Goal: Task Accomplishment & Management: Use online tool/utility

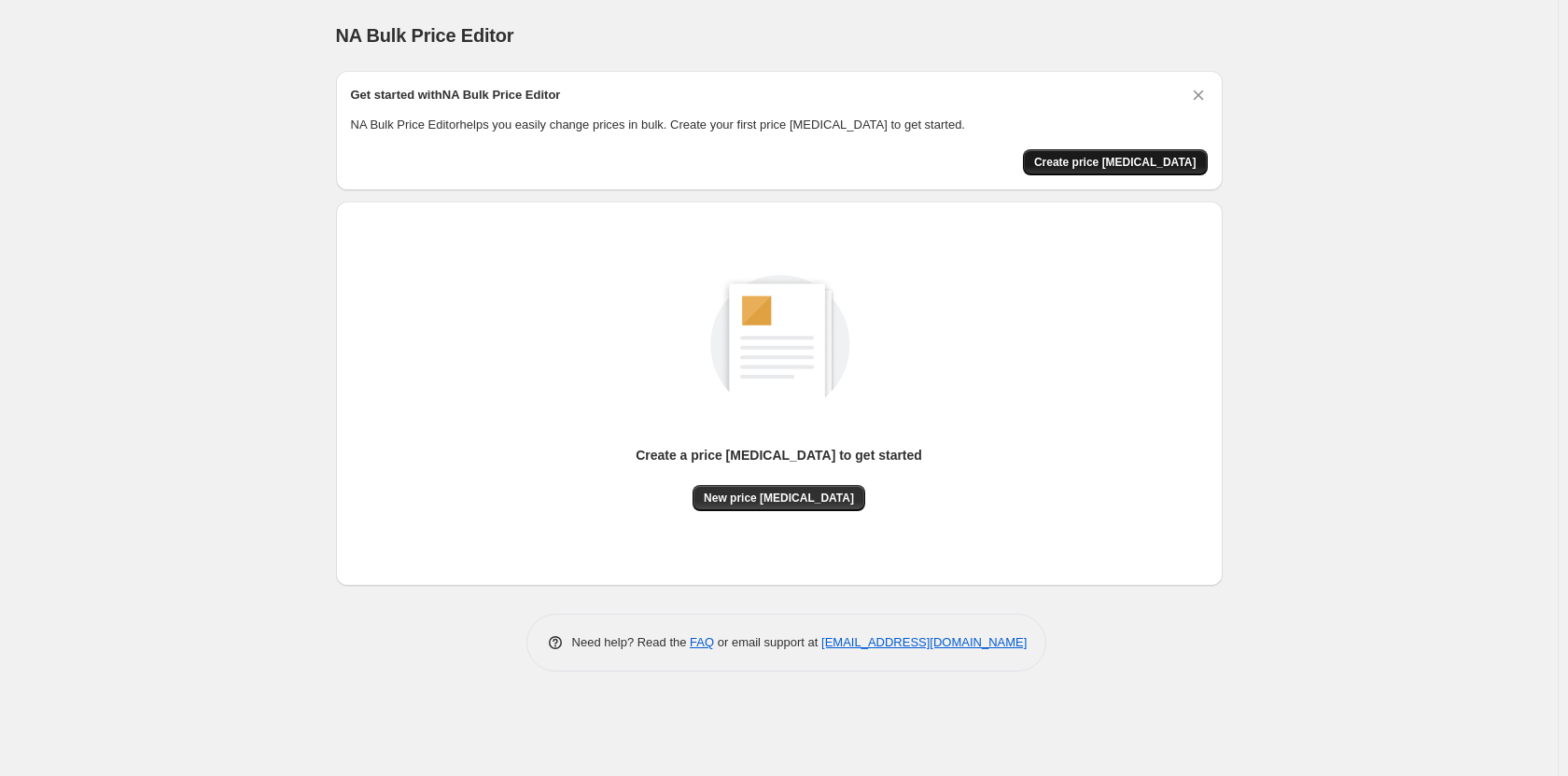
click at [1140, 168] on span "Create price change job" at bounding box center [1114, 163] width 163 height 15
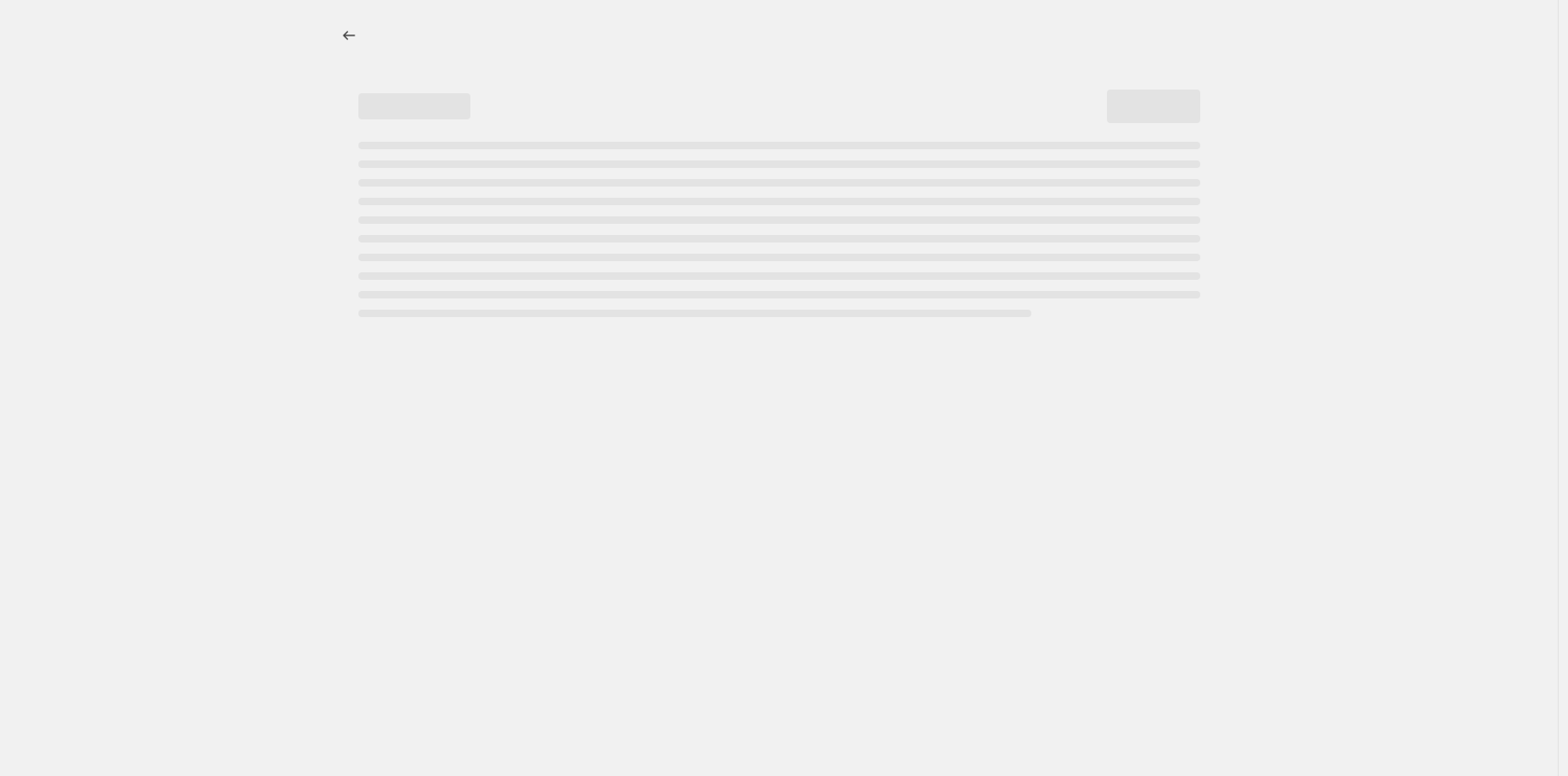
select select "percentage"
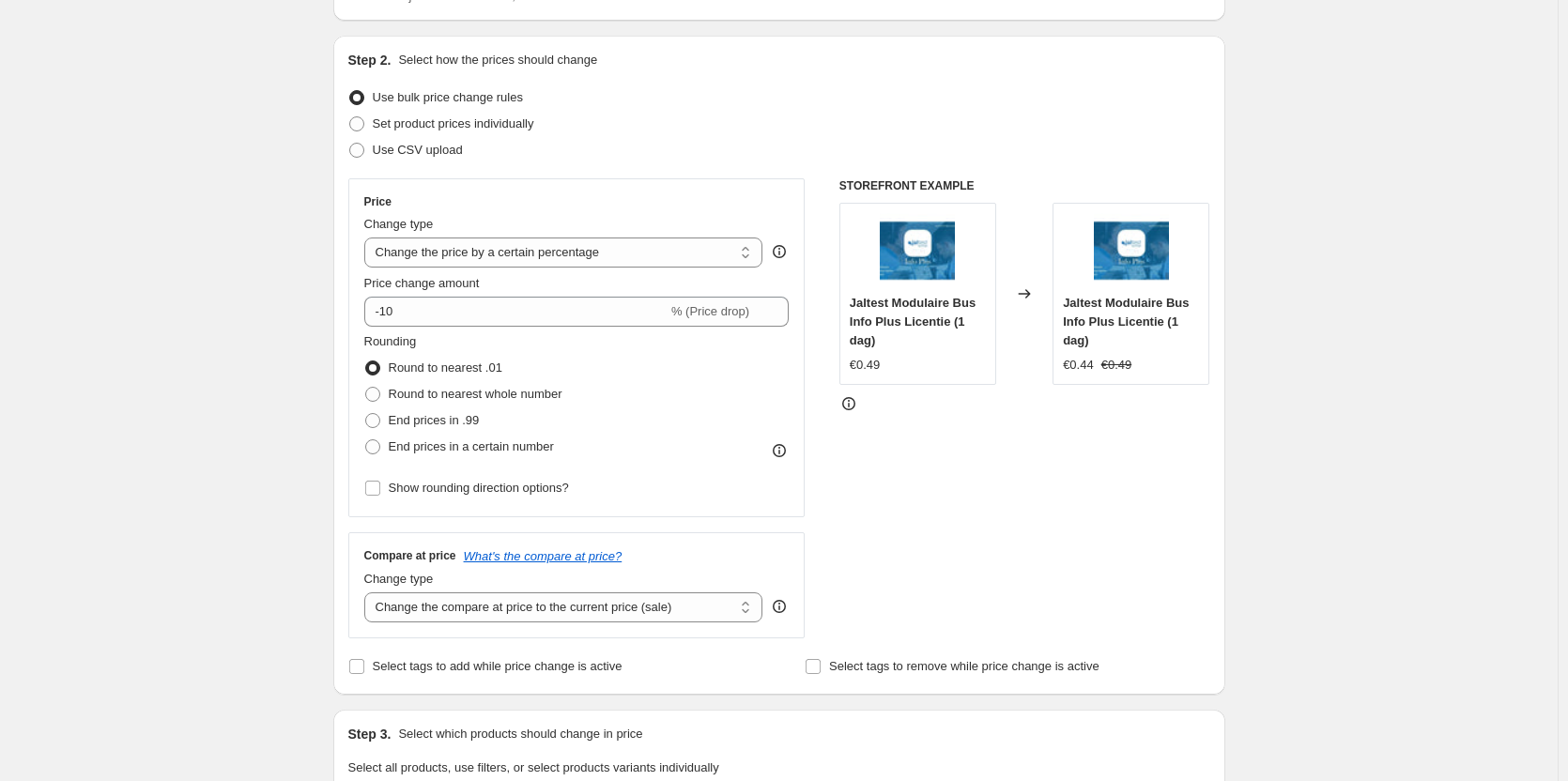
scroll to position [188, 0]
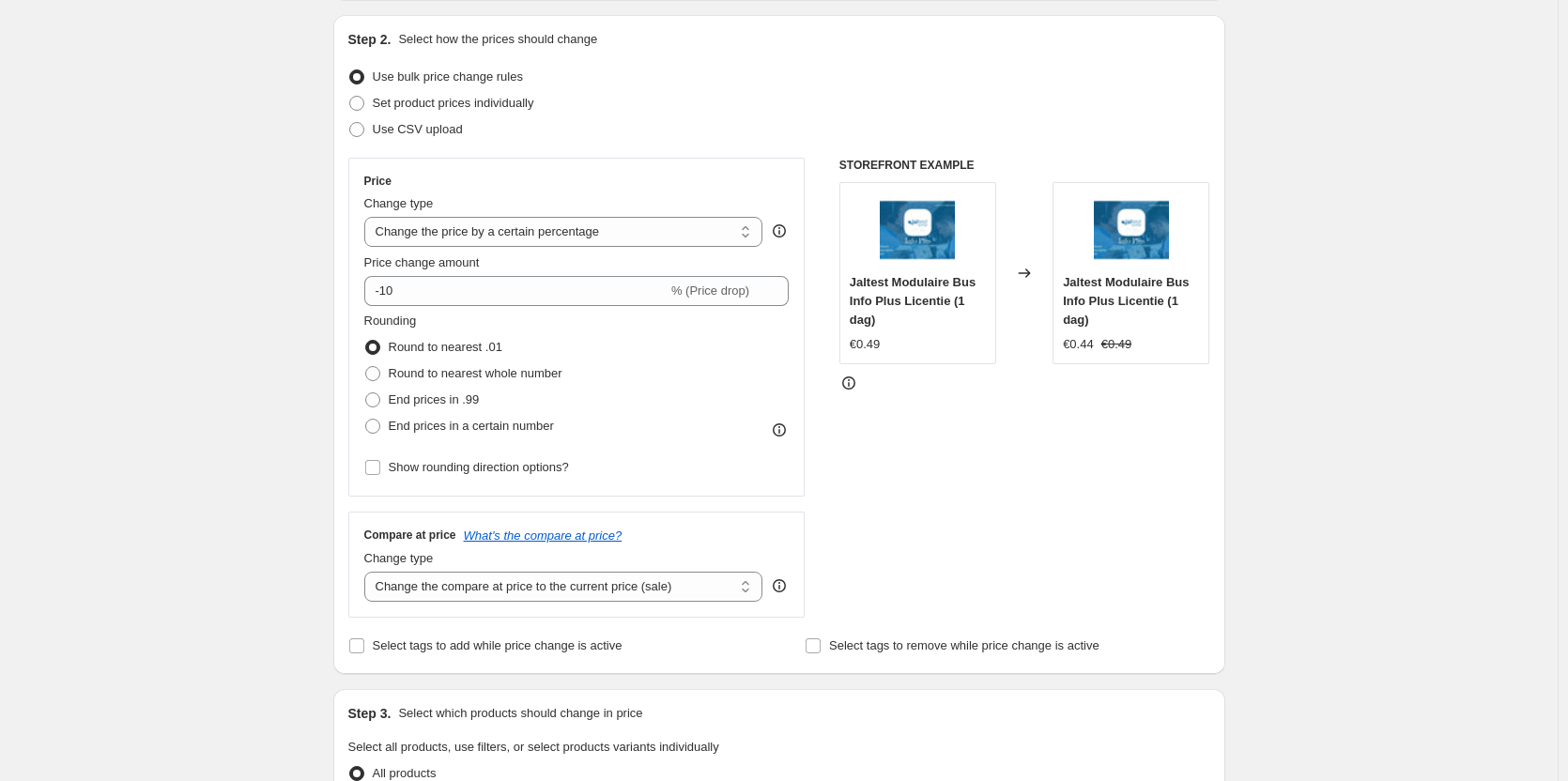
click at [481, 307] on div "Price Change type Change the price to a certain amount Change the price by a ce…" at bounding box center [577, 327] width 426 height 307
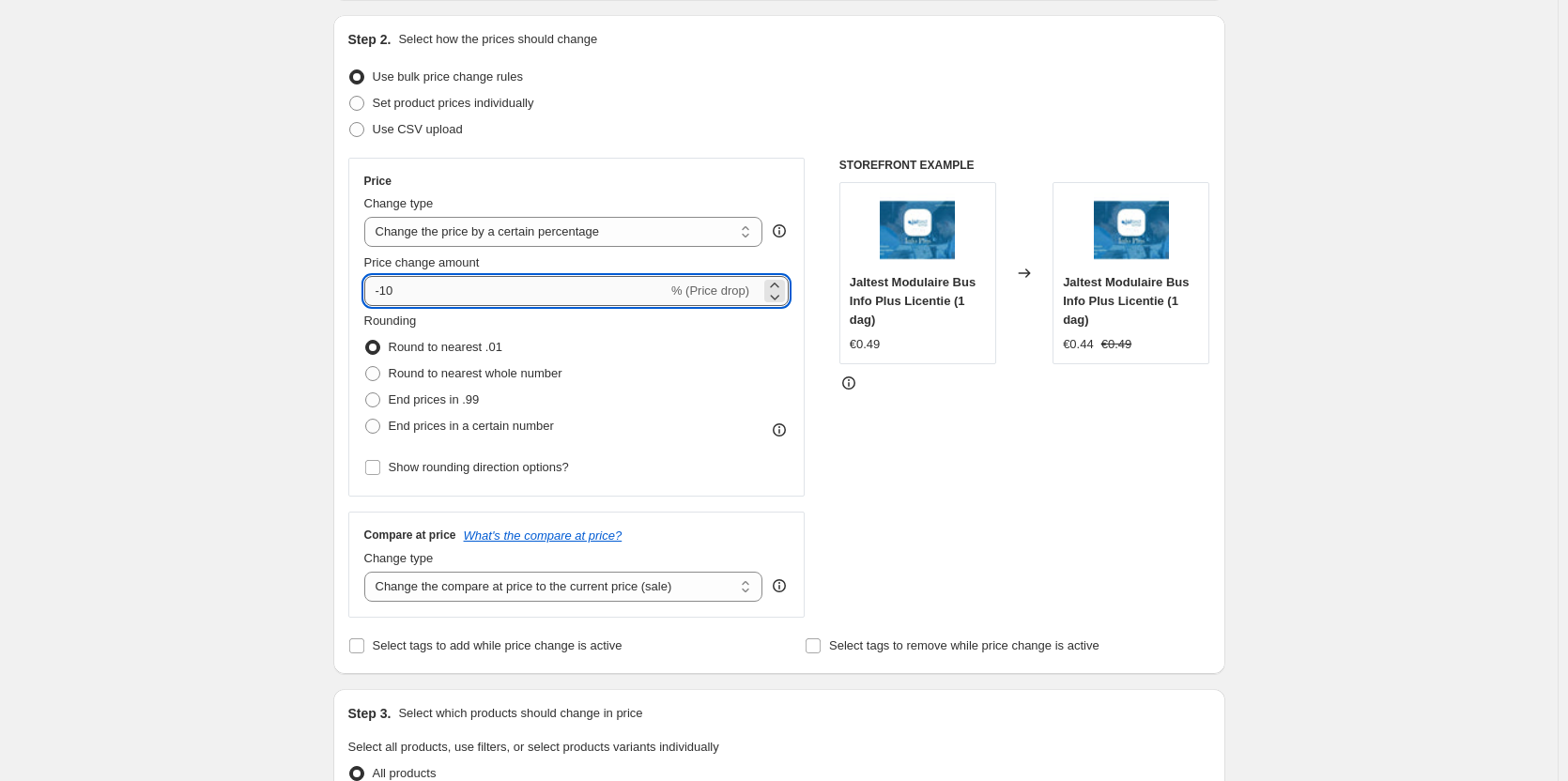
click at [480, 301] on input "-10" at bounding box center [516, 291] width 303 height 30
type input "0"
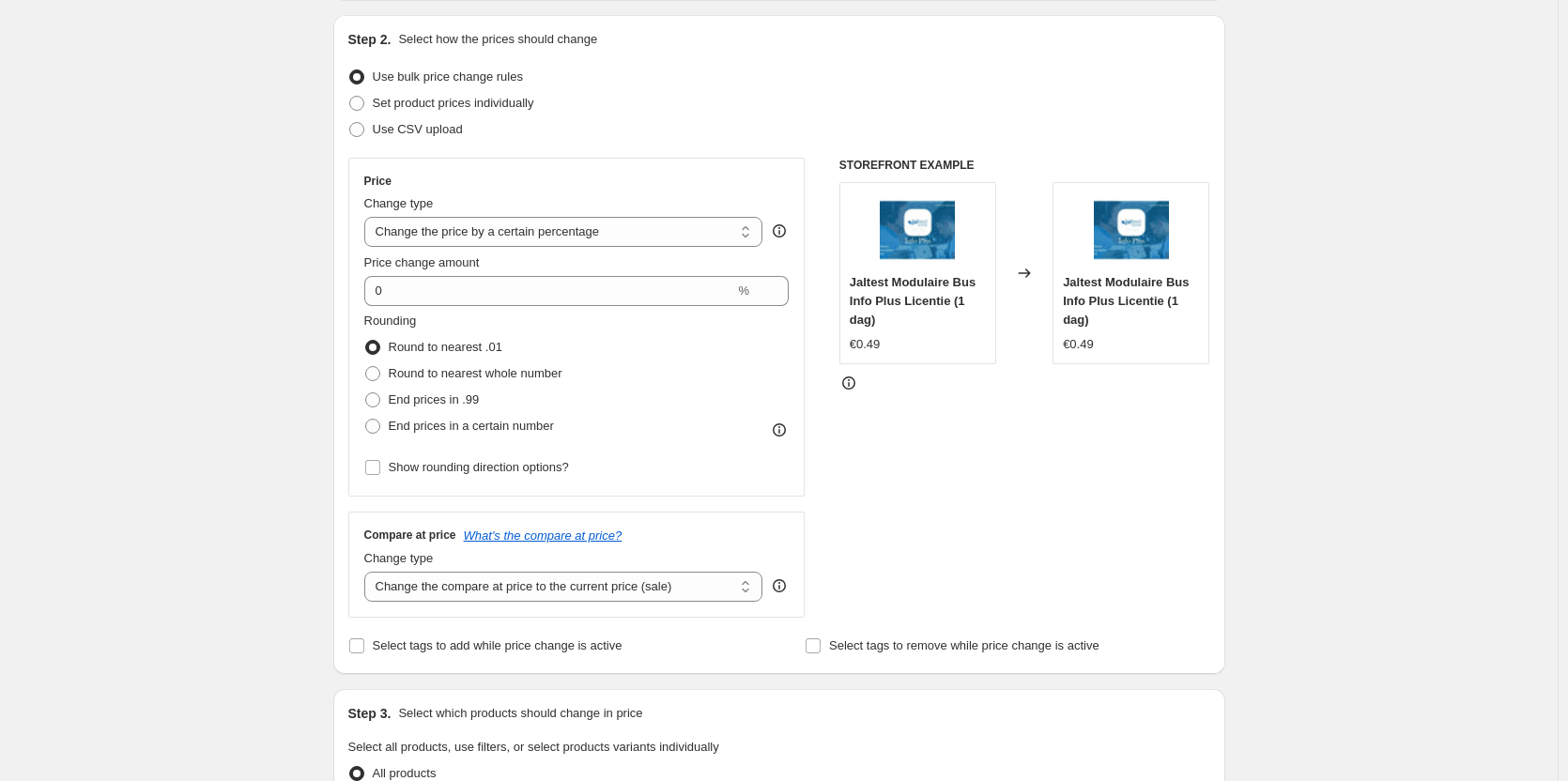
click at [919, 525] on div "STOREFRONT EXAMPLE Jaltest Modulaire Bus Info Plus Licentie (1 dag) €0.49 Chang…" at bounding box center [1025, 388] width 371 height 460
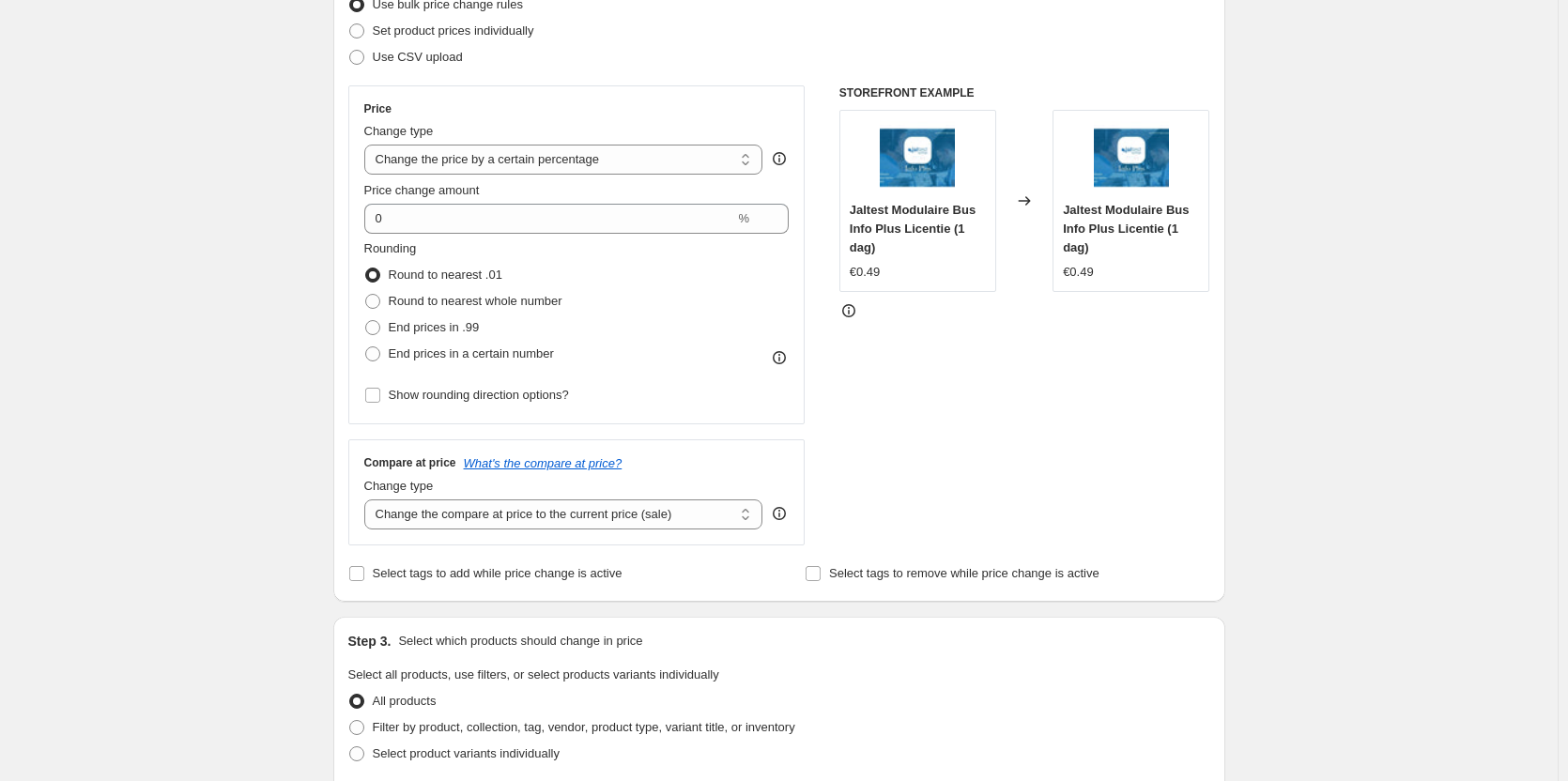
scroll to position [281, 0]
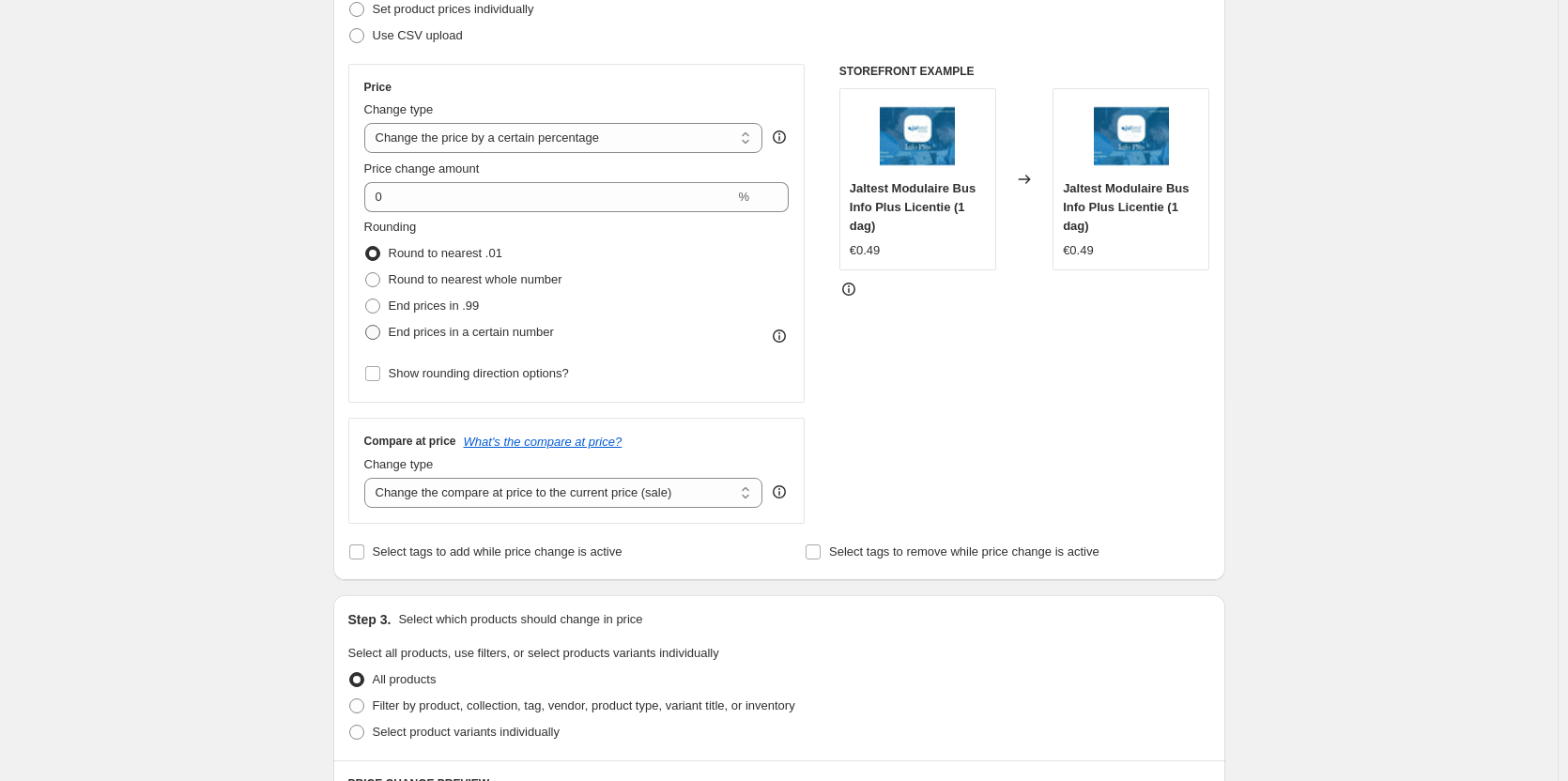
click at [424, 336] on span "End prices in a certain number" at bounding box center [471, 332] width 166 height 14
click at [366, 326] on input "End prices in a certain number" at bounding box center [365, 325] width 1 height 1
radio input "true"
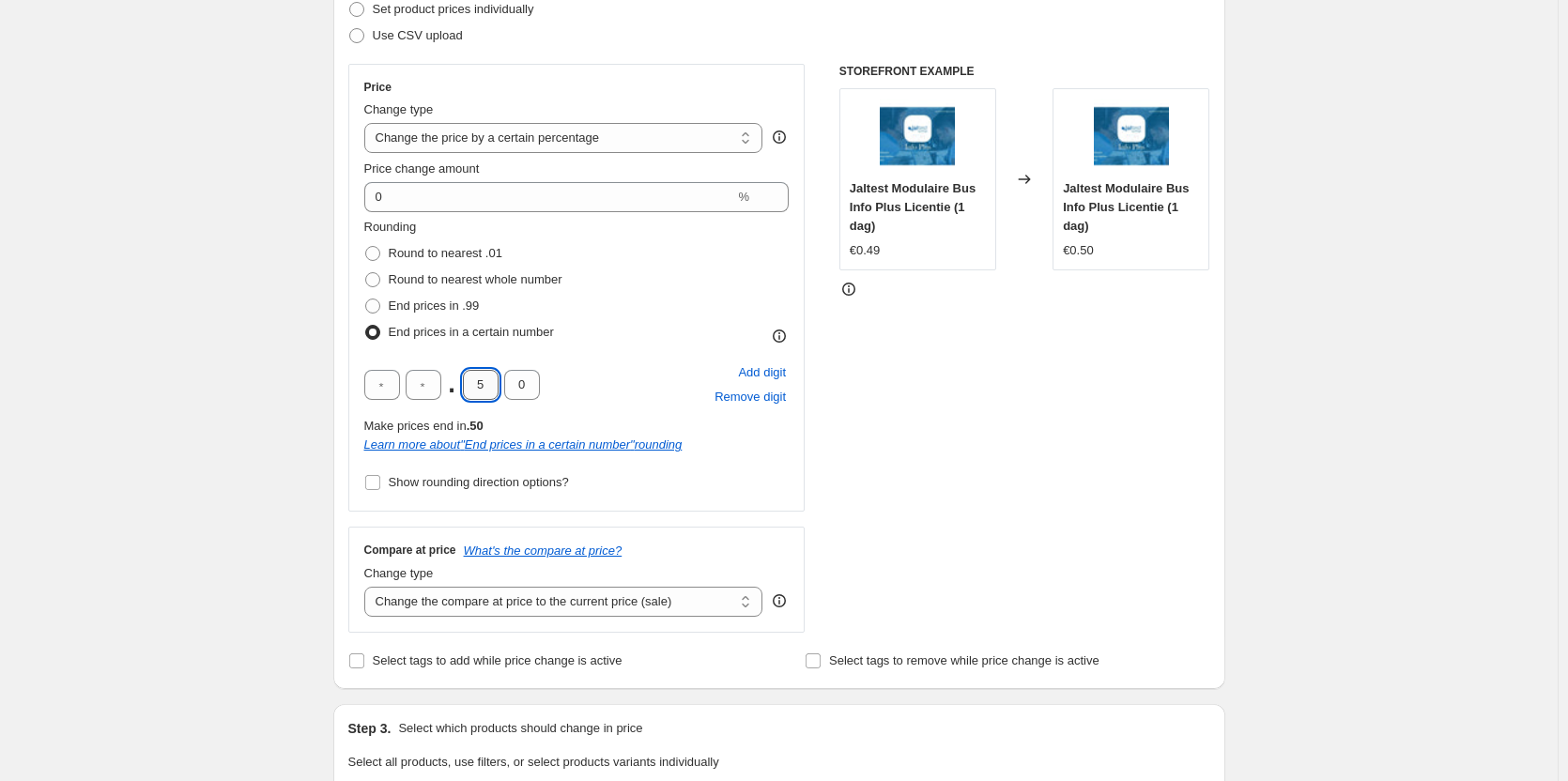
click at [478, 391] on input "5" at bounding box center [480, 385] width 35 height 30
drag, startPoint x: 482, startPoint y: 384, endPoint x: 423, endPoint y: 388, distance: 59.1
click at [423, 388] on div ". 5 0" at bounding box center [453, 385] width 176 height 30
drag, startPoint x: 490, startPoint y: 387, endPoint x: 455, endPoint y: 387, distance: 35.0
click at [455, 387] on div ". 5 0" at bounding box center [453, 385] width 176 height 30
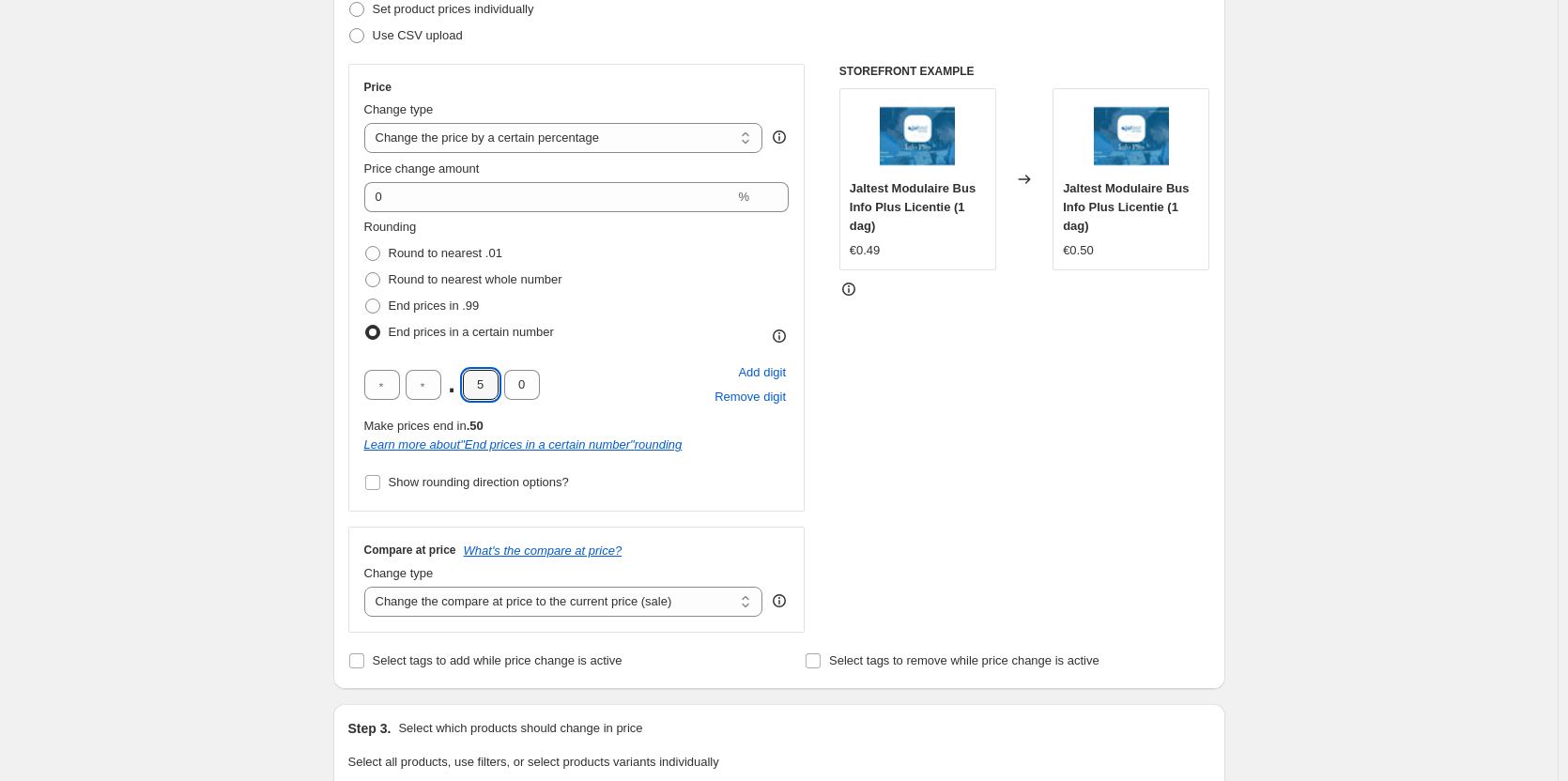
type input "9"
drag, startPoint x: 535, startPoint y: 387, endPoint x: 502, endPoint y: 387, distance: 33.0
click at [502, 387] on div ". 9 0" at bounding box center [453, 385] width 176 height 30
type input "5"
click at [662, 426] on div "Make prices end in .95" at bounding box center [577, 427] width 426 height 19
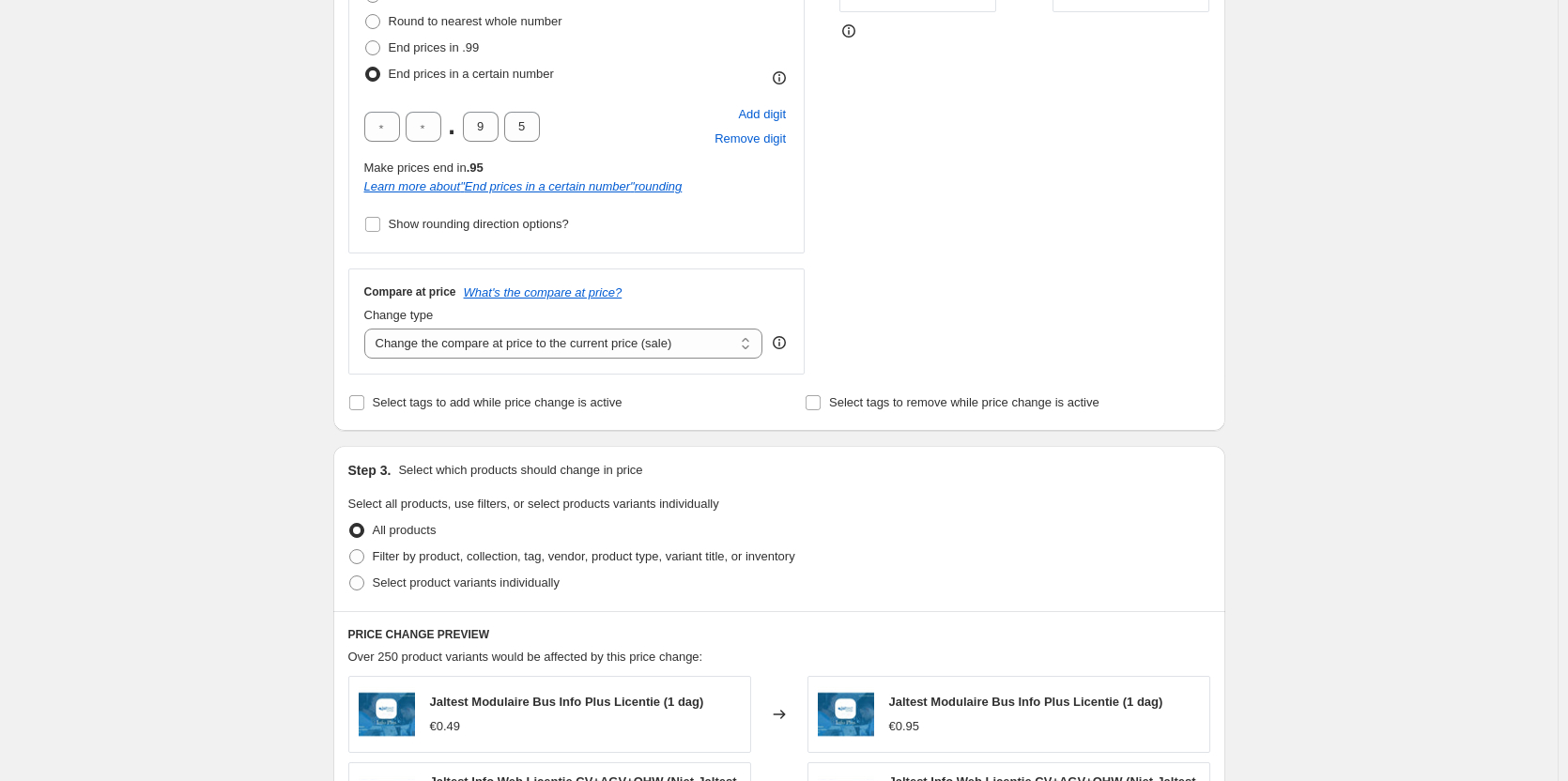
scroll to position [564, 0]
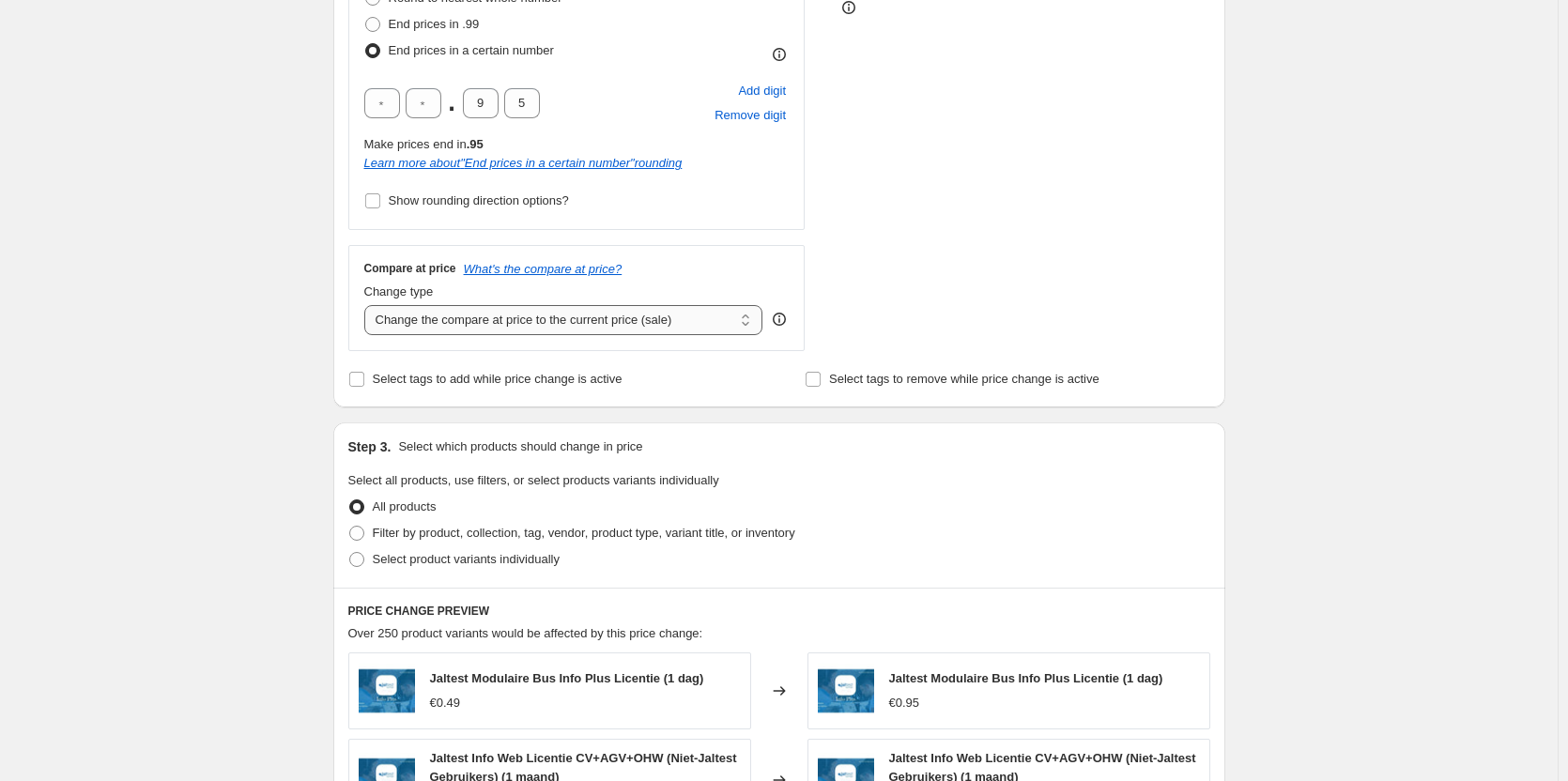
click at [604, 320] on select "Change the compare at price to the current price (sale) Change the compare at p…" at bounding box center [563, 320] width 399 height 30
select select "no_change"
click at [368, 305] on select "Change the compare at price to the current price (sale) Change the compare at p…" at bounding box center [563, 320] width 399 height 30
click at [1465, 375] on div "Create new price change job. This page is ready Create new price change job Dra…" at bounding box center [779, 488] width 1557 height 2104
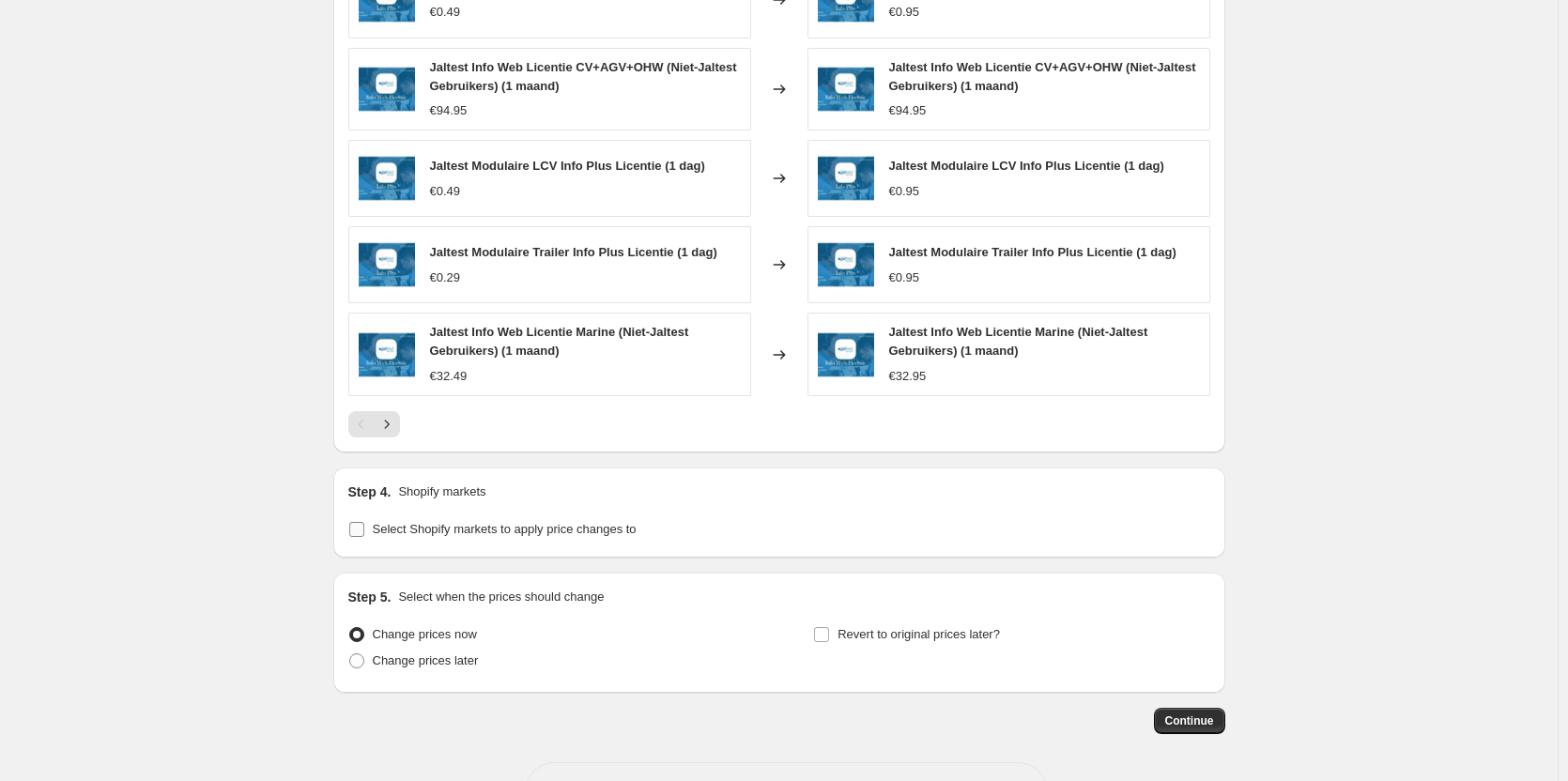
scroll to position [1315, 0]
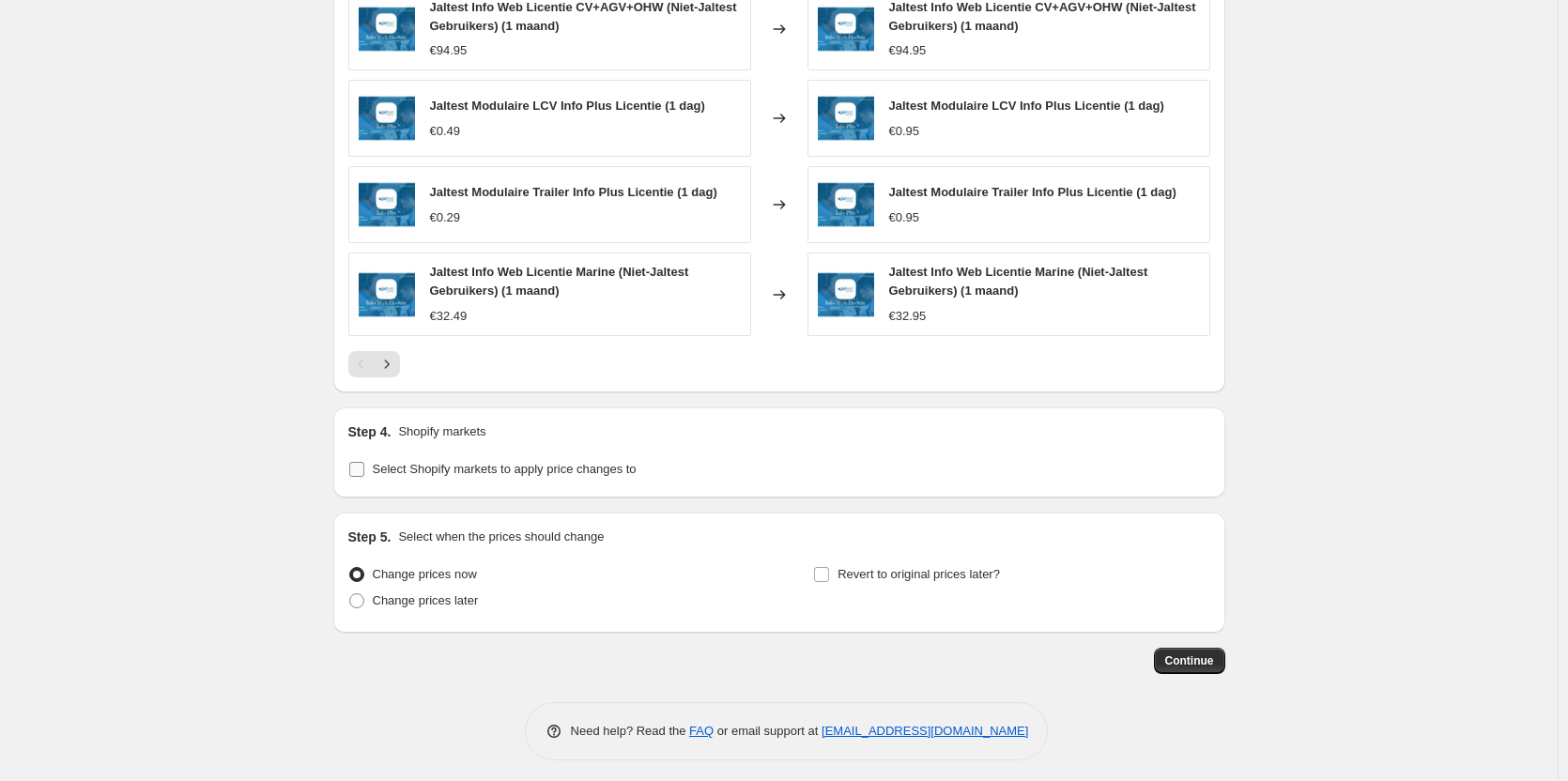
click at [499, 474] on span "Select Shopify markets to apply price changes to" at bounding box center [505, 469] width 264 height 14
click at [364, 474] on input "Select Shopify markets to apply price changes to" at bounding box center [357, 470] width 15 height 15
checkbox input "true"
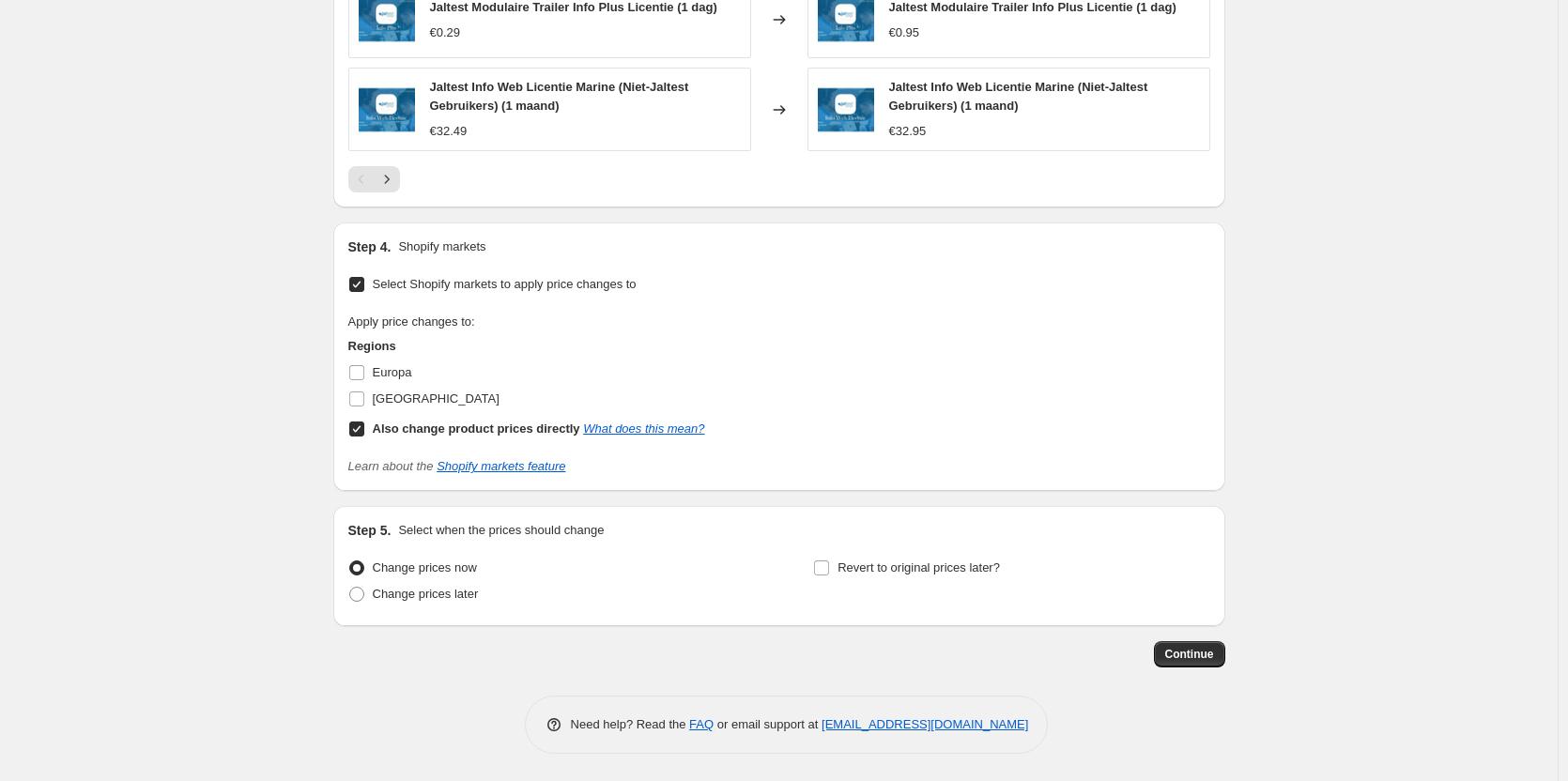
scroll to position [1502, 0]
click at [377, 378] on span "Europa" at bounding box center [392, 371] width 39 height 14
click at [364, 378] on input "Europa" at bounding box center [357, 372] width 15 height 15
checkbox input "true"
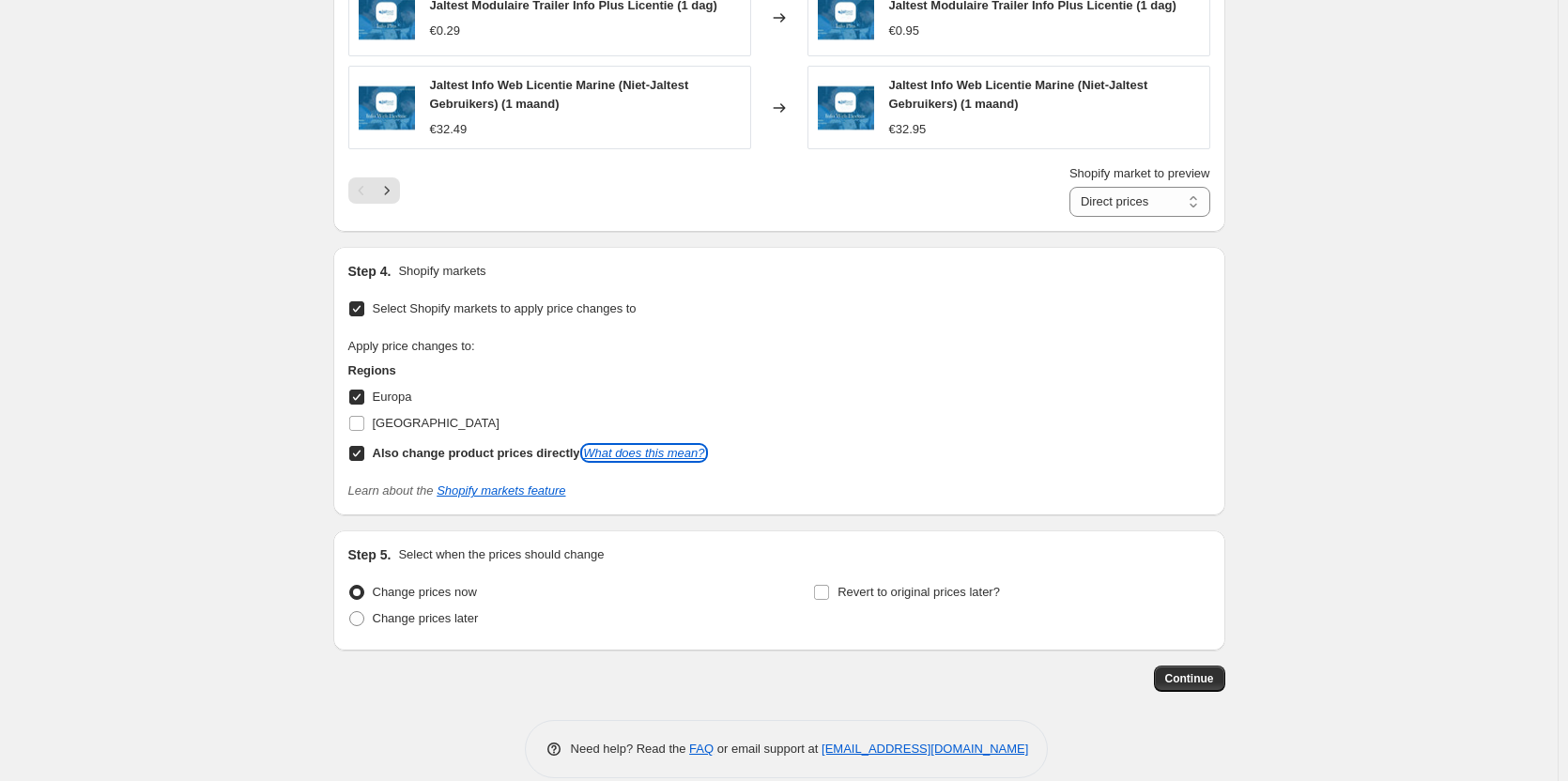
click at [627, 462] on div "Also change product prices directly What does this mean?" at bounding box center [539, 454] width 332 height 19
click at [364, 461] on input "Also change product prices directly What does this mean?" at bounding box center [357, 454] width 15 height 15
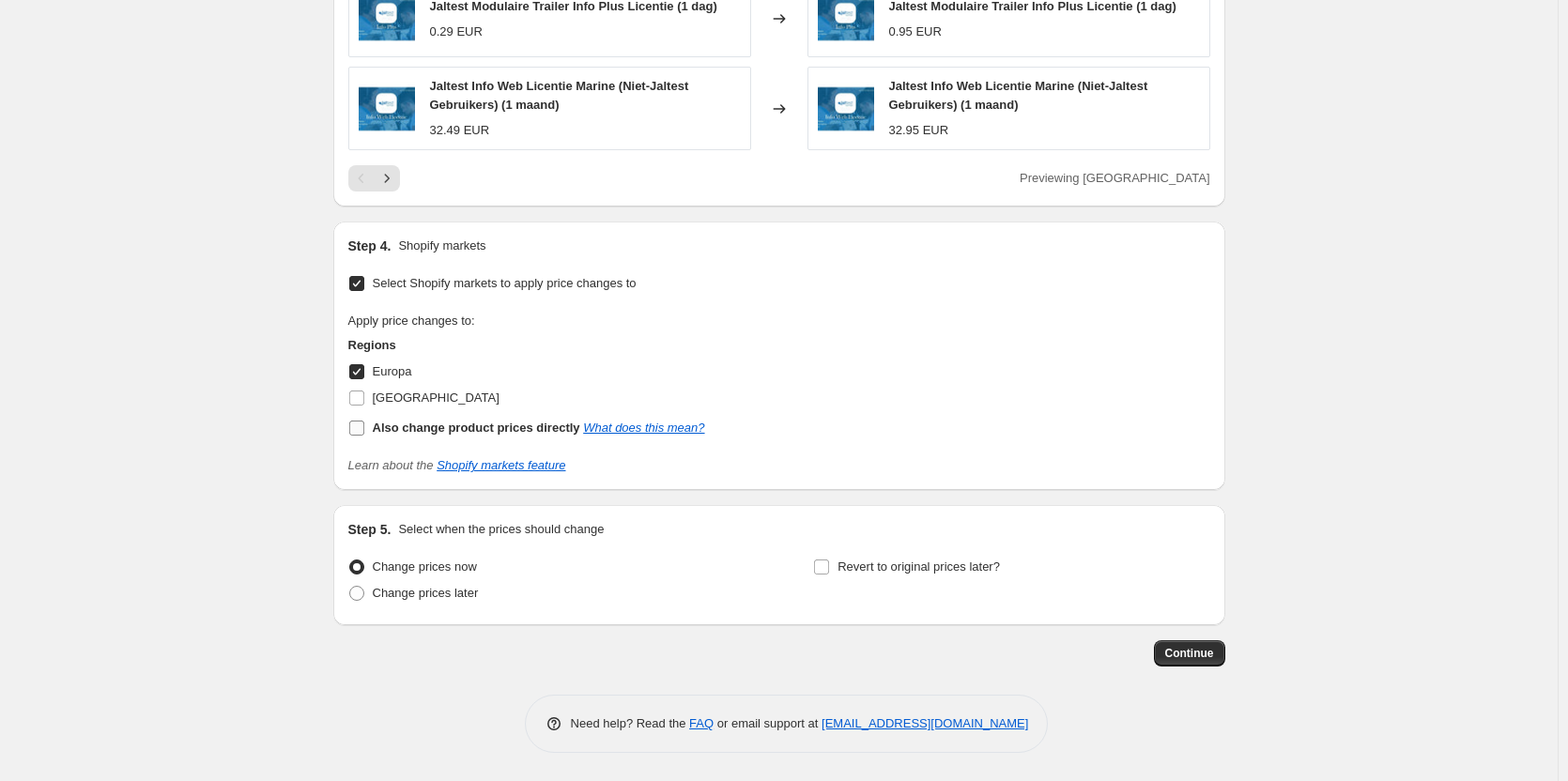
click at [629, 435] on icon "What does this mean?" at bounding box center [643, 428] width 121 height 14
click at [364, 435] on input "Also change product prices directly What does this mean?" at bounding box center [357, 429] width 15 height 15
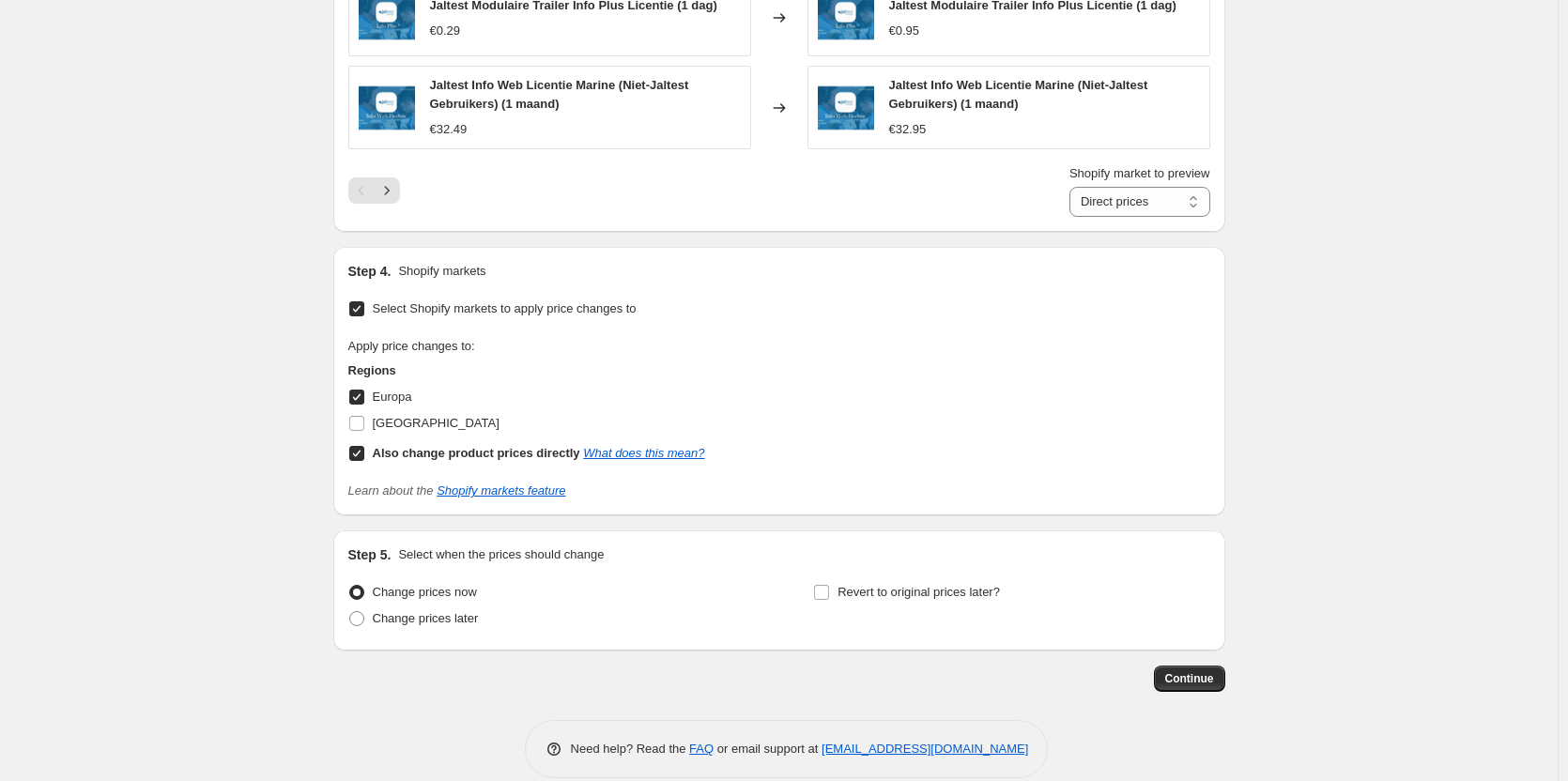
click at [472, 456] on b "Also change product prices directly" at bounding box center [476, 453] width 208 height 14
click at [364, 456] on input "Also change product prices directly What does this mean?" at bounding box center [357, 454] width 15 height 15
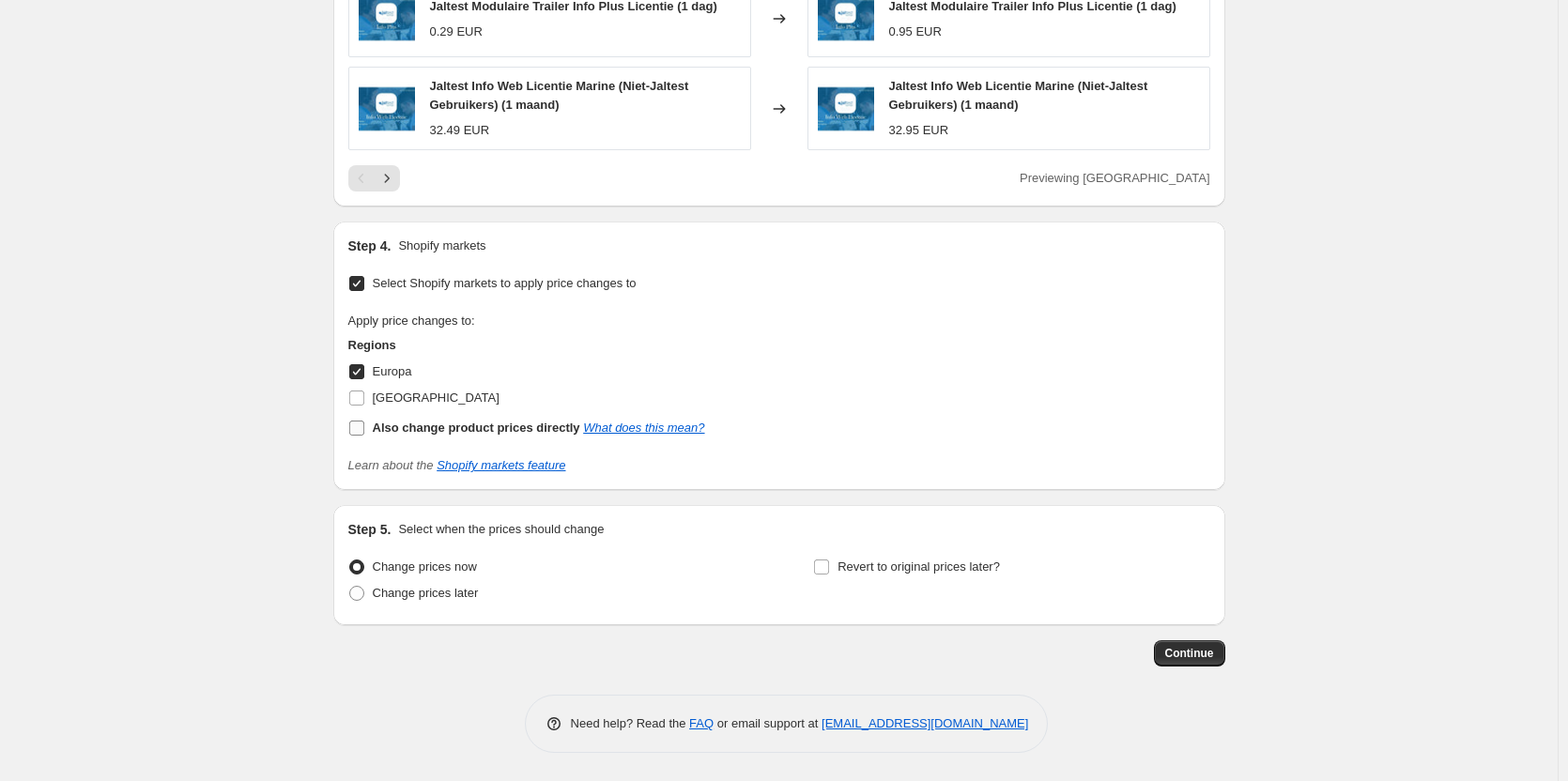
click at [357, 431] on input "Also change product prices directly What does this mean?" at bounding box center [357, 429] width 15 height 15
checkbox input "true"
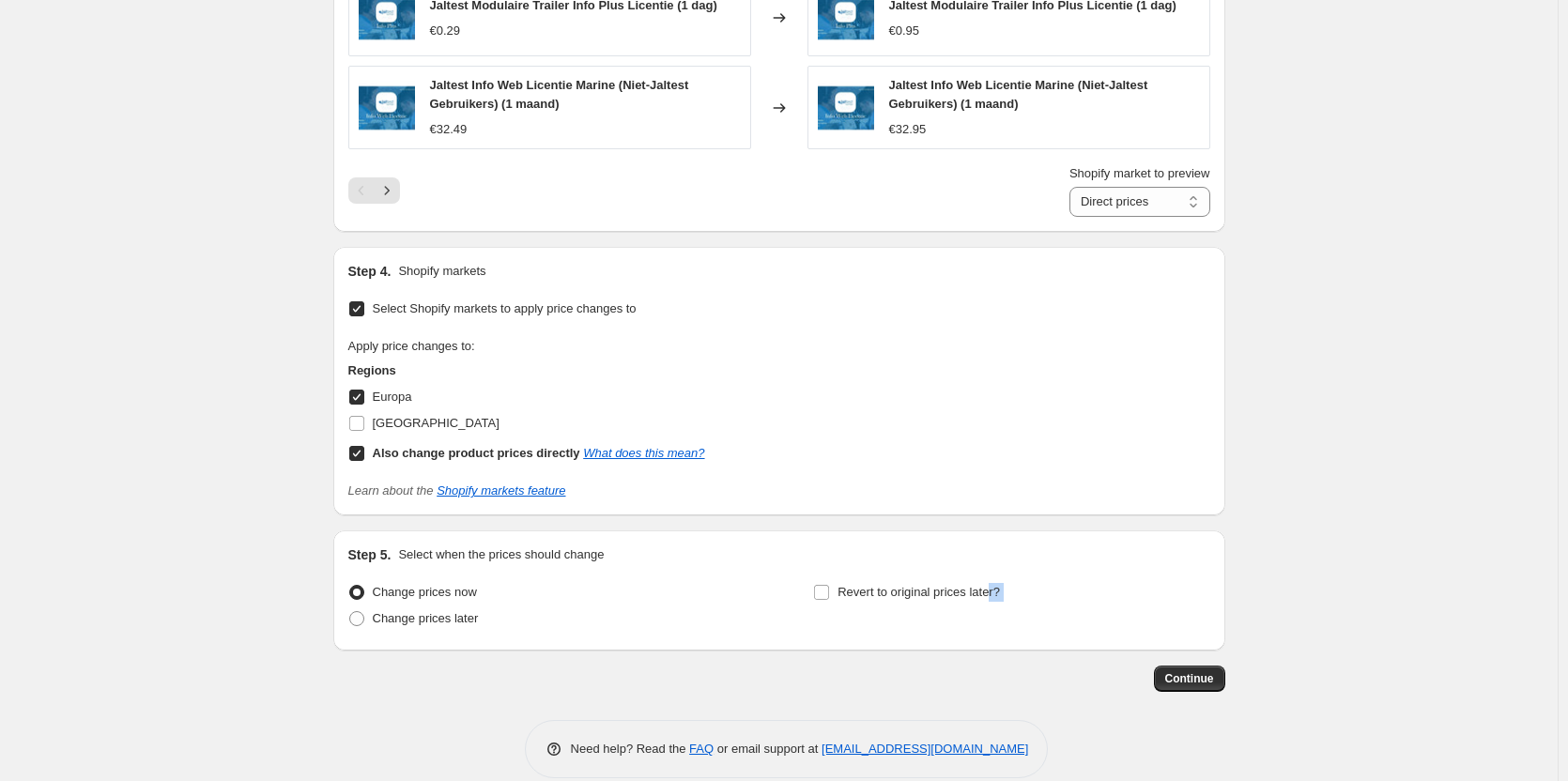
drag, startPoint x: 989, startPoint y: 604, endPoint x: 658, endPoint y: 666, distance: 336.8
click at [640, 630] on div "Change prices later" at bounding box center [546, 618] width 396 height 26
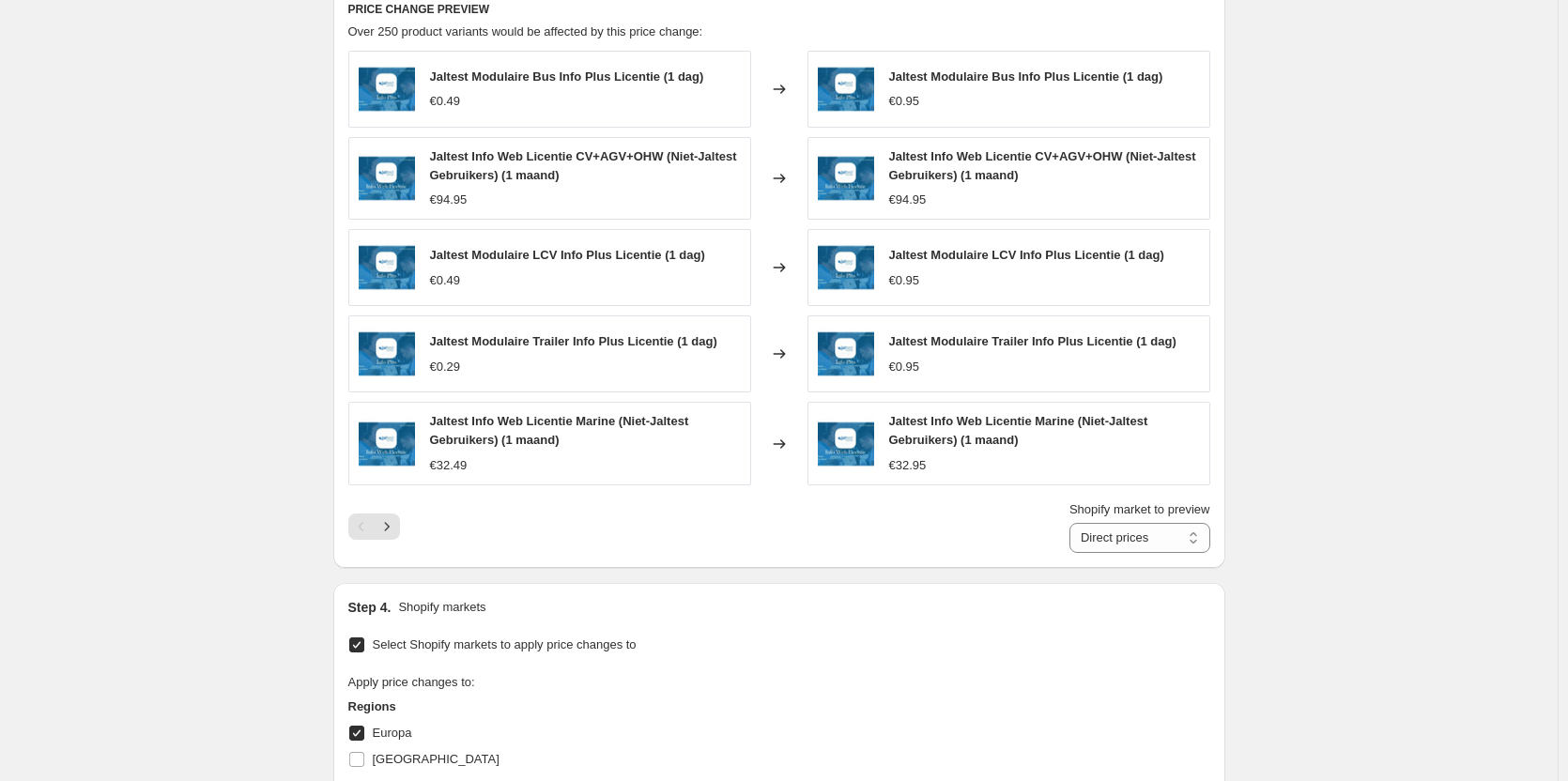
scroll to position [1127, 0]
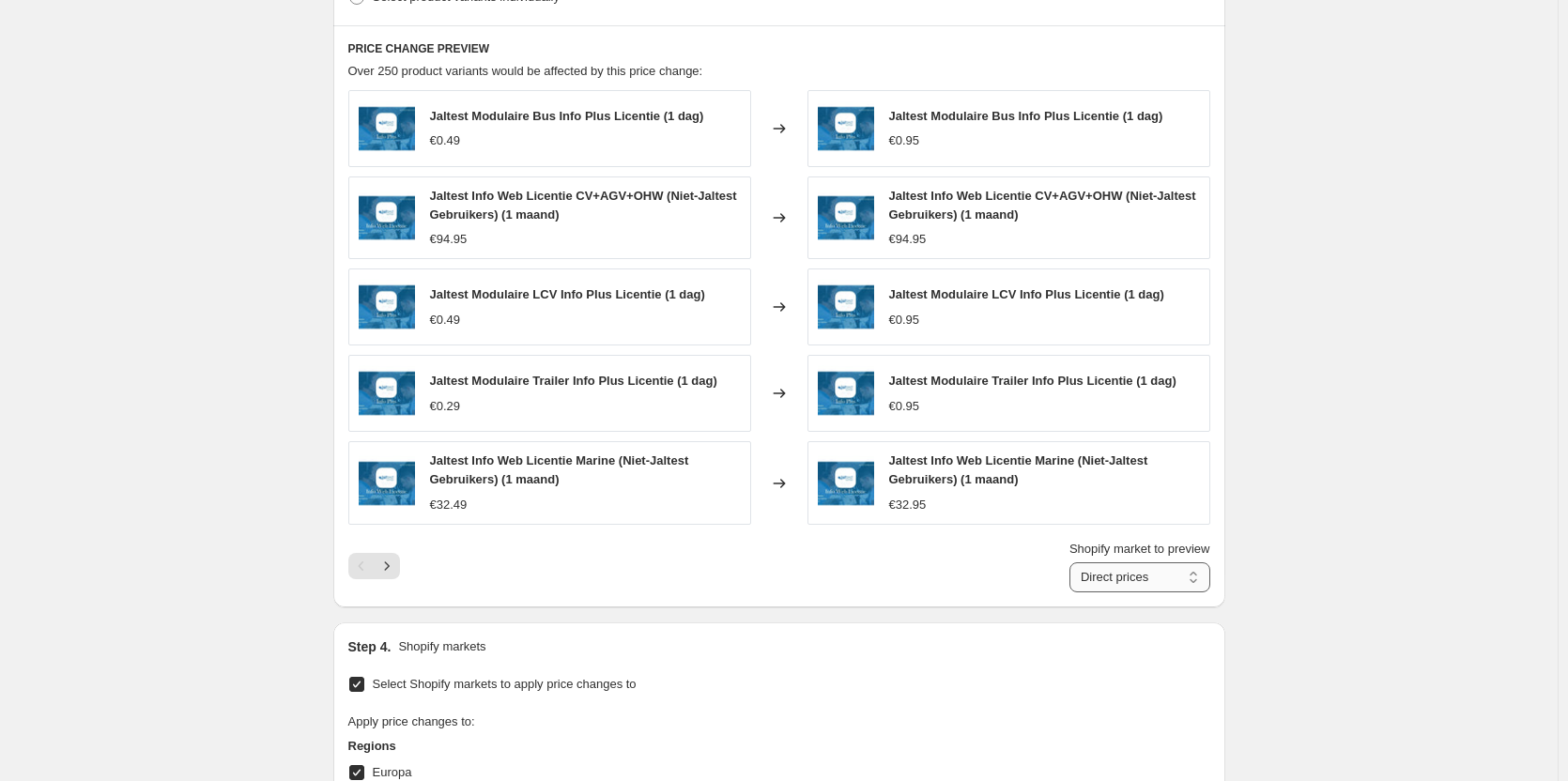
click at [1158, 581] on select "Direct prices Europa" at bounding box center [1139, 577] width 141 height 30
click at [1073, 563] on select "Direct prices Europa" at bounding box center [1139, 577] width 141 height 30
click at [1115, 593] on div "PRICE CHANGE PREVIEW Over 250 product variants would be affected by this price …" at bounding box center [779, 316] width 892 height 582
click at [1118, 580] on select "Direct prices Europa" at bounding box center [1139, 577] width 141 height 30
click at [1073, 563] on select "Direct prices Europa" at bounding box center [1139, 577] width 141 height 30
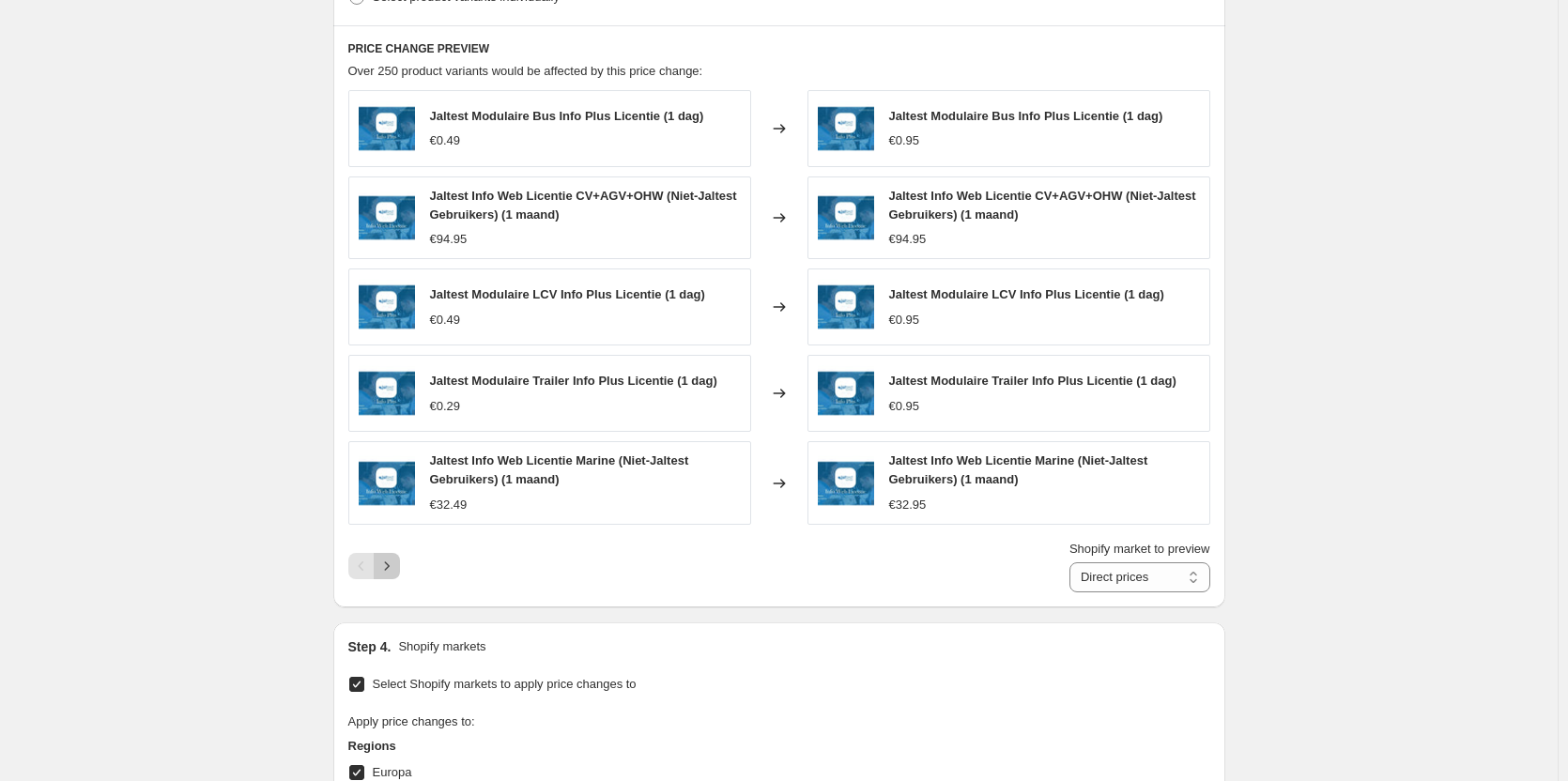
click at [395, 566] on icon "Next" at bounding box center [386, 567] width 19 height 19
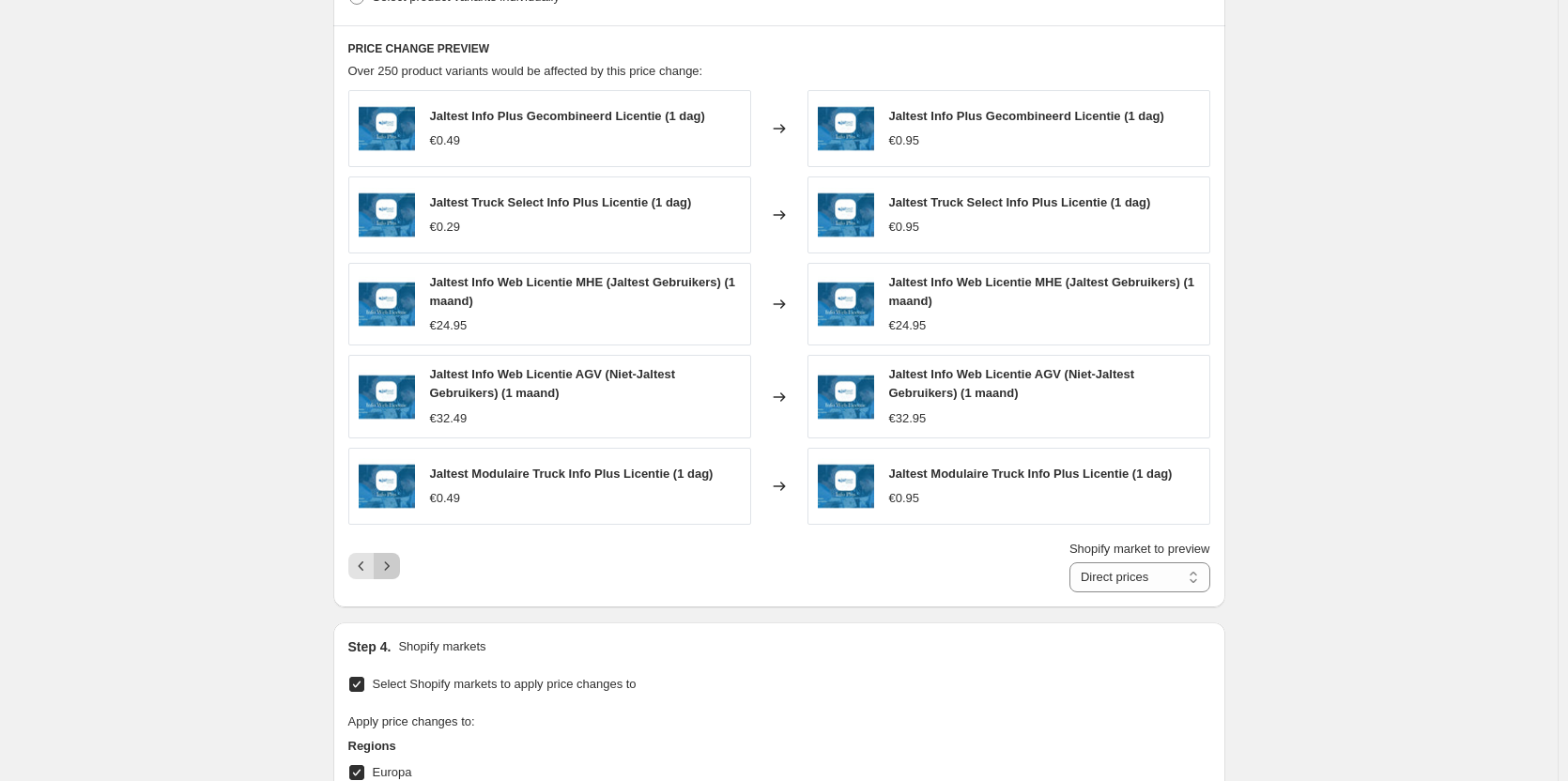
click at [395, 566] on icon "Next" at bounding box center [386, 567] width 19 height 19
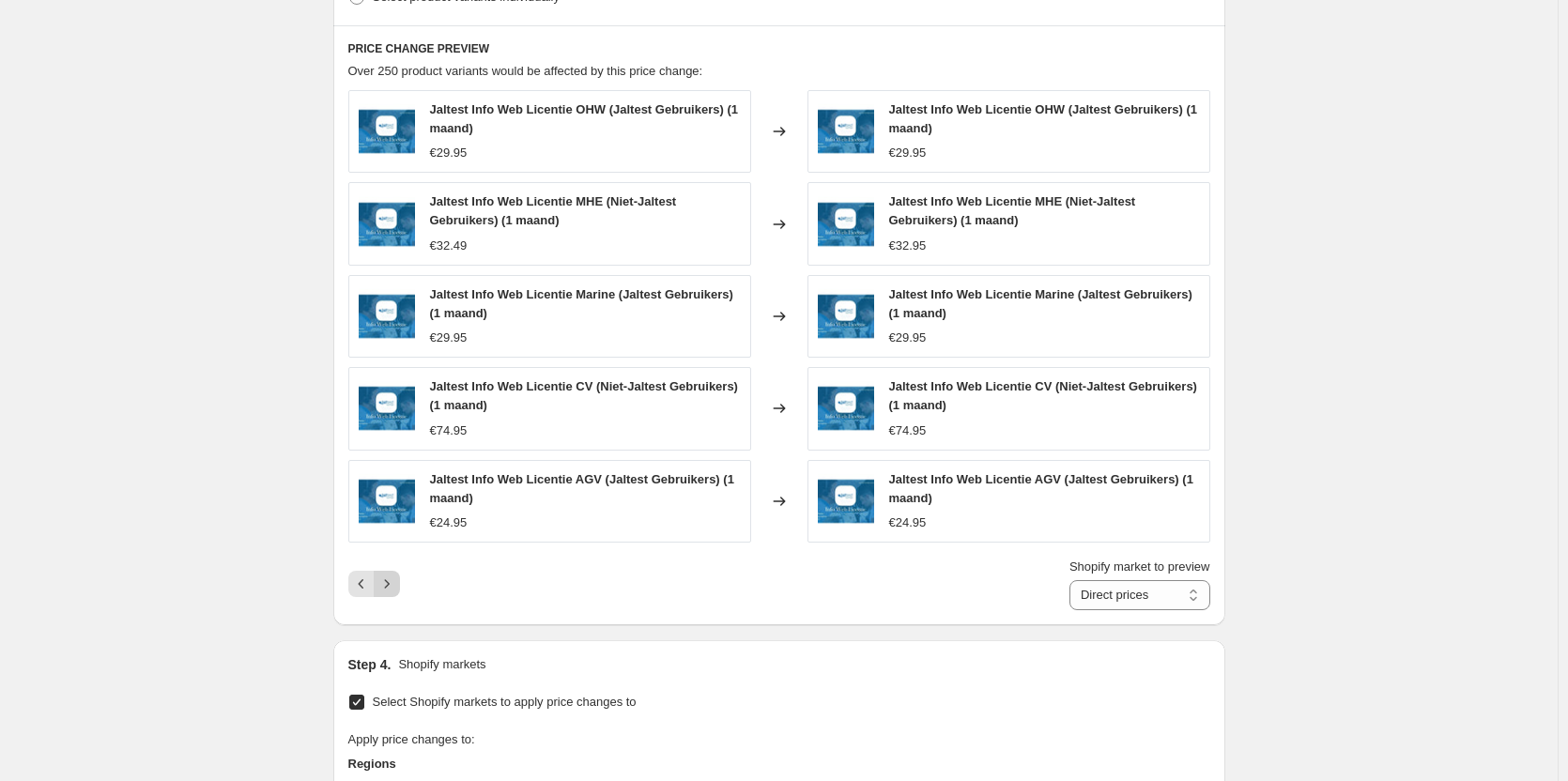
click at [395, 566] on div "Shopify market to preview Direct prices Europa Direct prices" at bounding box center [779, 584] width 862 height 53
click at [395, 592] on icon "Next" at bounding box center [386, 585] width 19 height 19
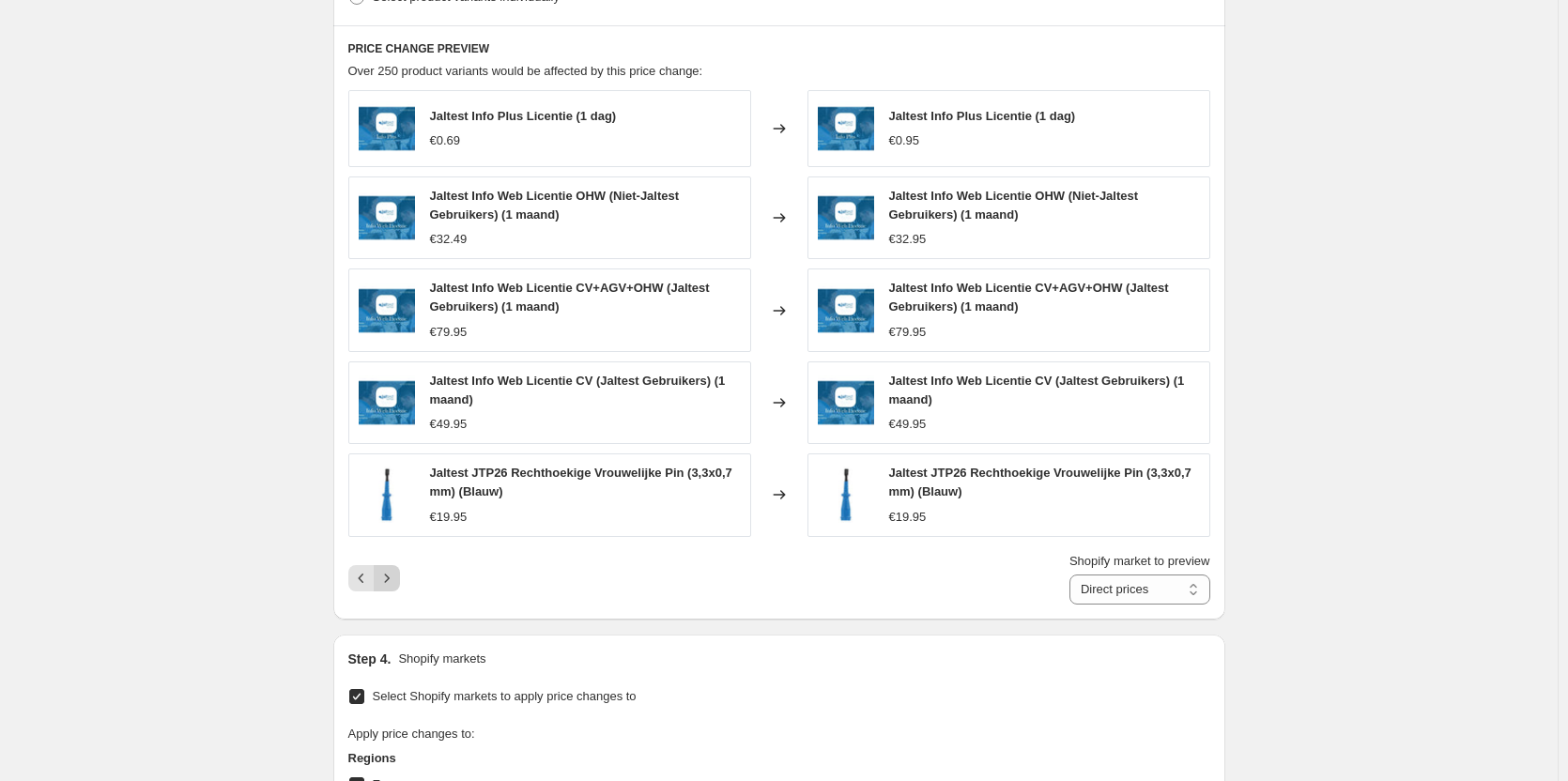
click at [395, 592] on div "Shopify market to preview Direct prices Europa Direct prices" at bounding box center [779, 578] width 862 height 53
click at [395, 593] on div "Shopify market to preview Direct prices Europa Direct prices" at bounding box center [779, 578] width 862 height 53
click at [395, 586] on icon "Next" at bounding box center [386, 579] width 19 height 19
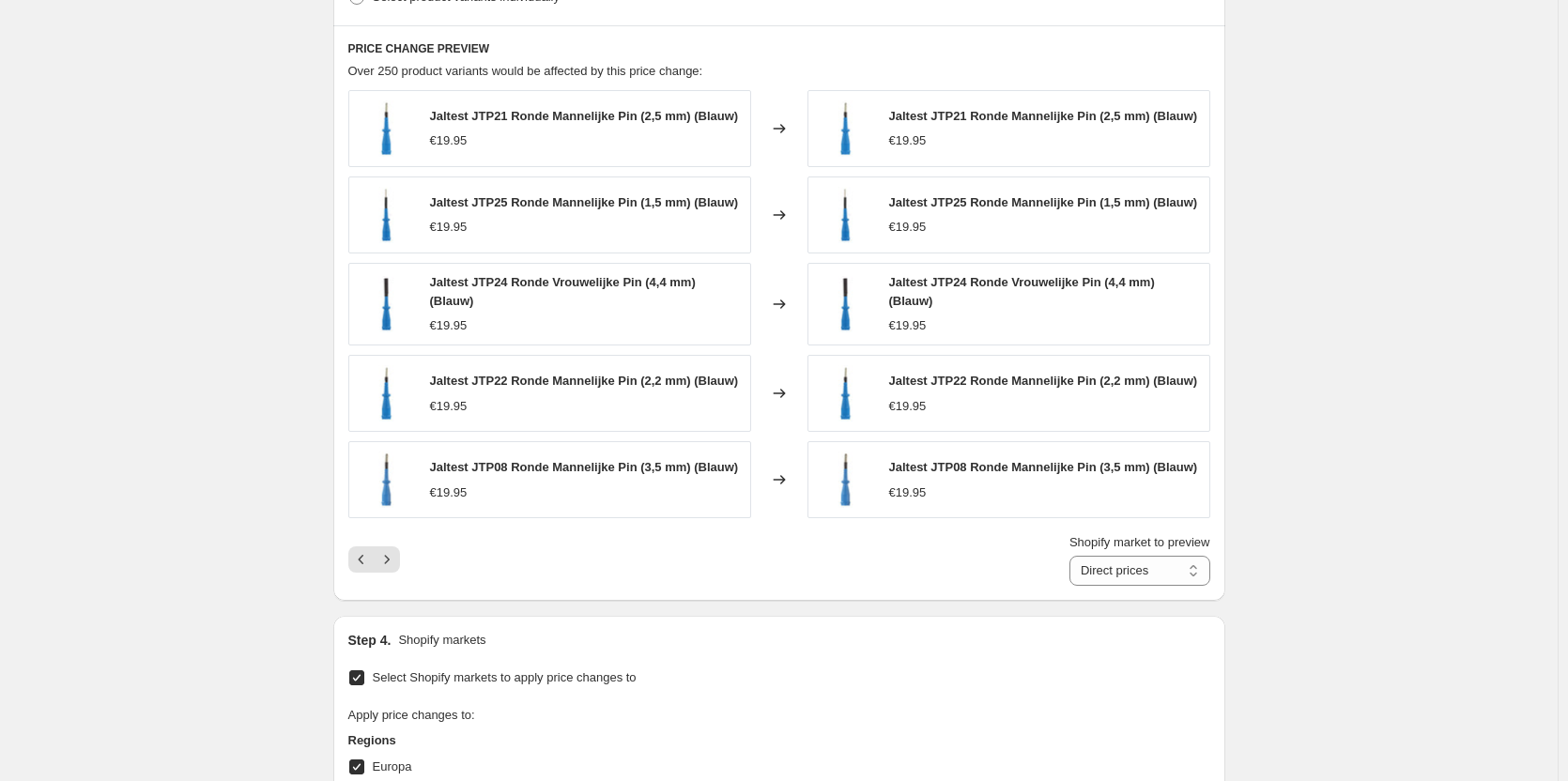
click at [395, 583] on div "PRICE CHANGE PREVIEW Over 250 product variants would be affected by this price …" at bounding box center [779, 313] width 892 height 577
click at [396, 562] on icon "Next" at bounding box center [386, 560] width 19 height 19
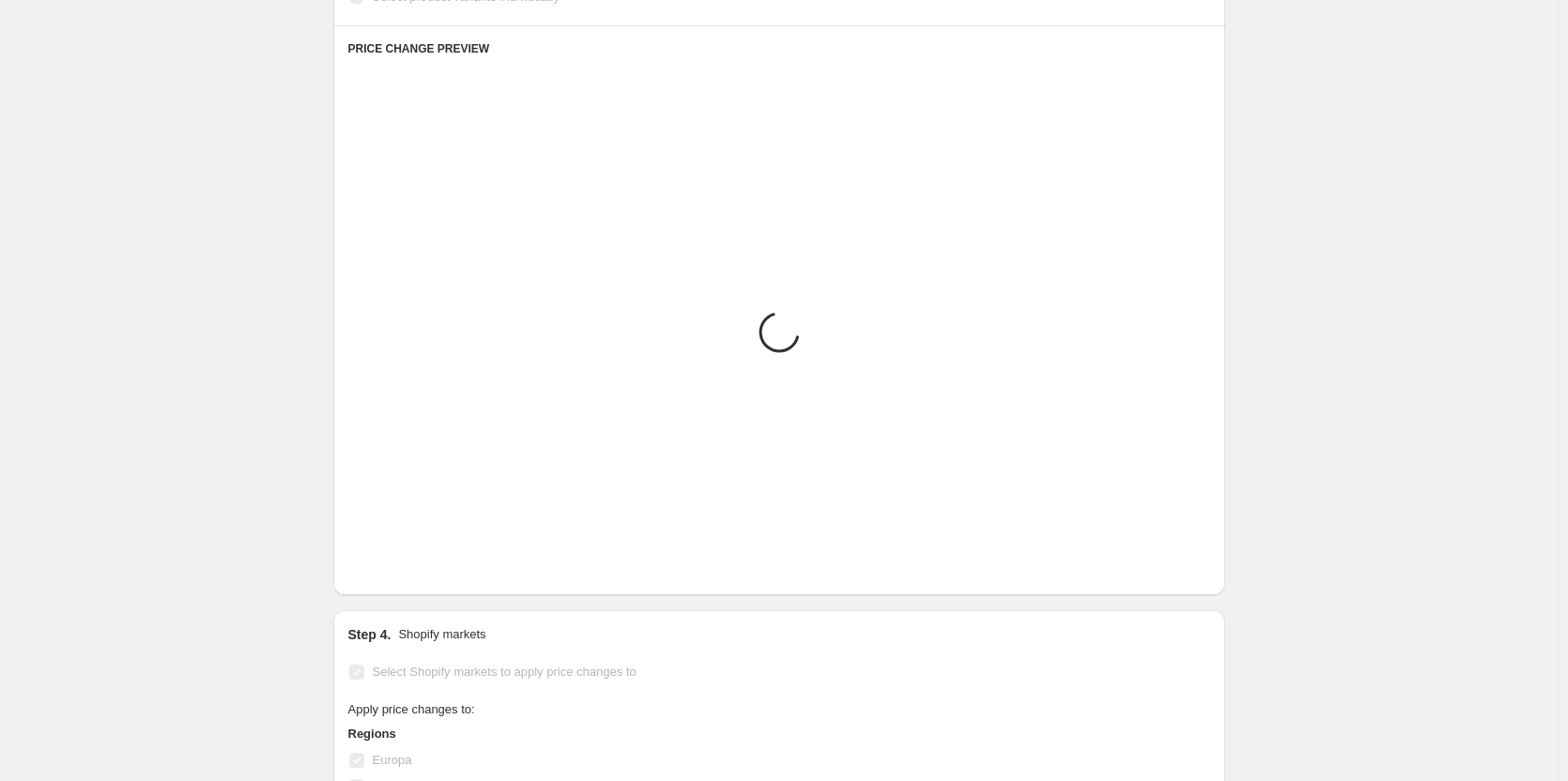
click at [396, 562] on icon "Next" at bounding box center [386, 554] width 19 height 19
click at [393, 555] on icon "Next" at bounding box center [386, 554] width 19 height 19
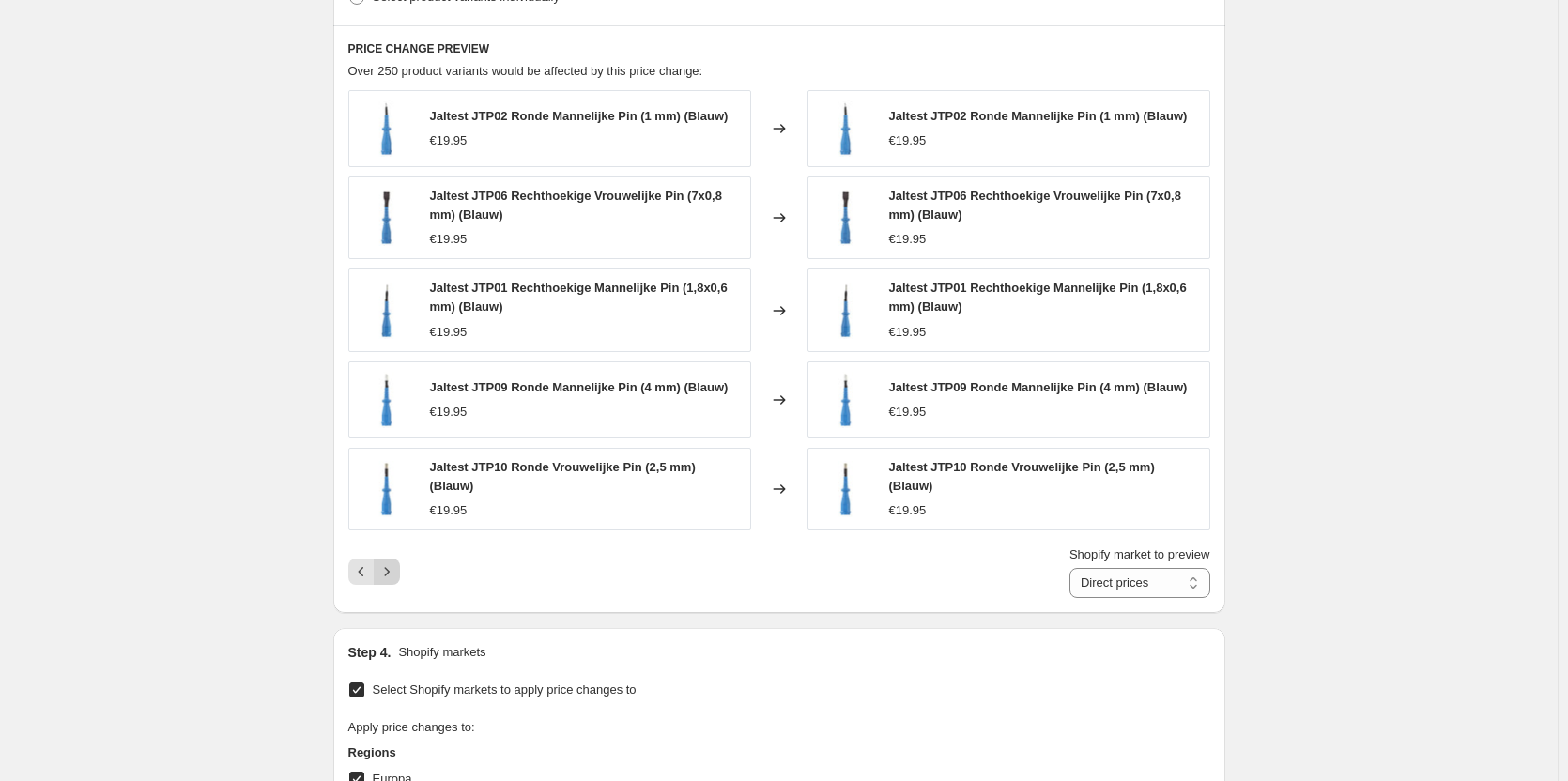
click at [393, 559] on button "Next" at bounding box center [386, 571] width 26 height 26
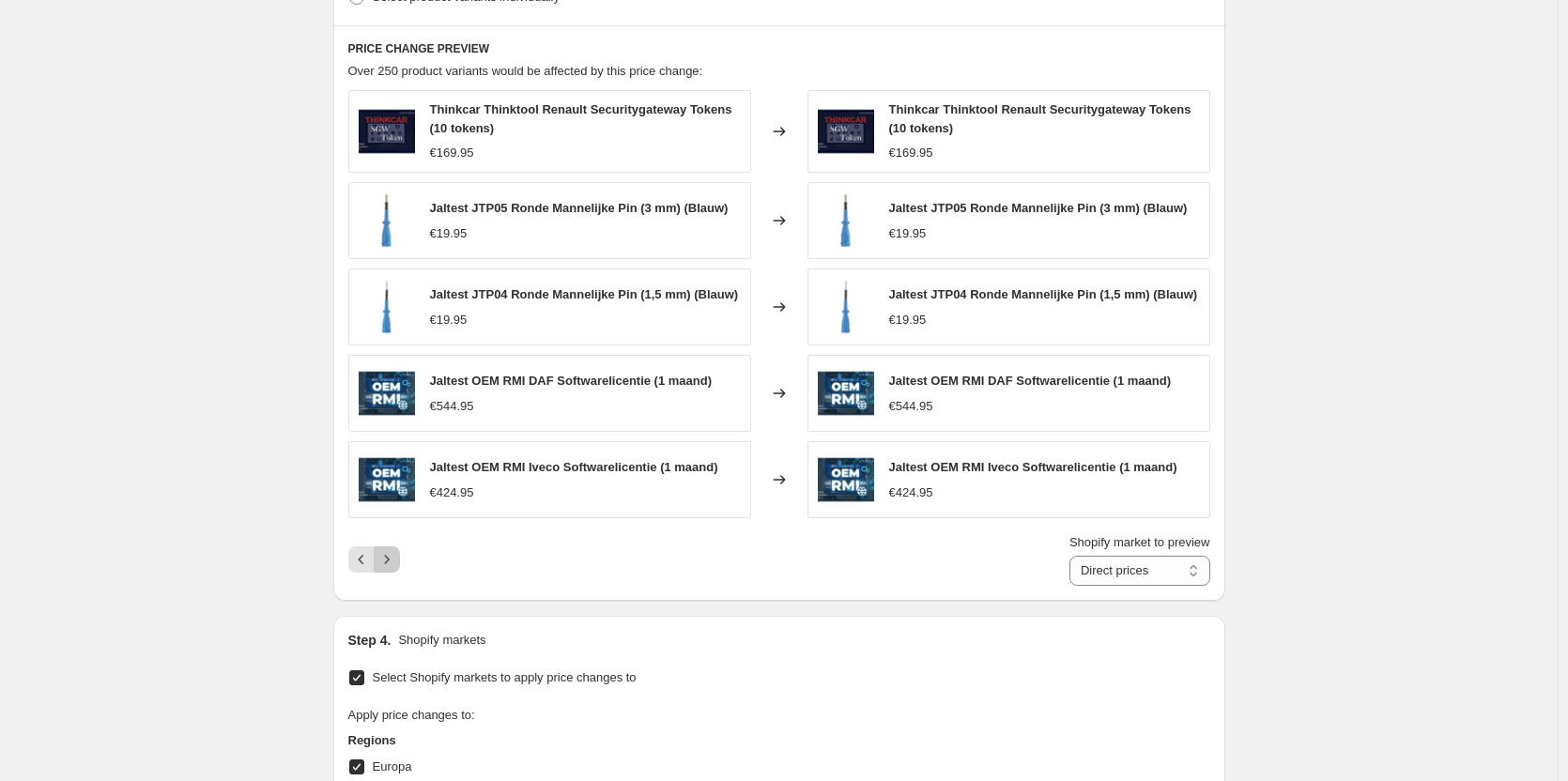
click at [393, 555] on icon "Next" at bounding box center [386, 560] width 19 height 19
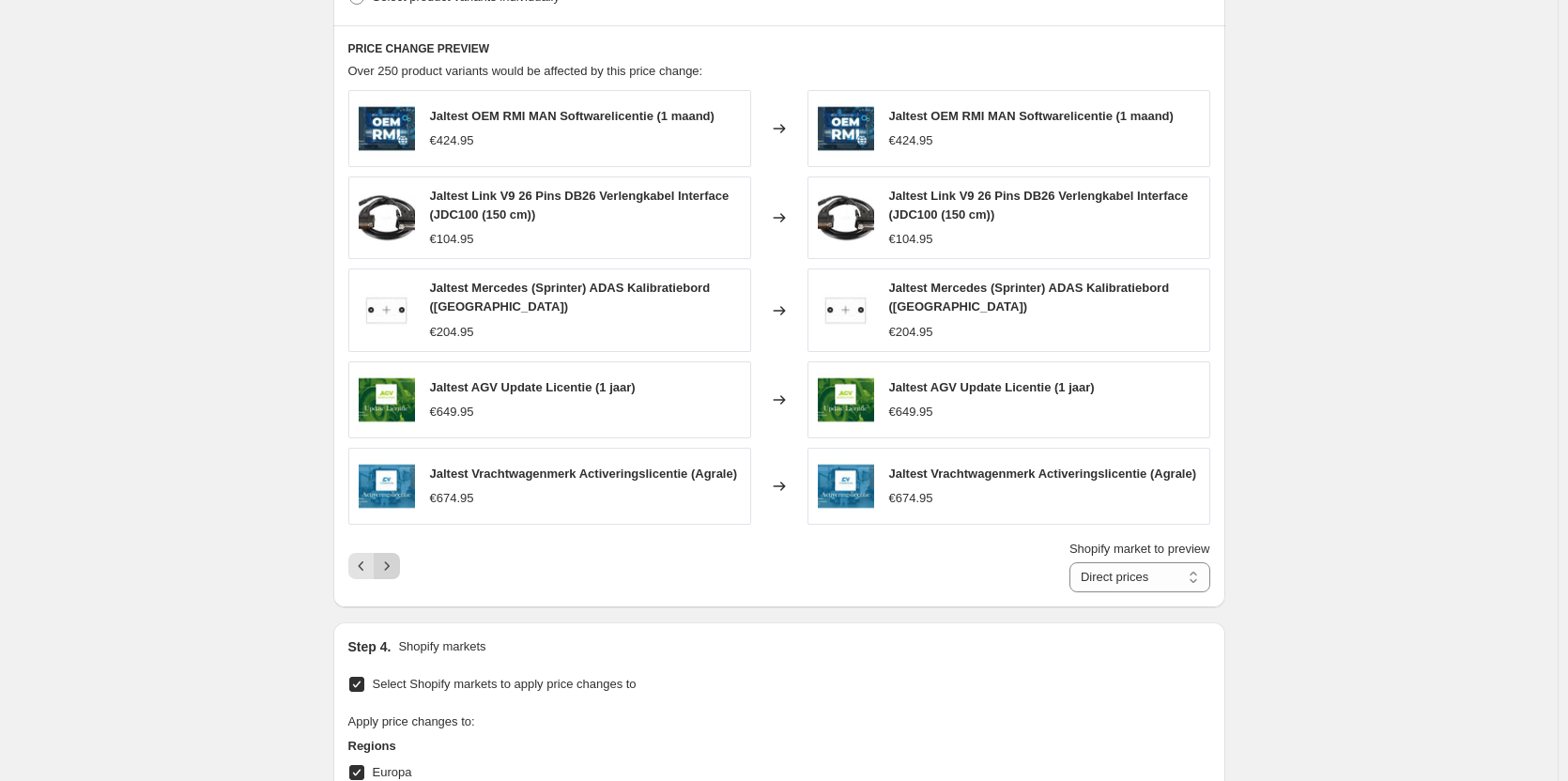
click at [393, 555] on button "Next" at bounding box center [386, 566] width 26 height 26
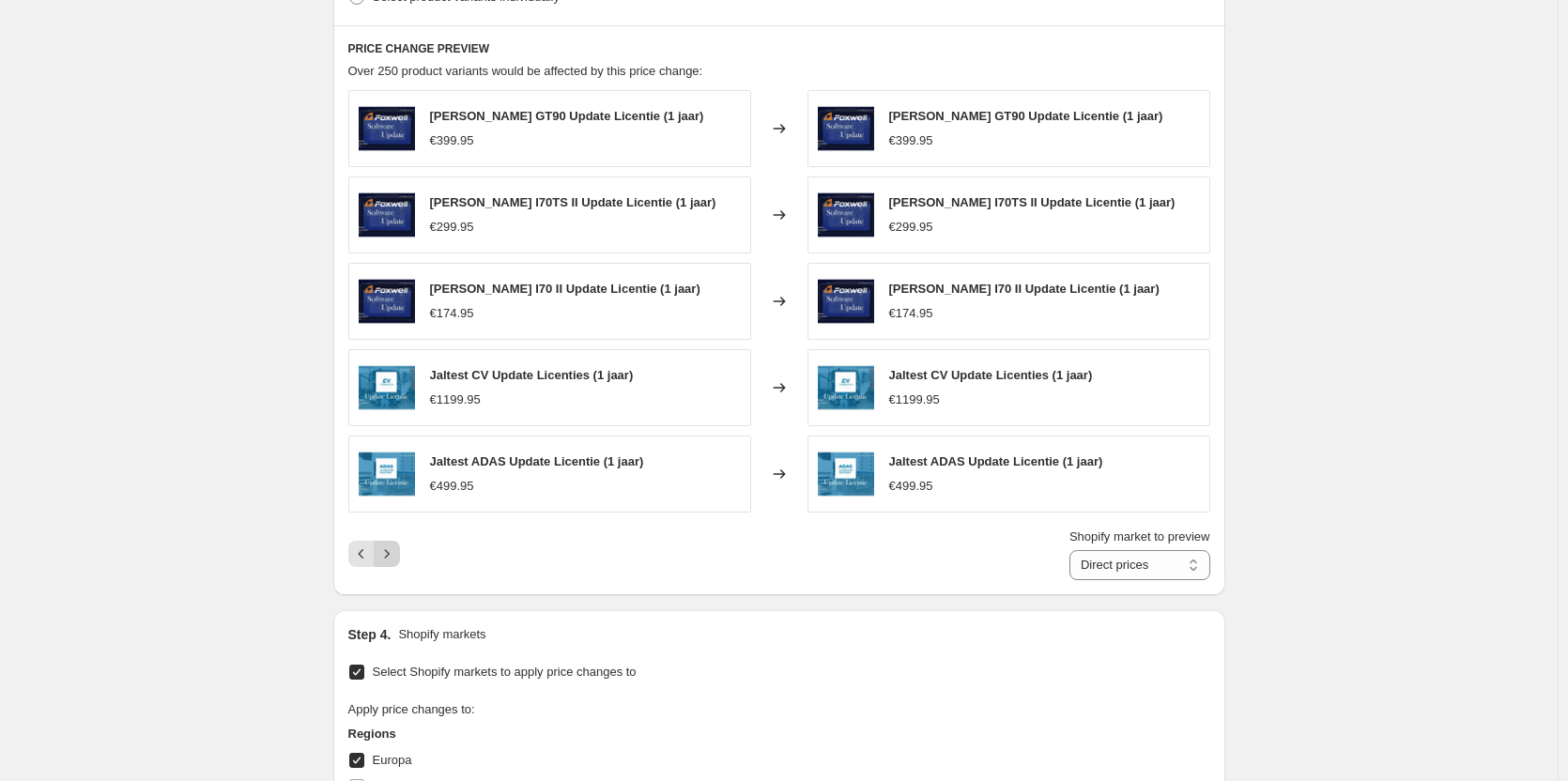
click at [393, 555] on icon "Next" at bounding box center [386, 554] width 19 height 19
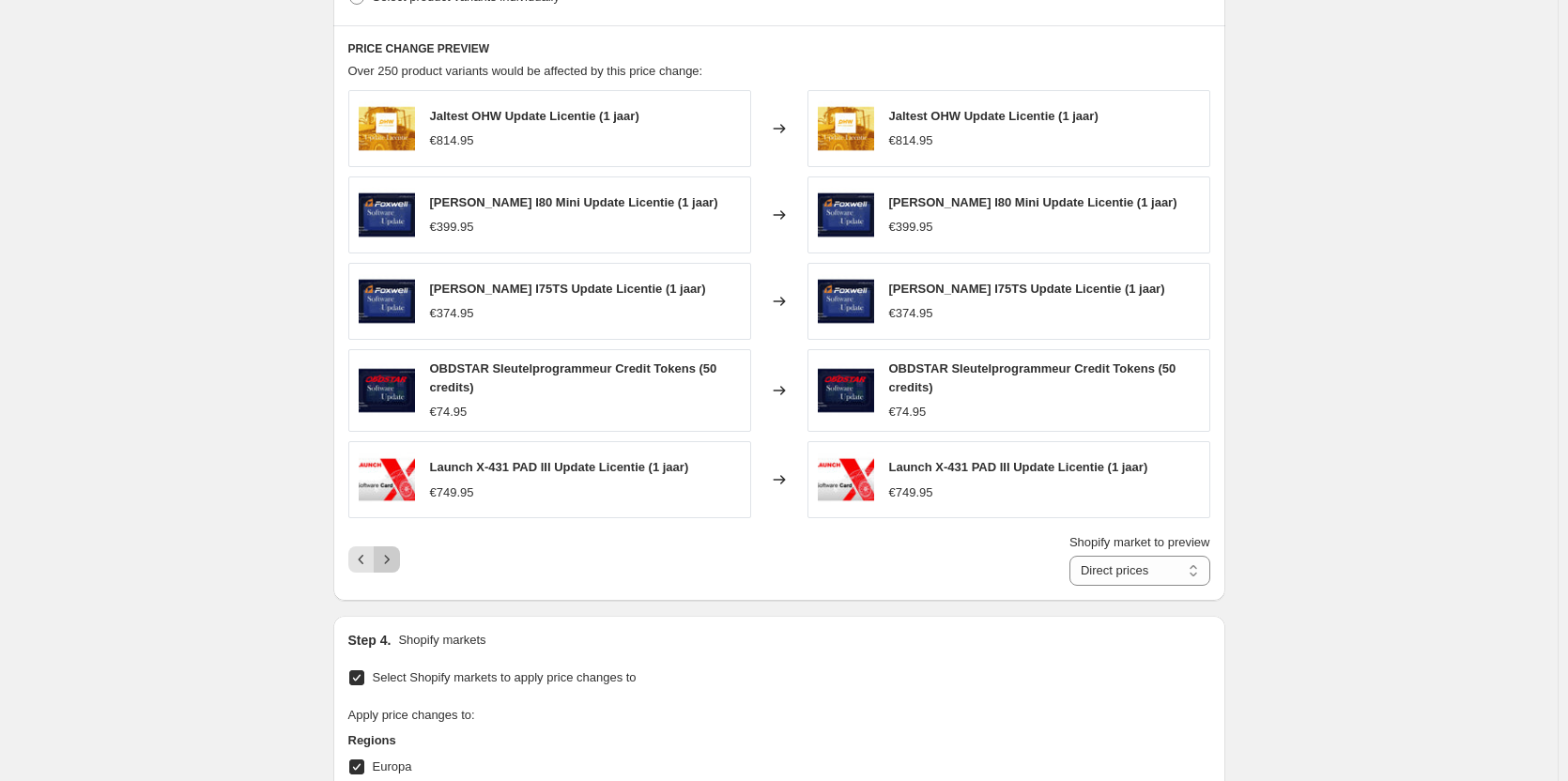
click at [392, 555] on icon "Next" at bounding box center [386, 560] width 19 height 19
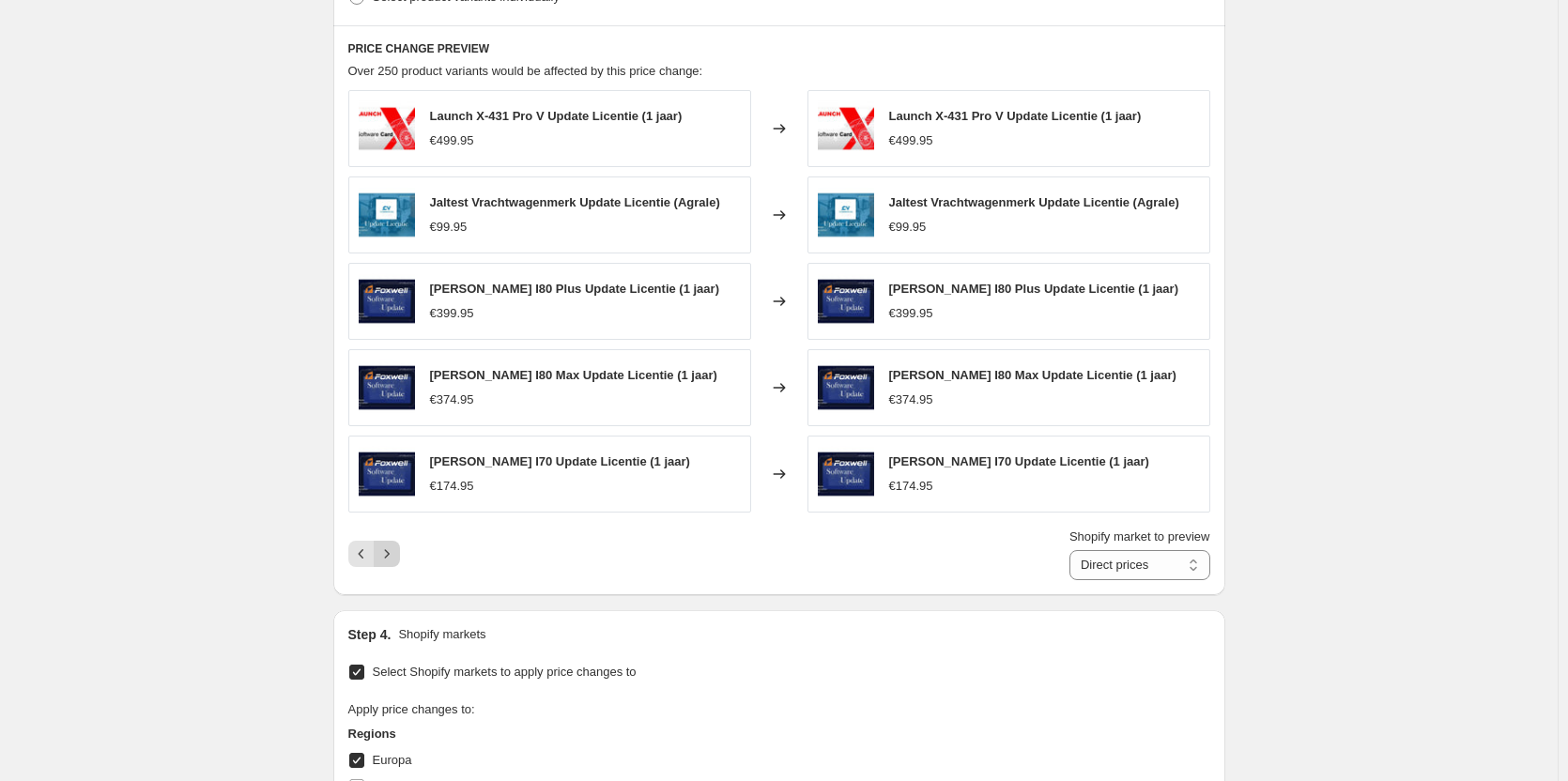
click at [392, 566] on button "Next" at bounding box center [386, 553] width 26 height 26
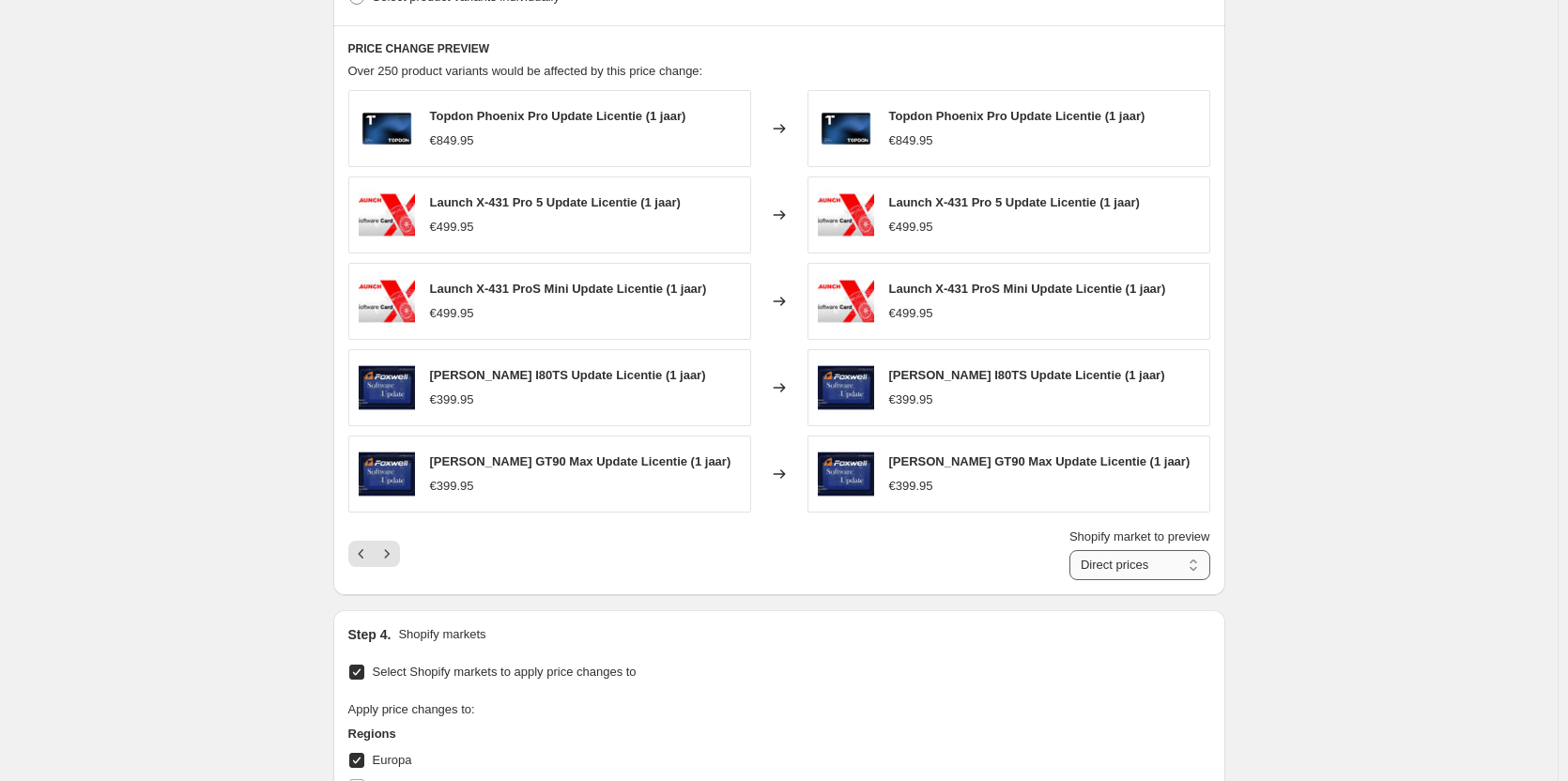
drag, startPoint x: 392, startPoint y: 527, endPoint x: 1109, endPoint y: 567, distance: 718.1
click at [1109, 567] on select "Direct prices Europa" at bounding box center [1139, 565] width 141 height 30
select select "98886025523"
click at [1073, 550] on select "Direct prices Europa" at bounding box center [1139, 565] width 141 height 30
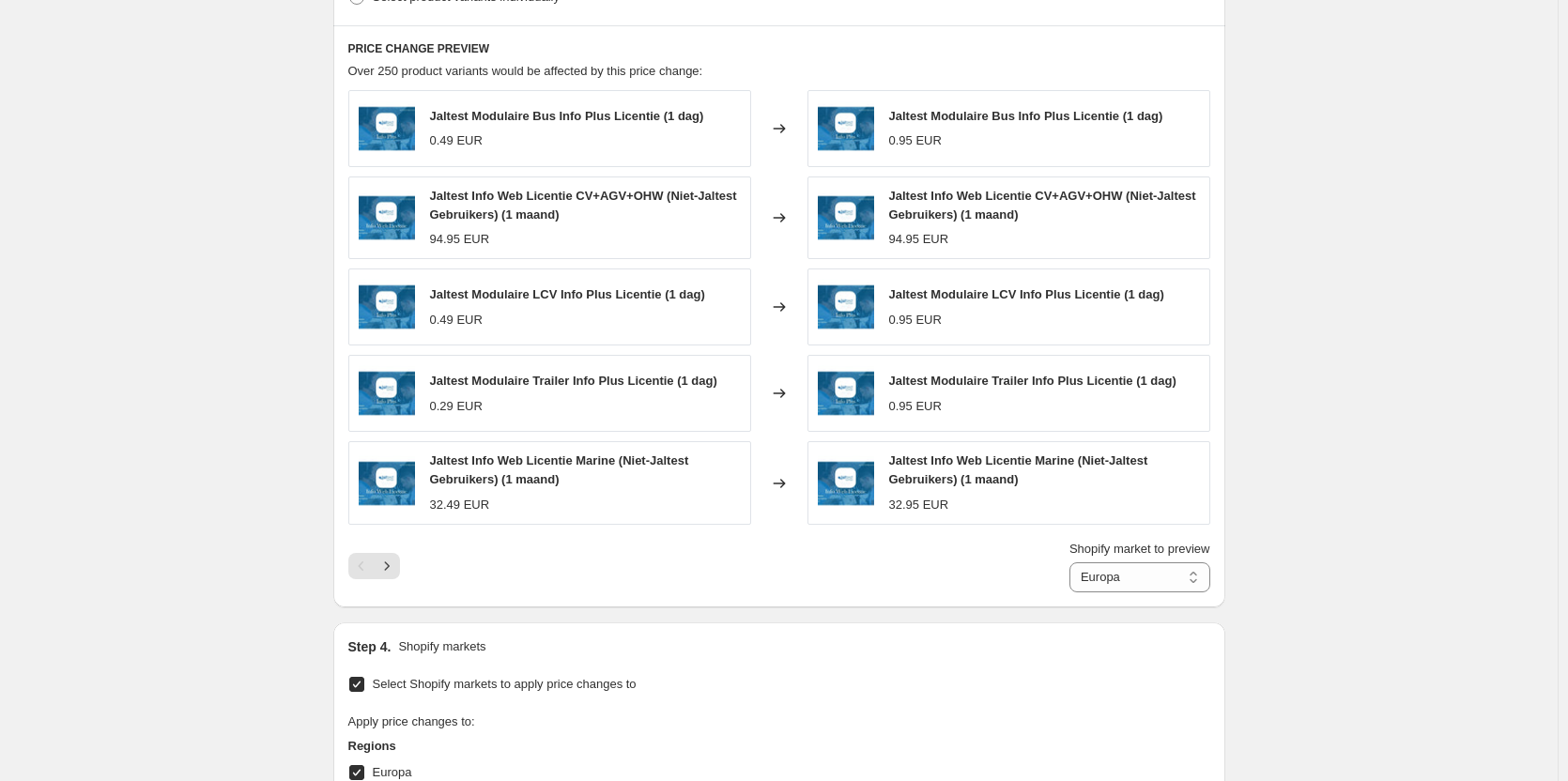
click at [413, 573] on div "Shopify market to preview Direct prices Europa Europa" at bounding box center [779, 566] width 862 height 53
click at [396, 572] on icon "Next" at bounding box center [386, 567] width 19 height 19
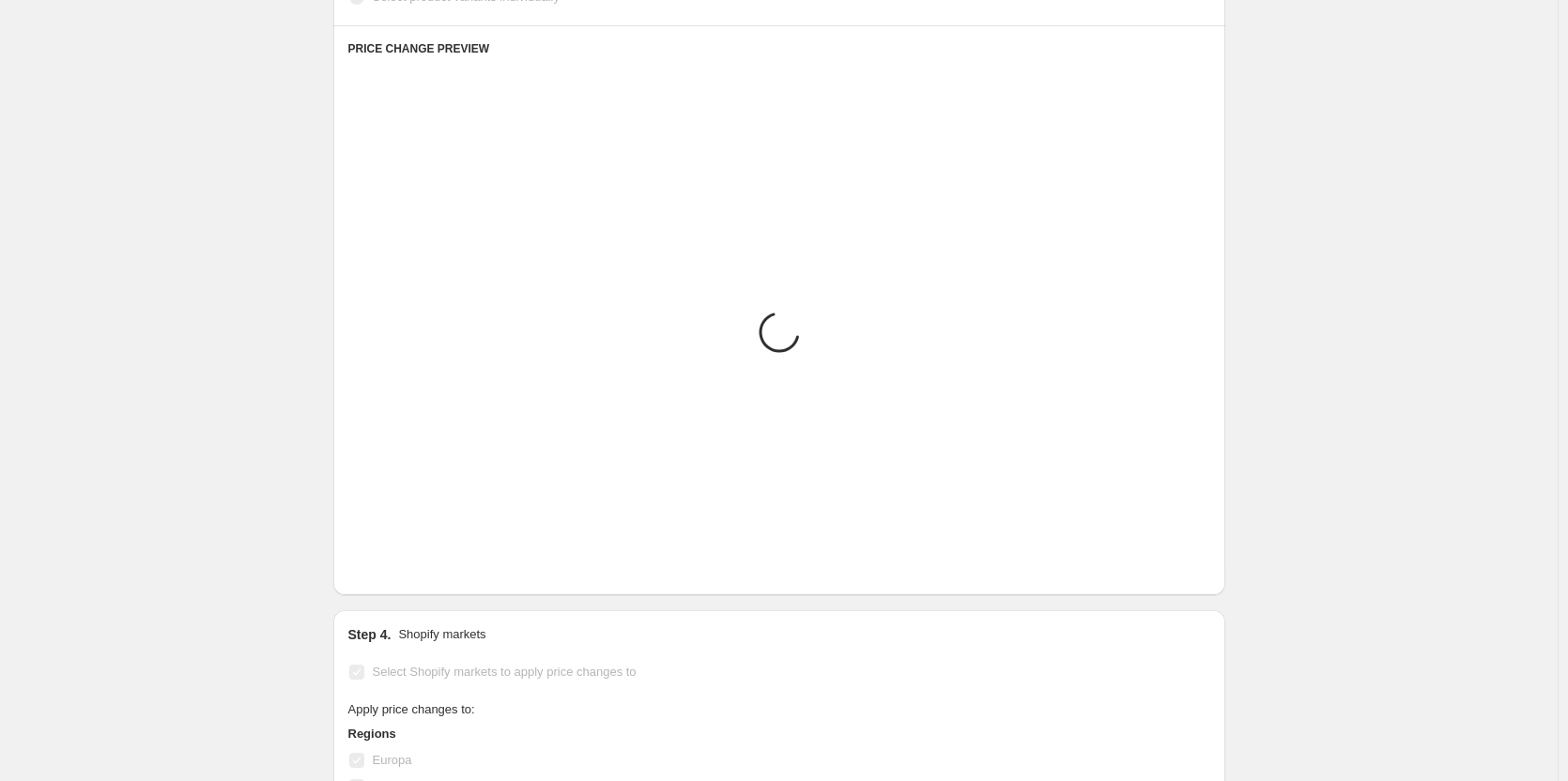
click at [390, 564] on button "Next" at bounding box center [386, 553] width 26 height 26
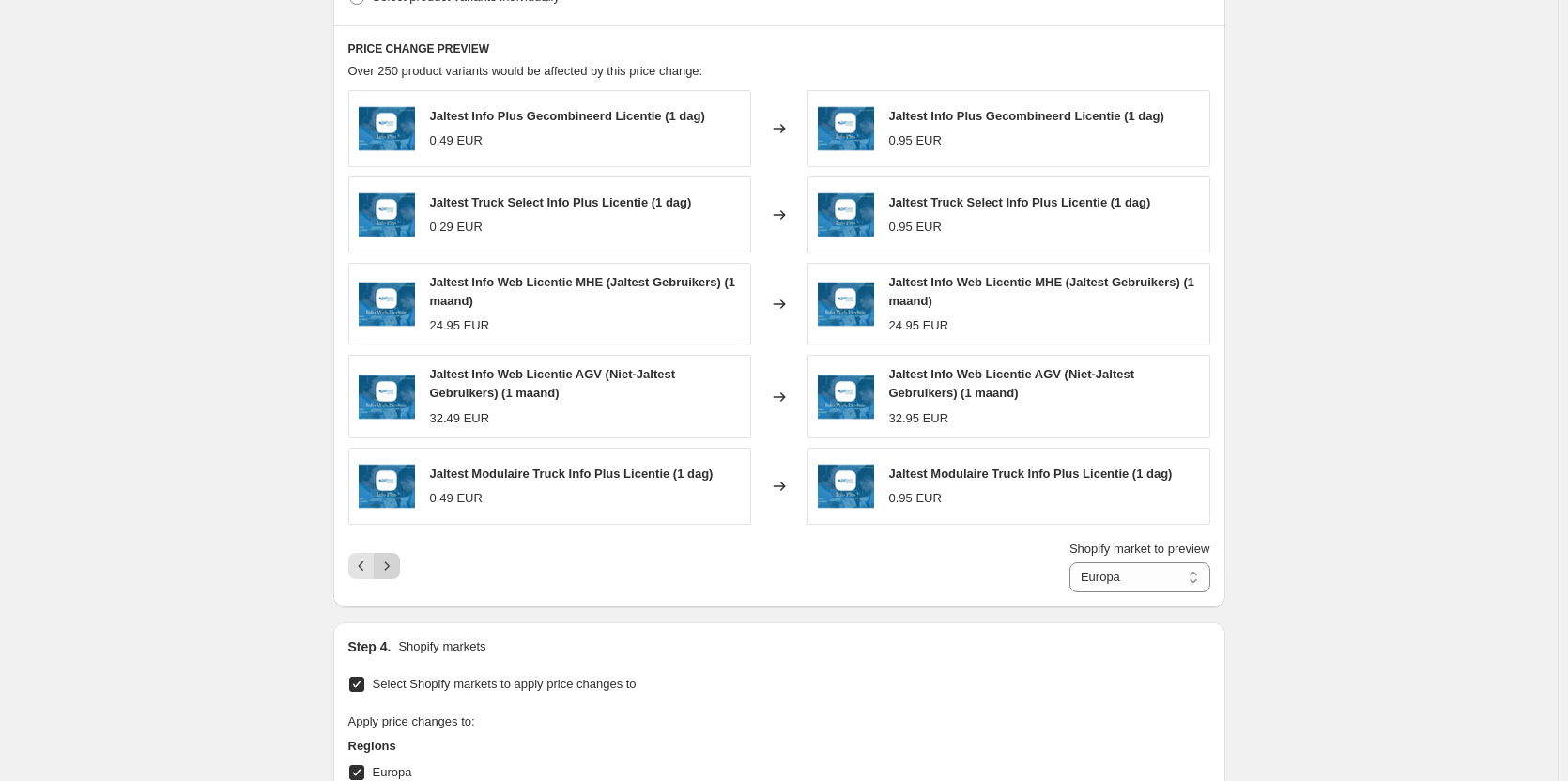
click at [390, 564] on icon "Next" at bounding box center [386, 567] width 19 height 19
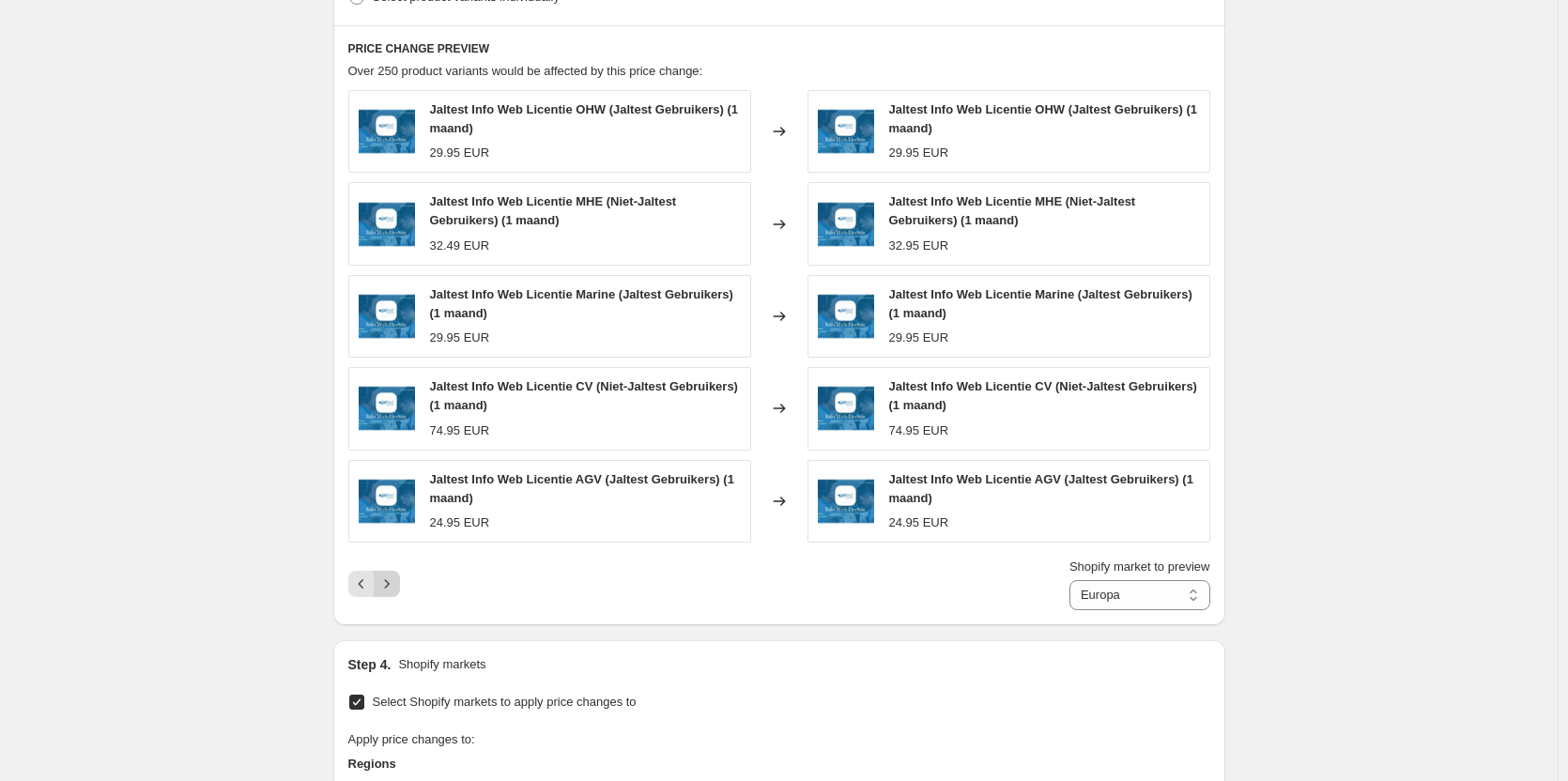
click at [390, 564] on div "Shopify market to preview Direct prices Europa Europa" at bounding box center [779, 584] width 862 height 53
click at [389, 573] on button "Next" at bounding box center [386, 584] width 26 height 26
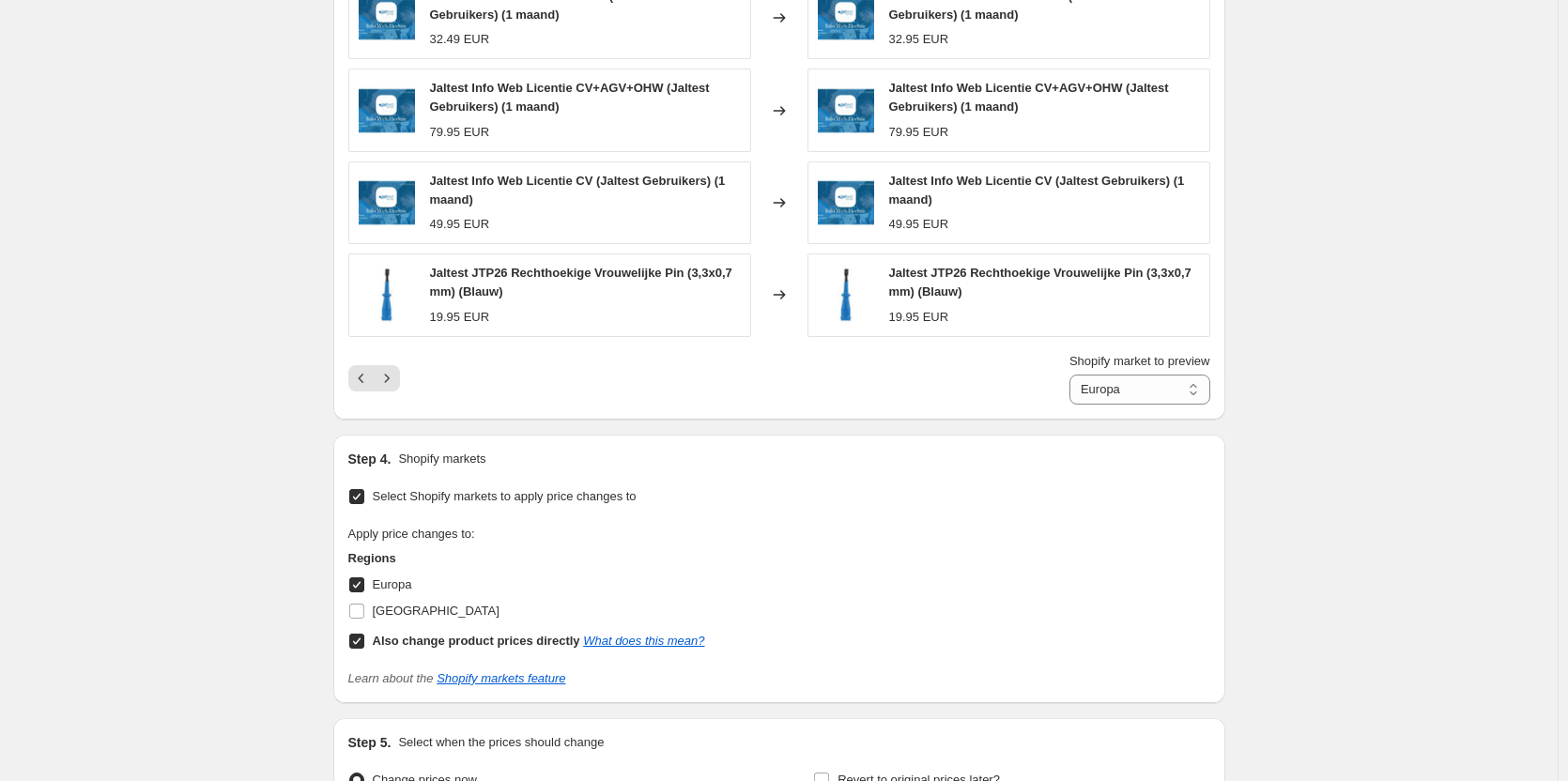
scroll to position [1502, 0]
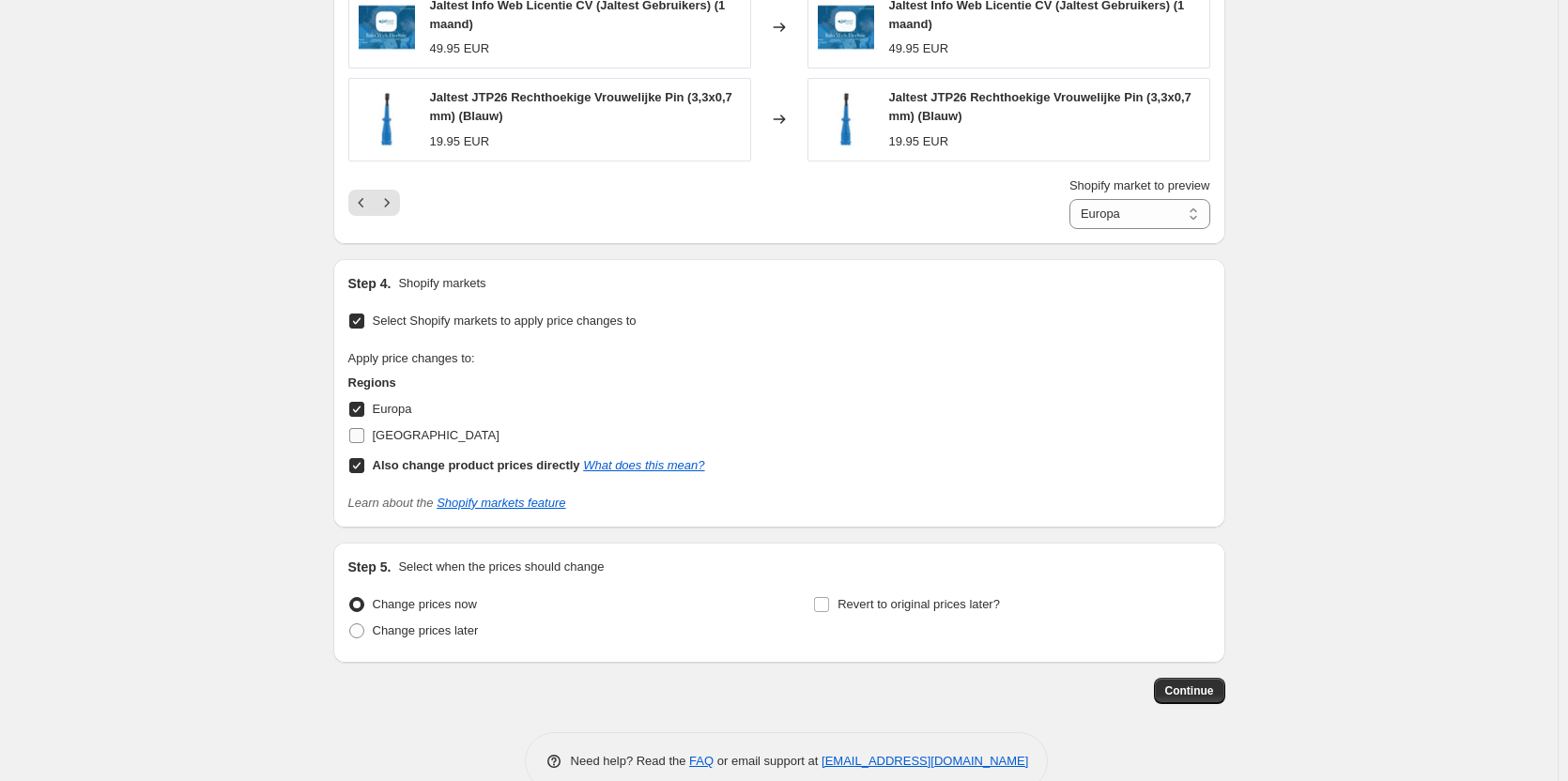
click at [396, 440] on span "[GEOGRAPHIC_DATA]" at bounding box center [436, 435] width 126 height 14
click at [364, 440] on input "[GEOGRAPHIC_DATA]" at bounding box center [357, 435] width 15 height 15
checkbox input "true"
drag, startPoint x: 236, startPoint y: 390, endPoint x: 150, endPoint y: 236, distance: 176.4
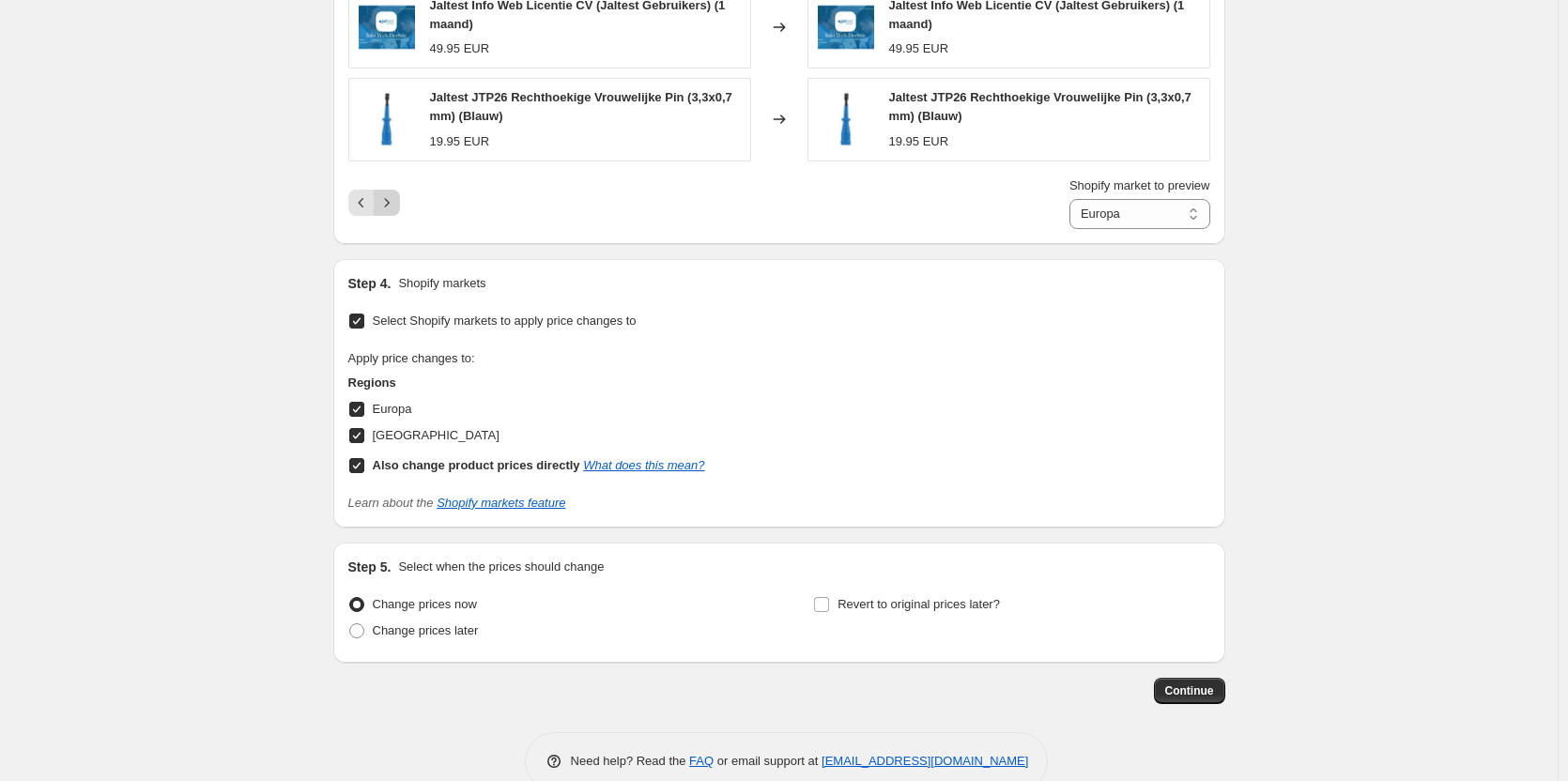
click at [396, 207] on icon "Next" at bounding box center [386, 203] width 19 height 19
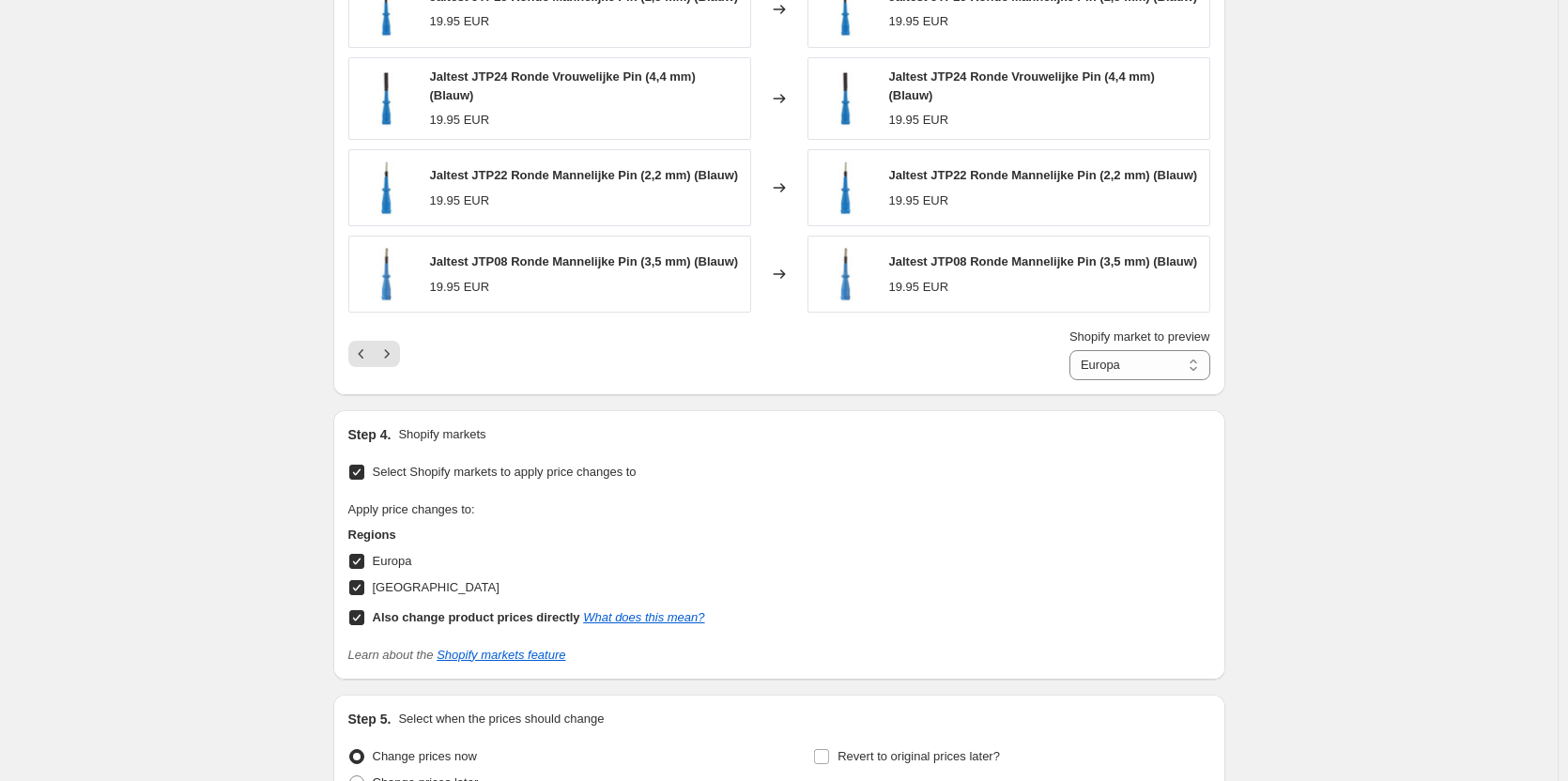
scroll to position [1234, 0]
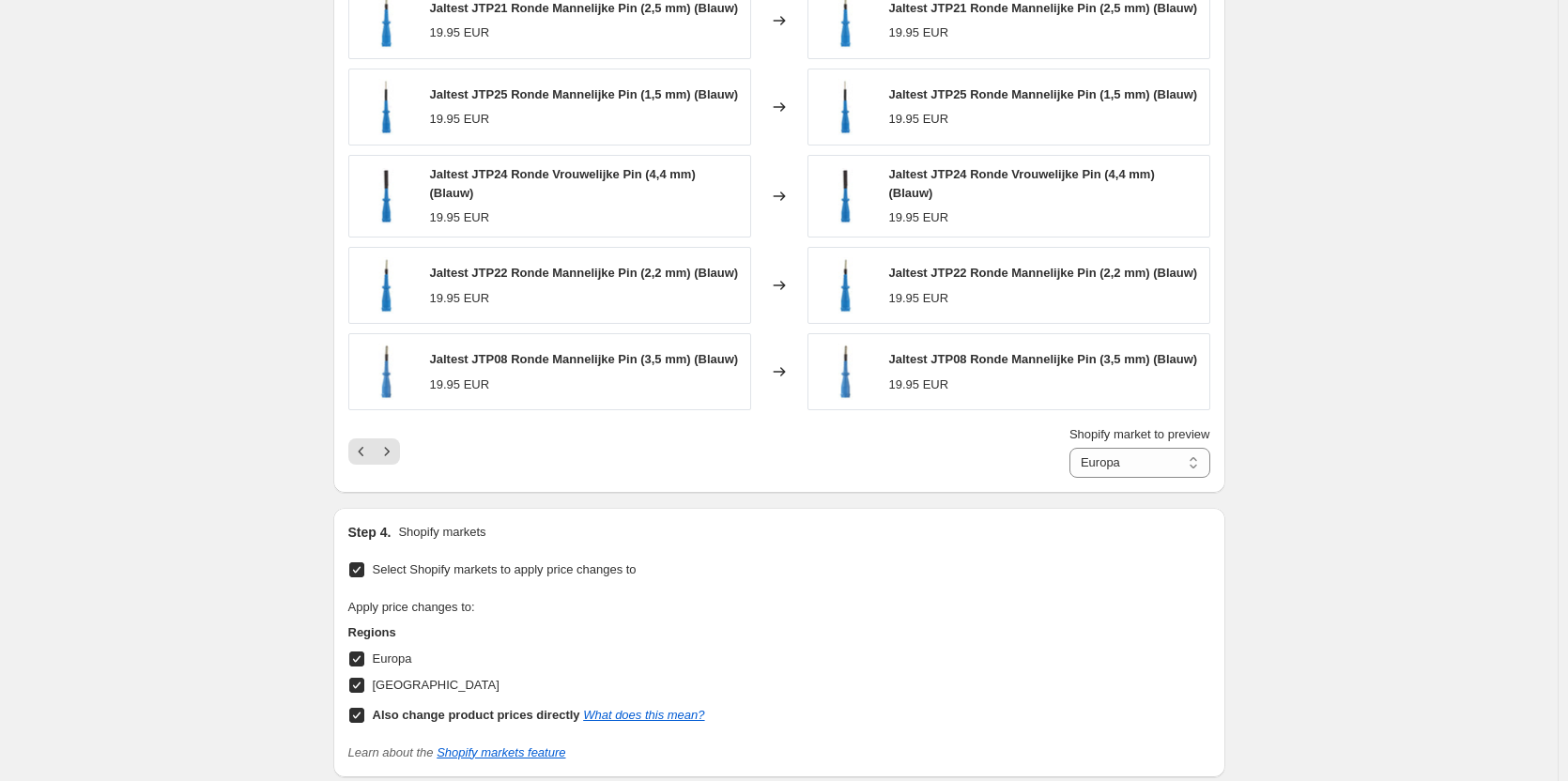
drag, startPoint x: 520, startPoint y: 389, endPoint x: 2377, endPoint y: 433, distance: 1857.5
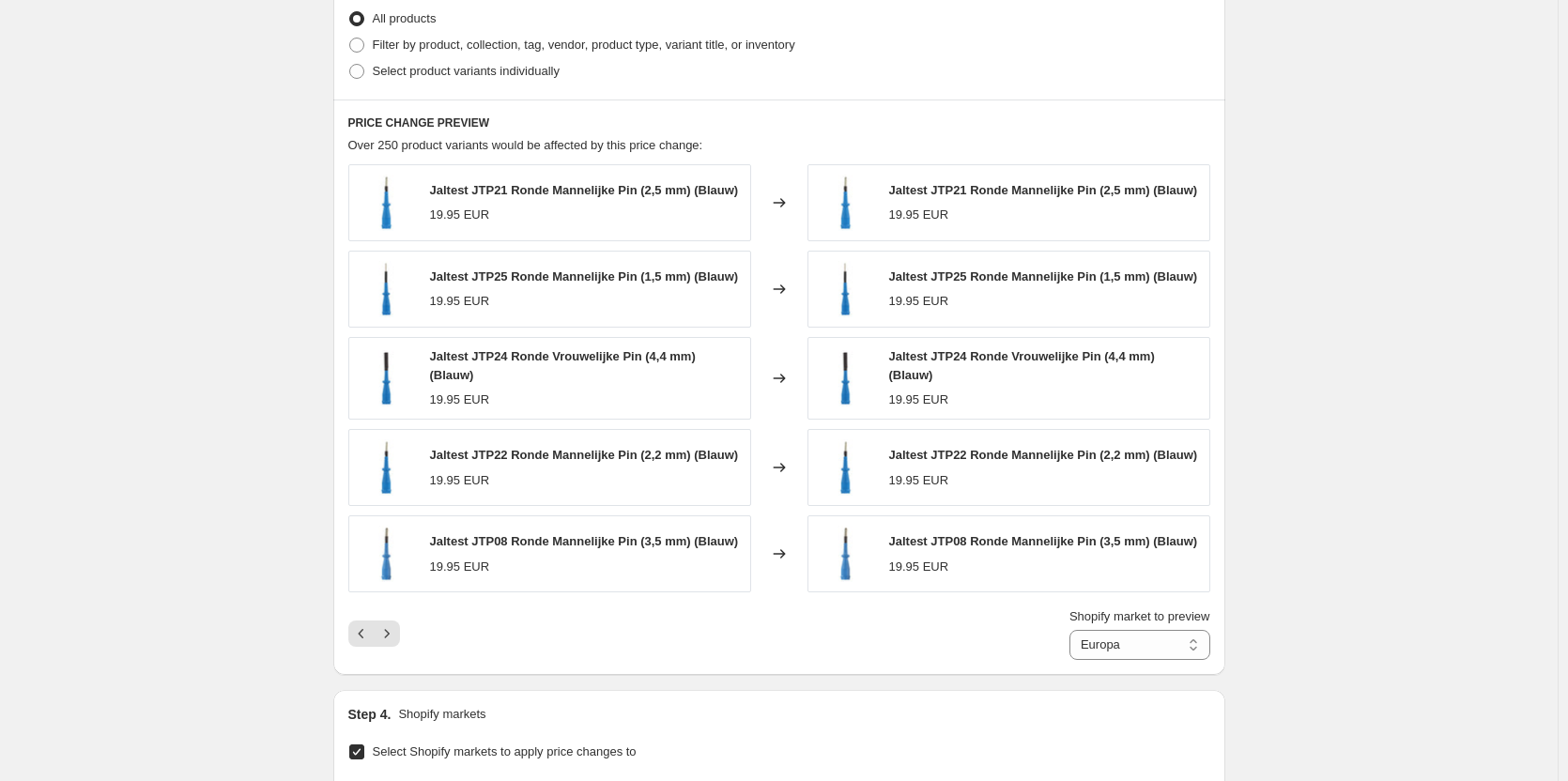
scroll to position [1140, 0]
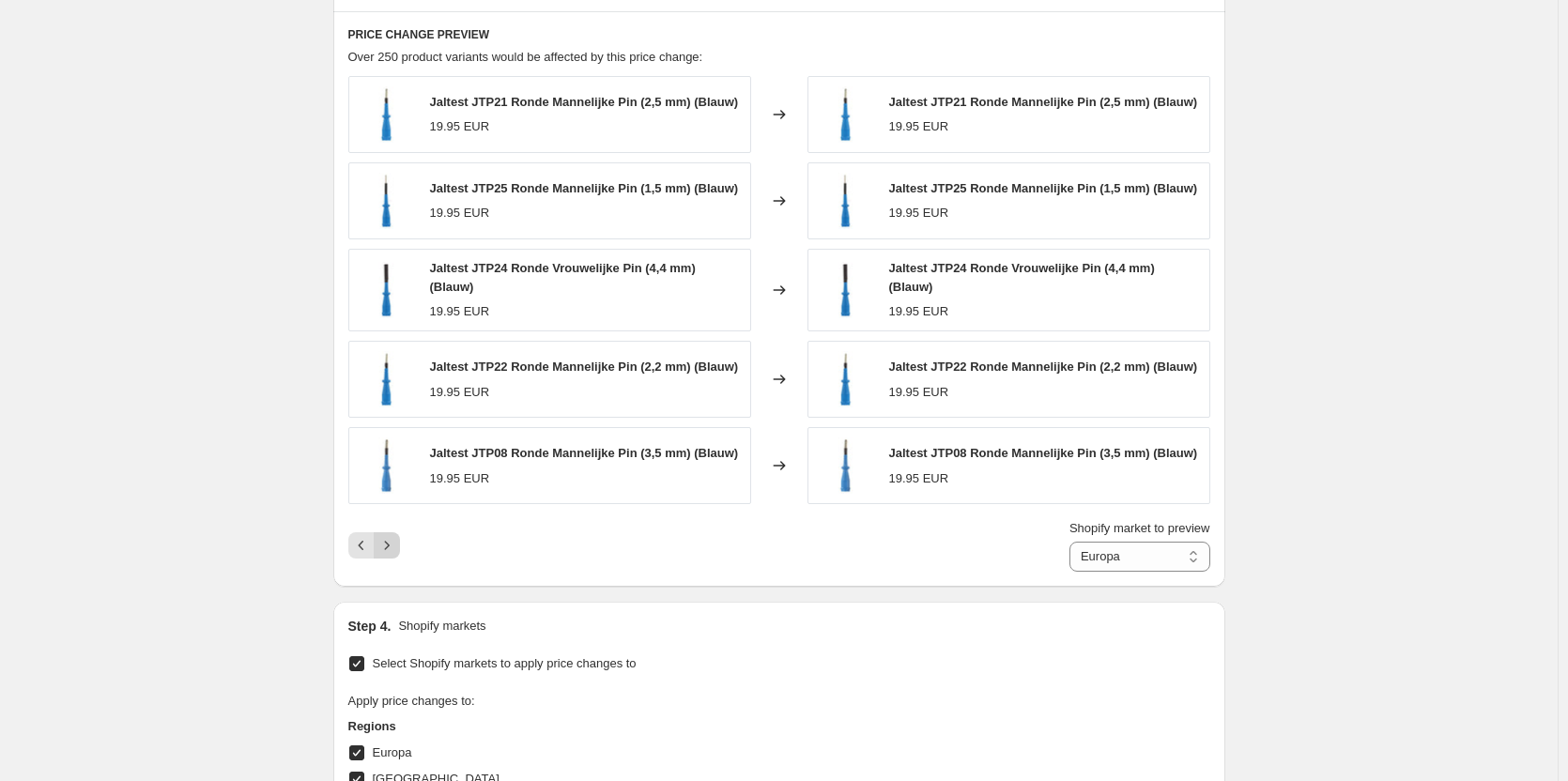
click at [396, 540] on icon "Next" at bounding box center [386, 546] width 19 height 19
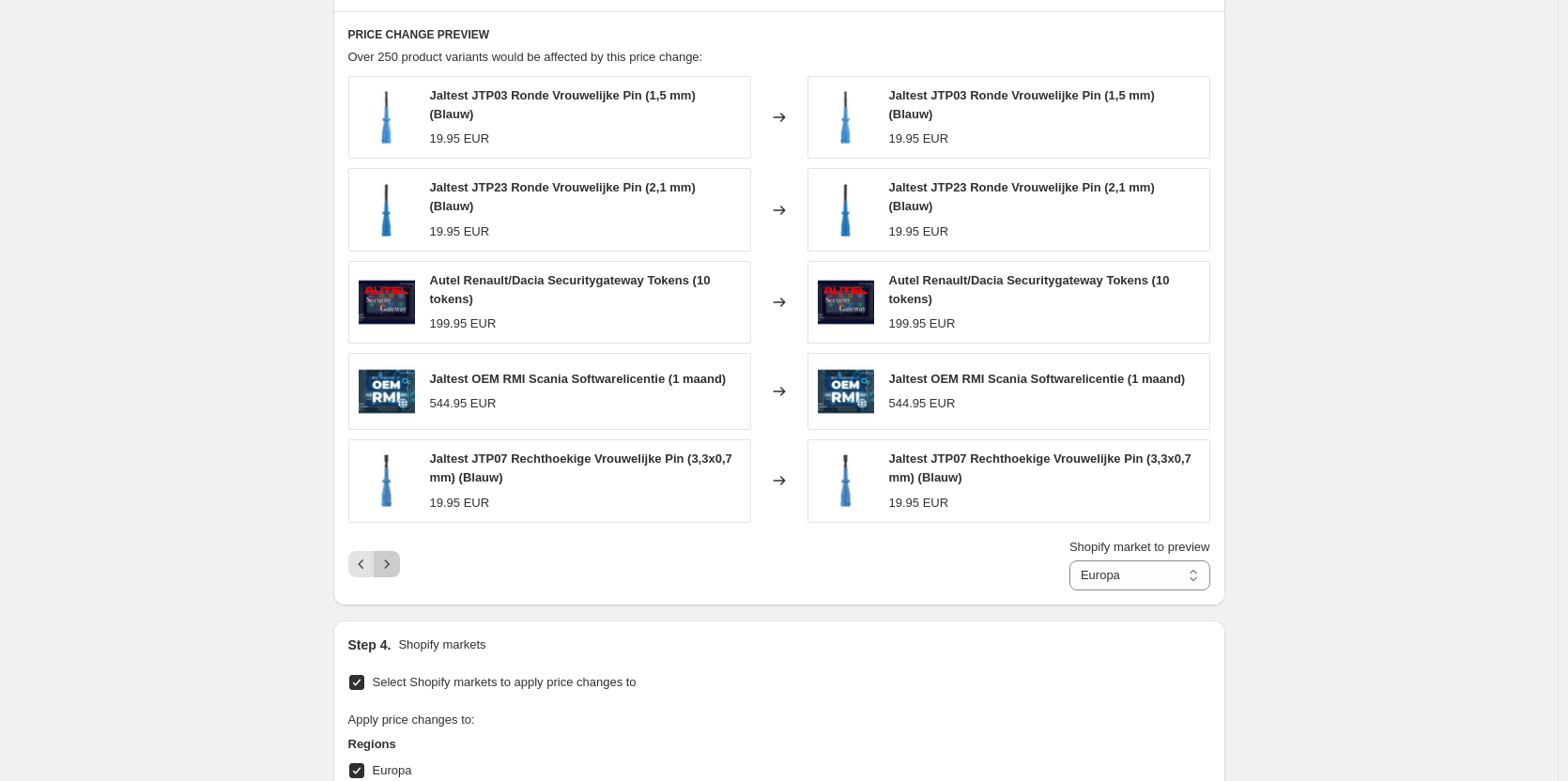
click at [395, 556] on icon "Next" at bounding box center [386, 565] width 19 height 19
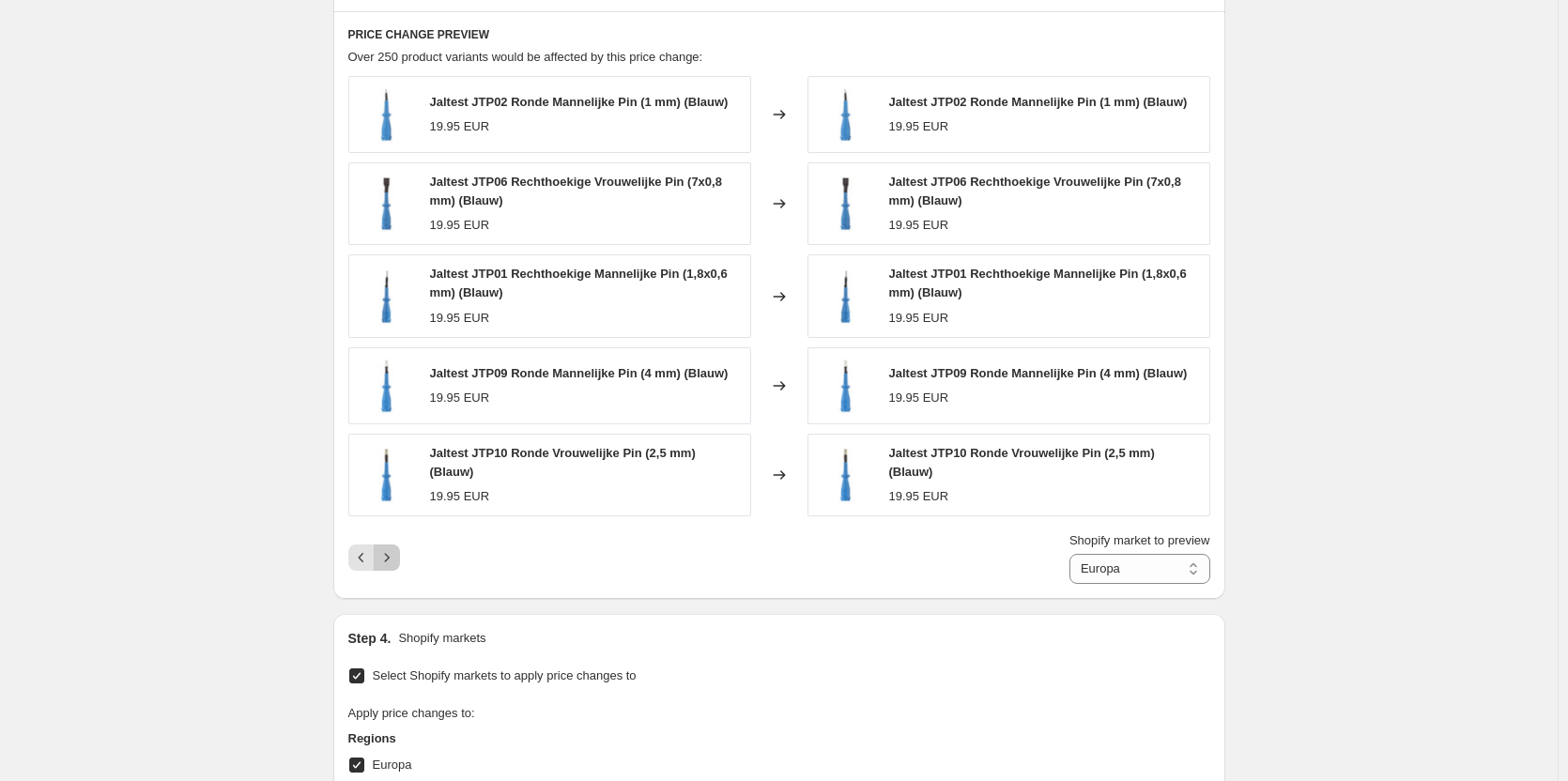
click at [395, 556] on icon "Next" at bounding box center [386, 558] width 19 height 19
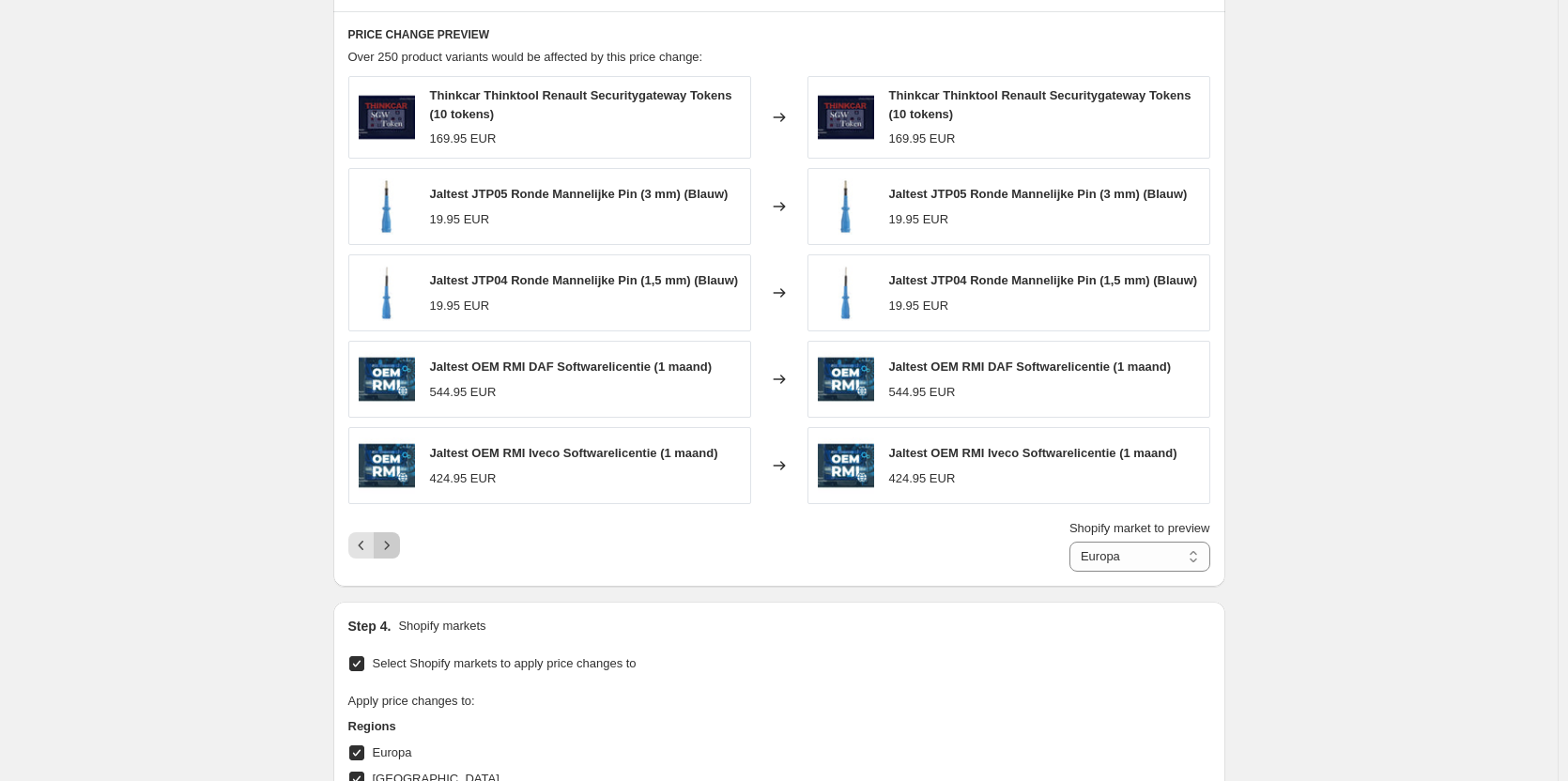
click at [395, 555] on icon "Next" at bounding box center [386, 546] width 19 height 19
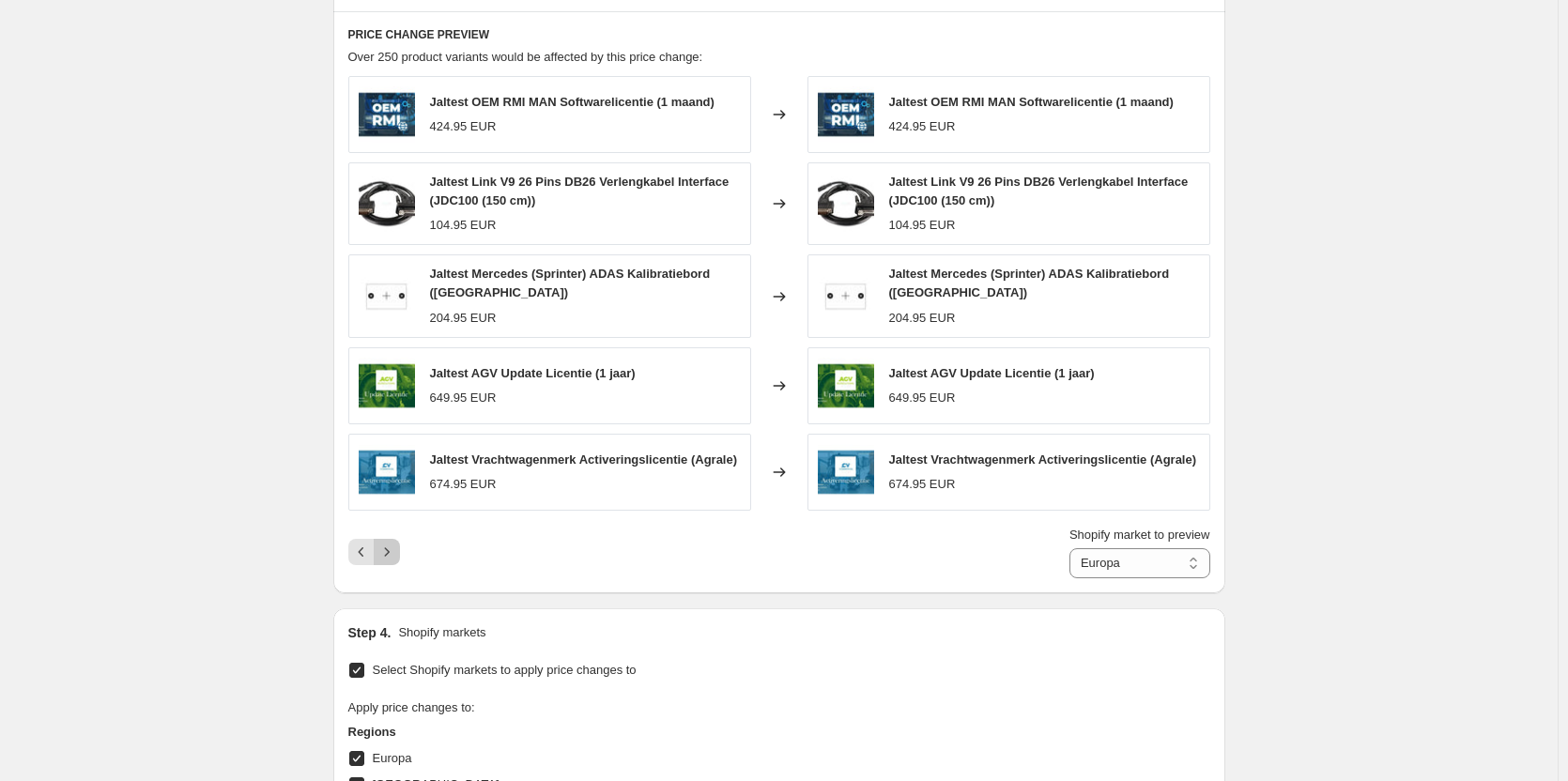
click at [395, 556] on icon "Next" at bounding box center [386, 552] width 19 height 19
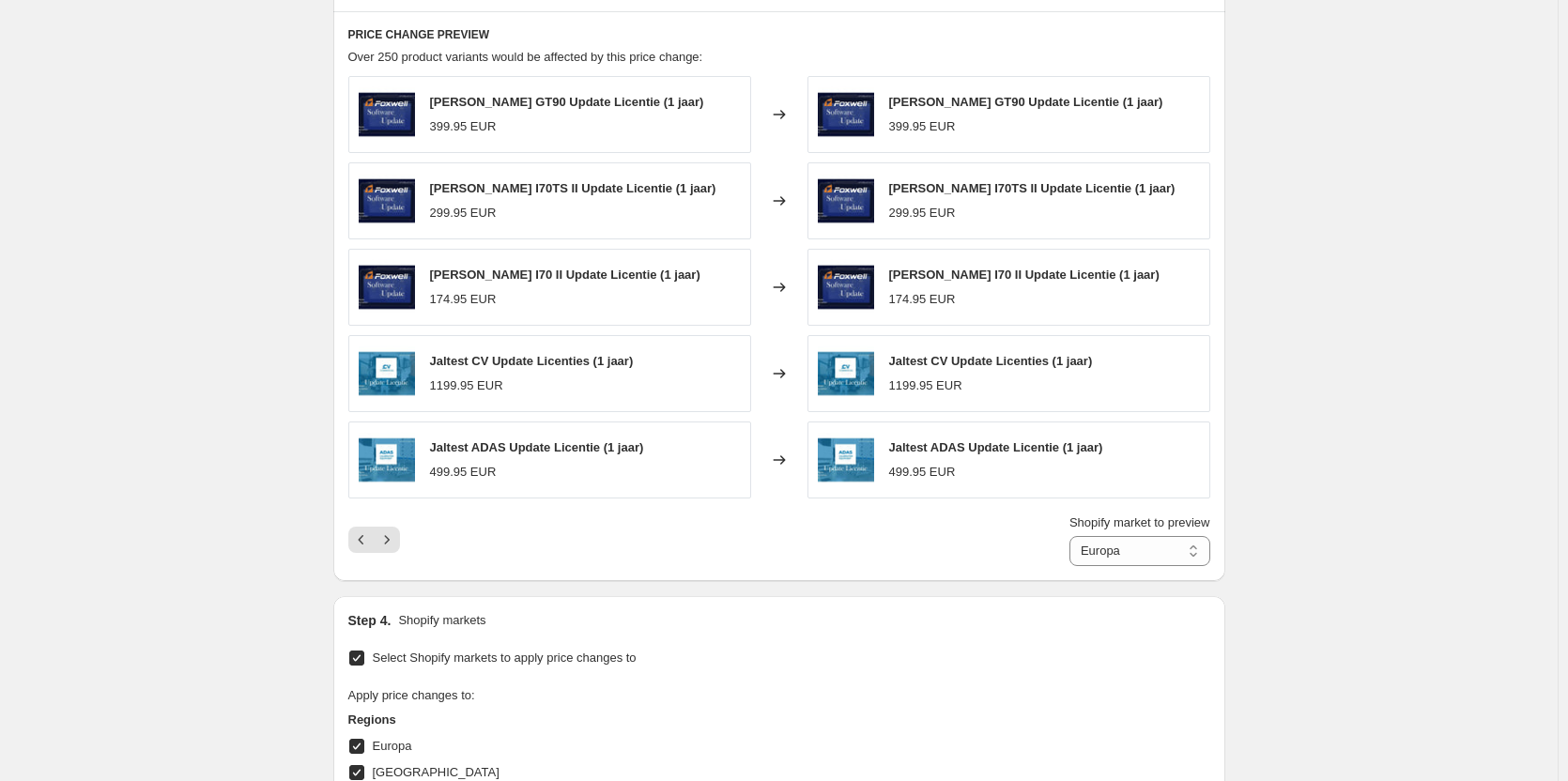
click at [395, 556] on div "Shopify market to preview Direct prices Europa Netherlands Europa" at bounding box center [779, 540] width 862 height 53
click at [396, 532] on icon "Next" at bounding box center [386, 540] width 19 height 19
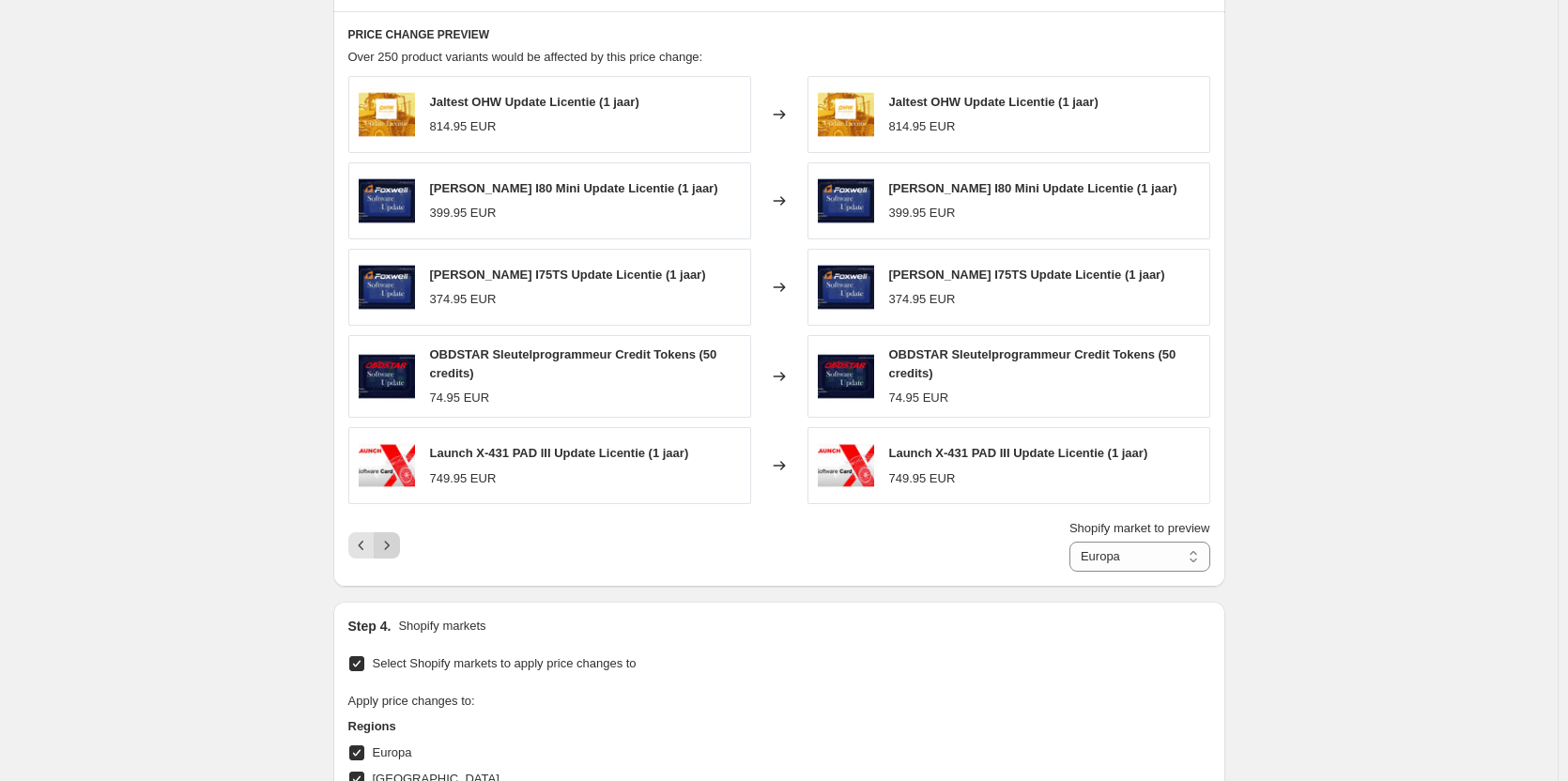
click at [396, 548] on icon "Next" at bounding box center [386, 546] width 19 height 19
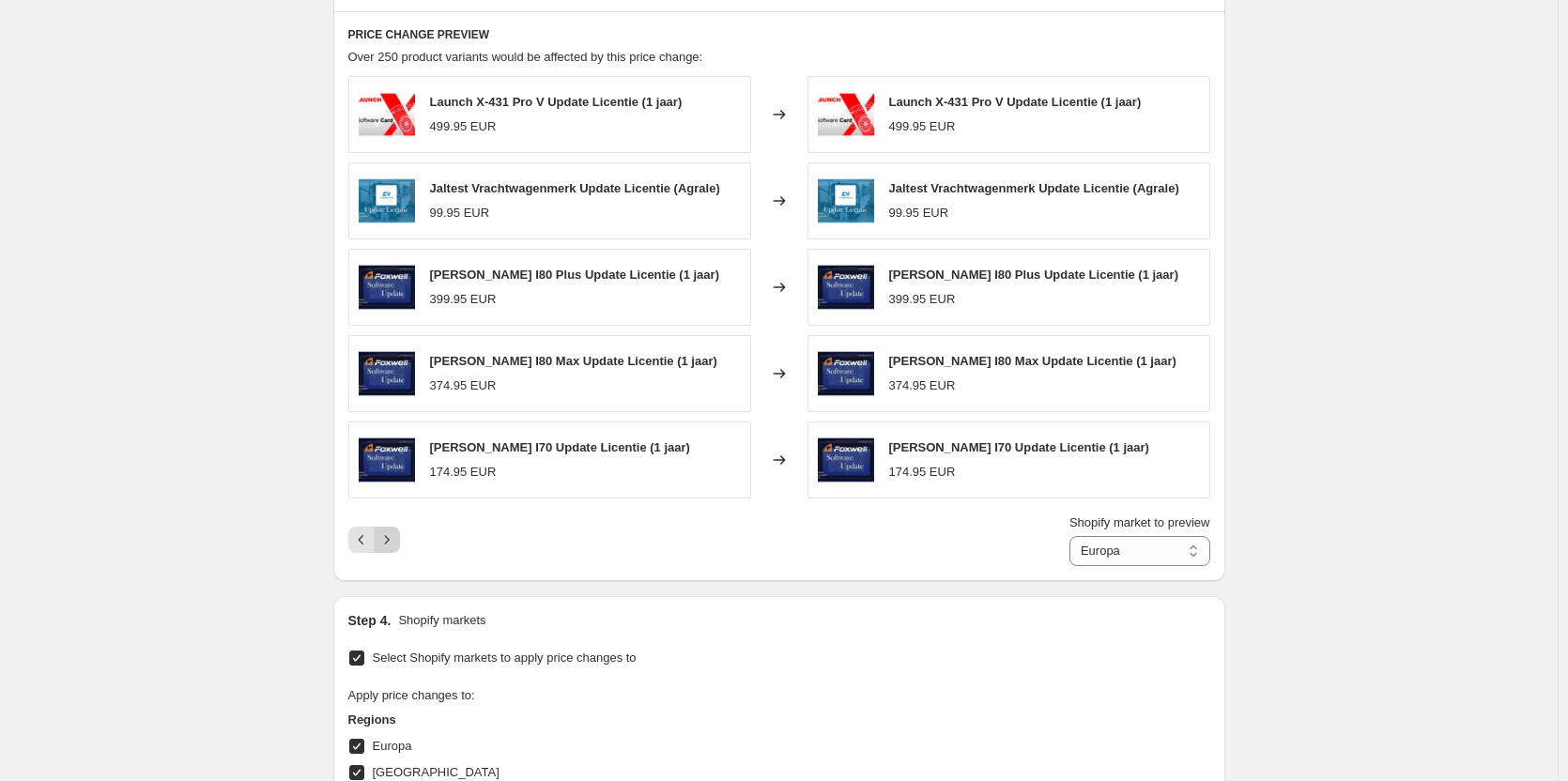
click at [396, 548] on icon "Next" at bounding box center [386, 540] width 19 height 19
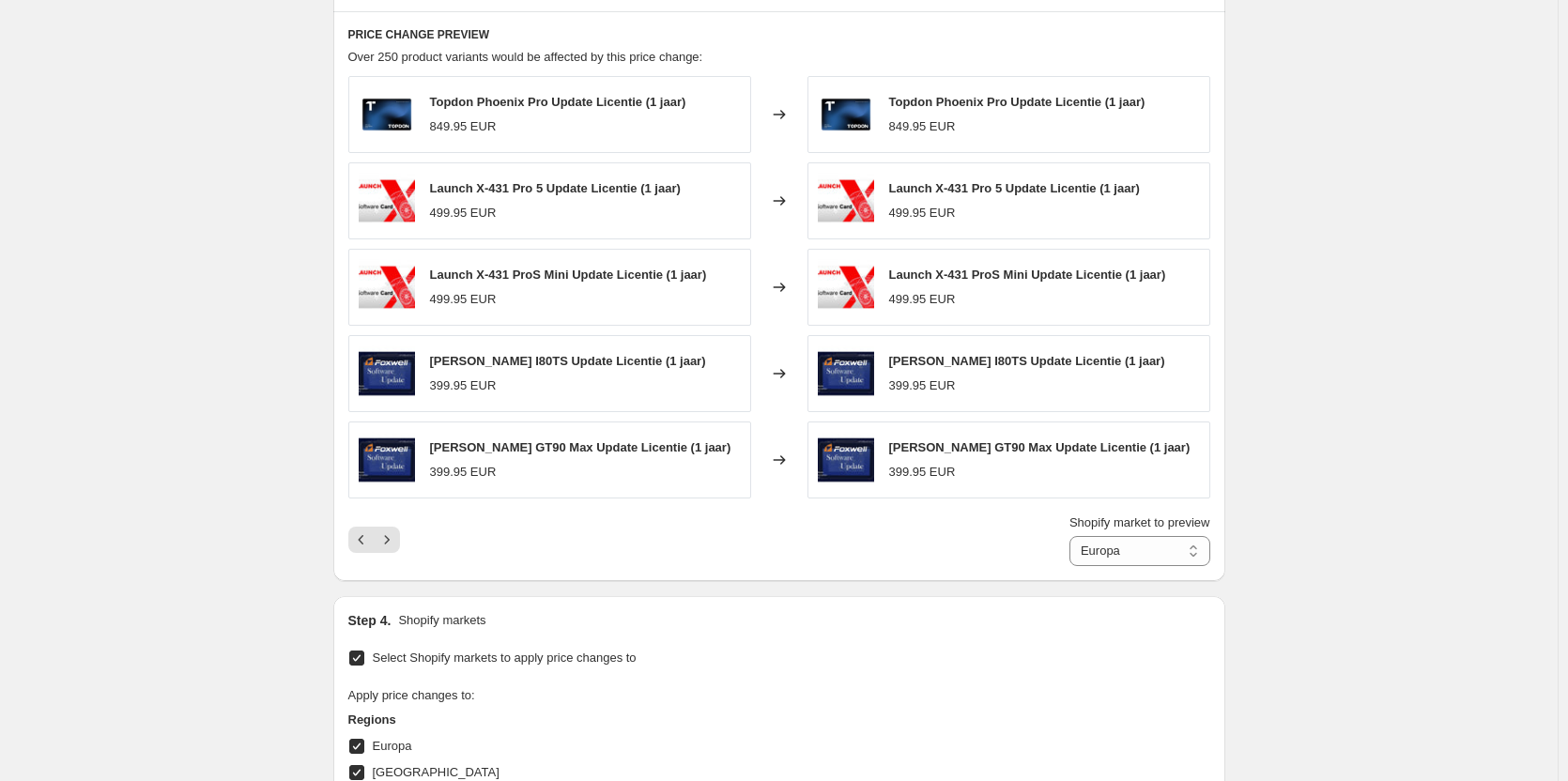
drag, startPoint x: 353, startPoint y: 567, endPoint x: 236, endPoint y: 502, distance: 133.8
click at [236, 502] on div "Create new price change job. This page is ready Create new price change job Dra…" at bounding box center [779, 8] width 1557 height 2296
click at [394, 547] on icon "Next" at bounding box center [386, 540] width 19 height 19
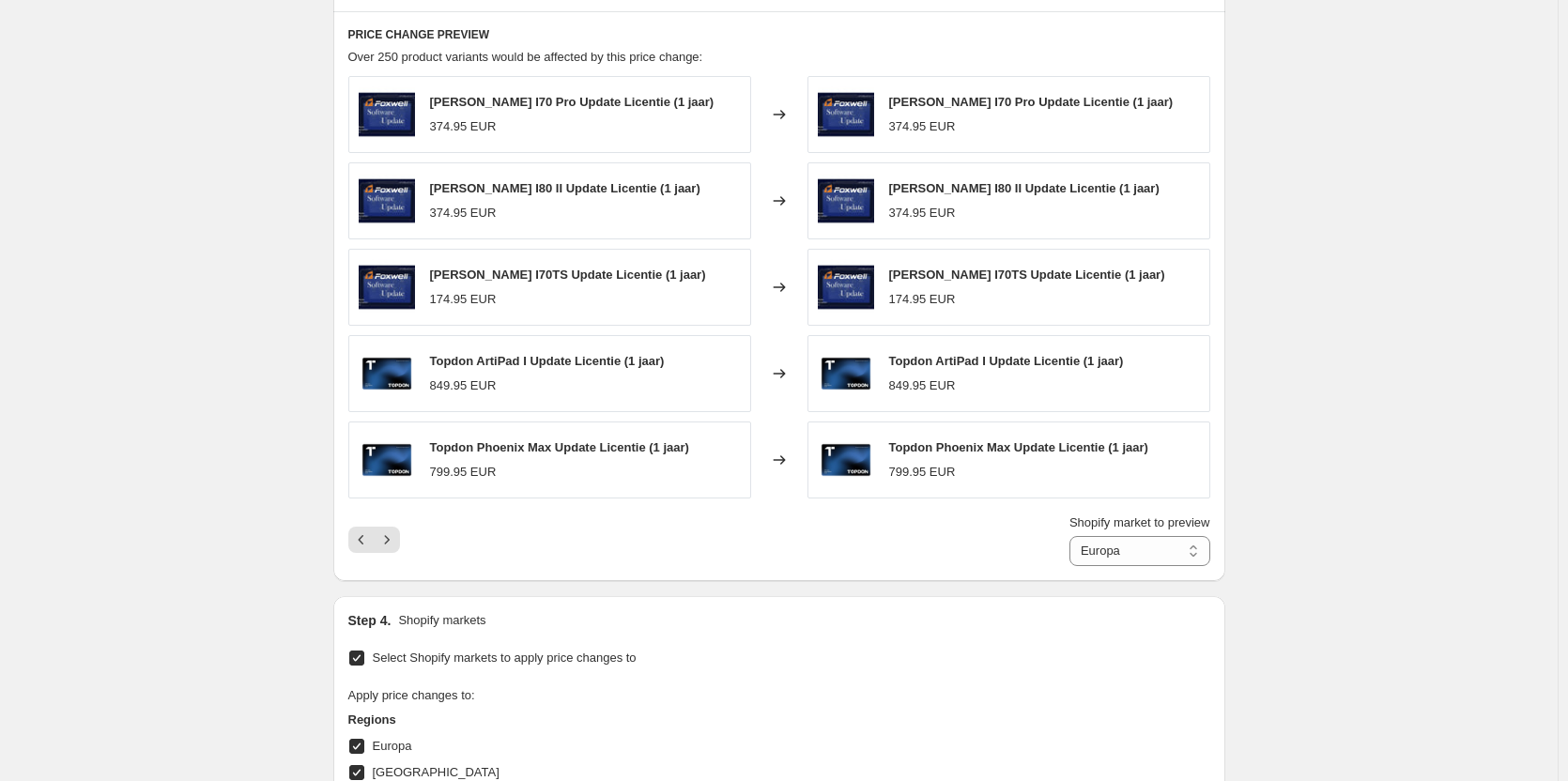
click at [407, 563] on div "Shopify market to preview Direct prices Europa Netherlands Europa" at bounding box center [779, 540] width 862 height 53
click at [409, 552] on div "Shopify market to preview Direct prices Europa Netherlands Europa" at bounding box center [779, 540] width 862 height 53
click at [396, 543] on icon "Next" at bounding box center [386, 540] width 19 height 19
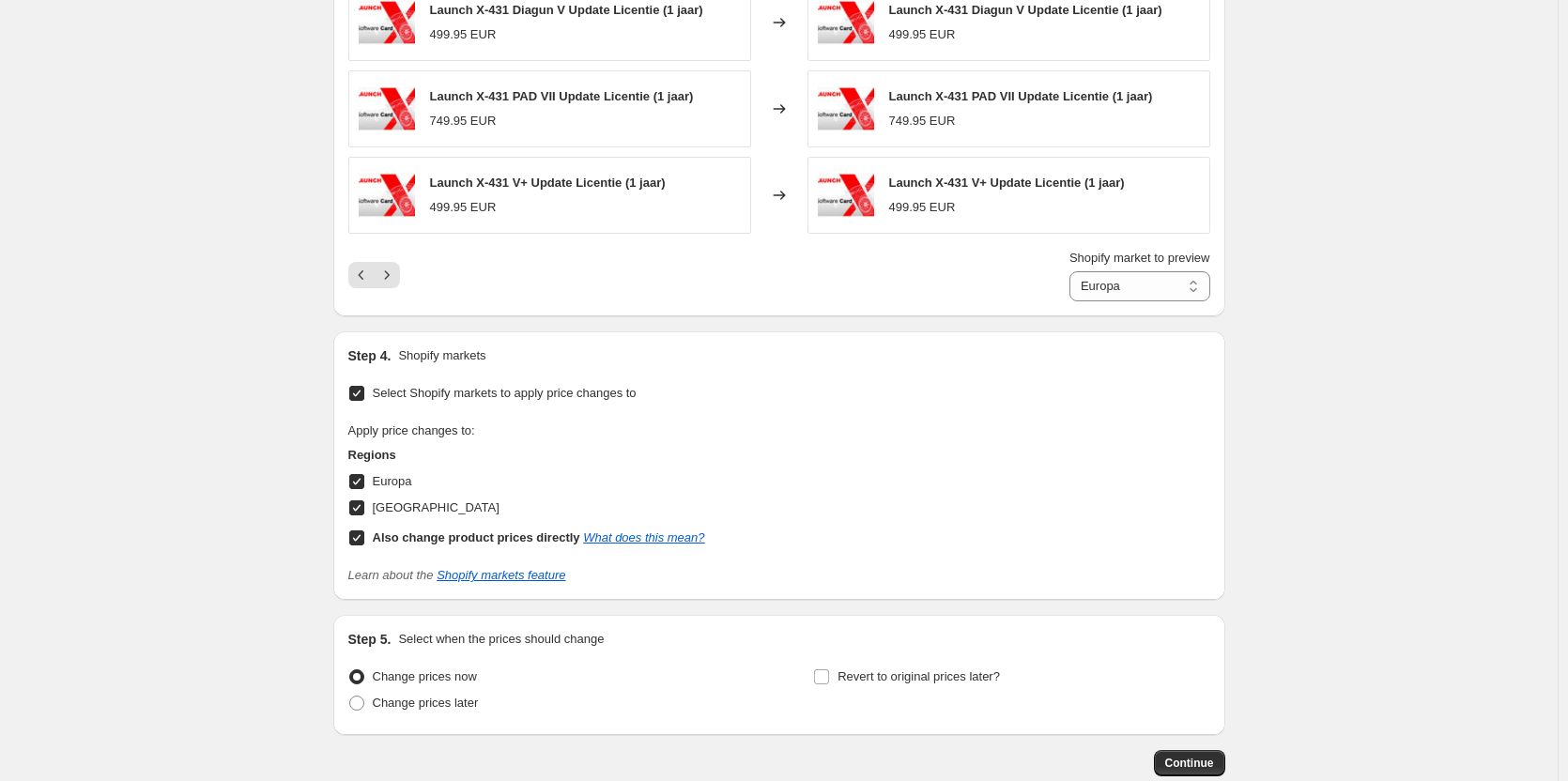
scroll to position [1516, 0]
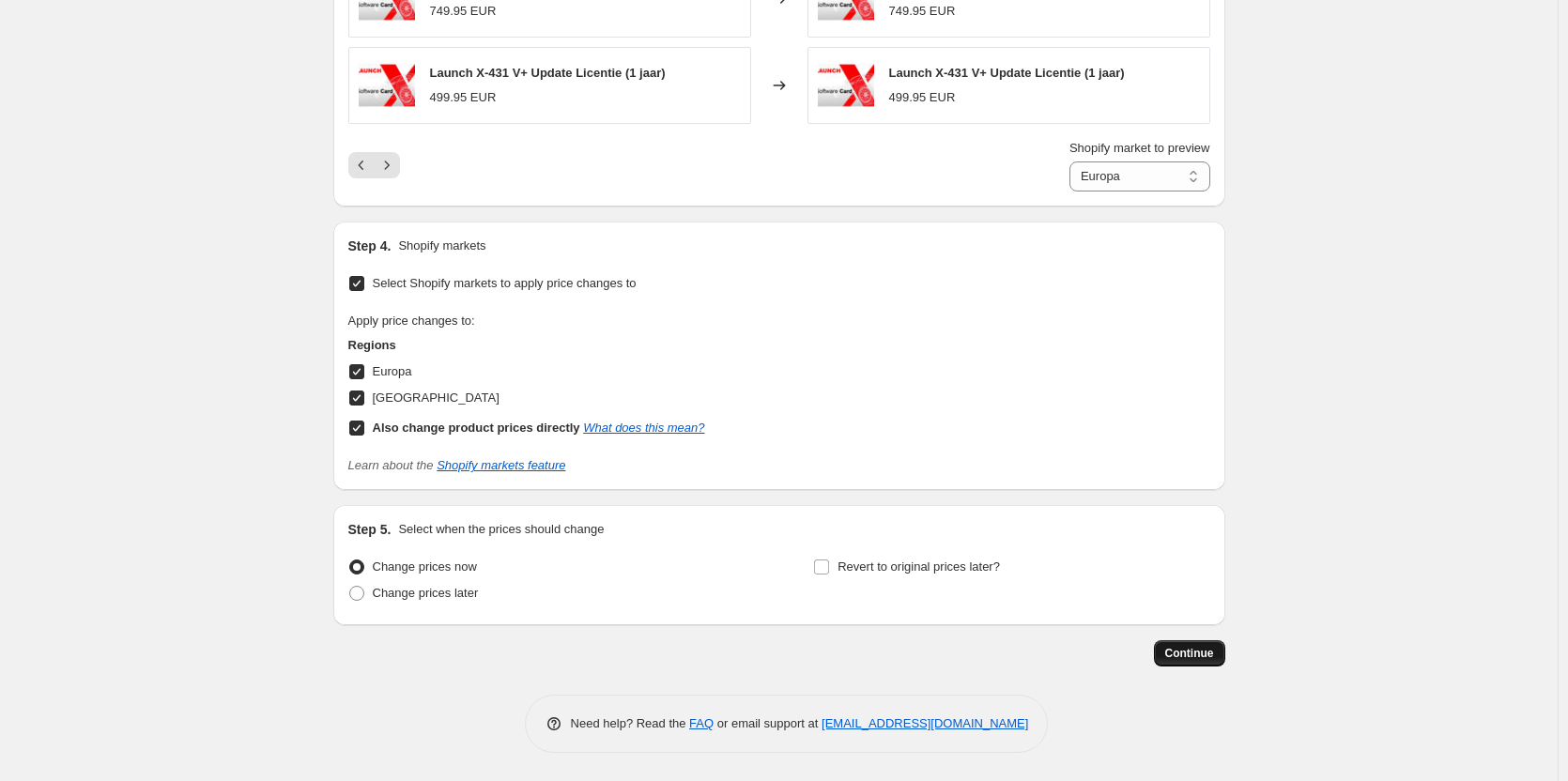
click at [1208, 653] on span "Continue" at bounding box center [1189, 654] width 49 height 15
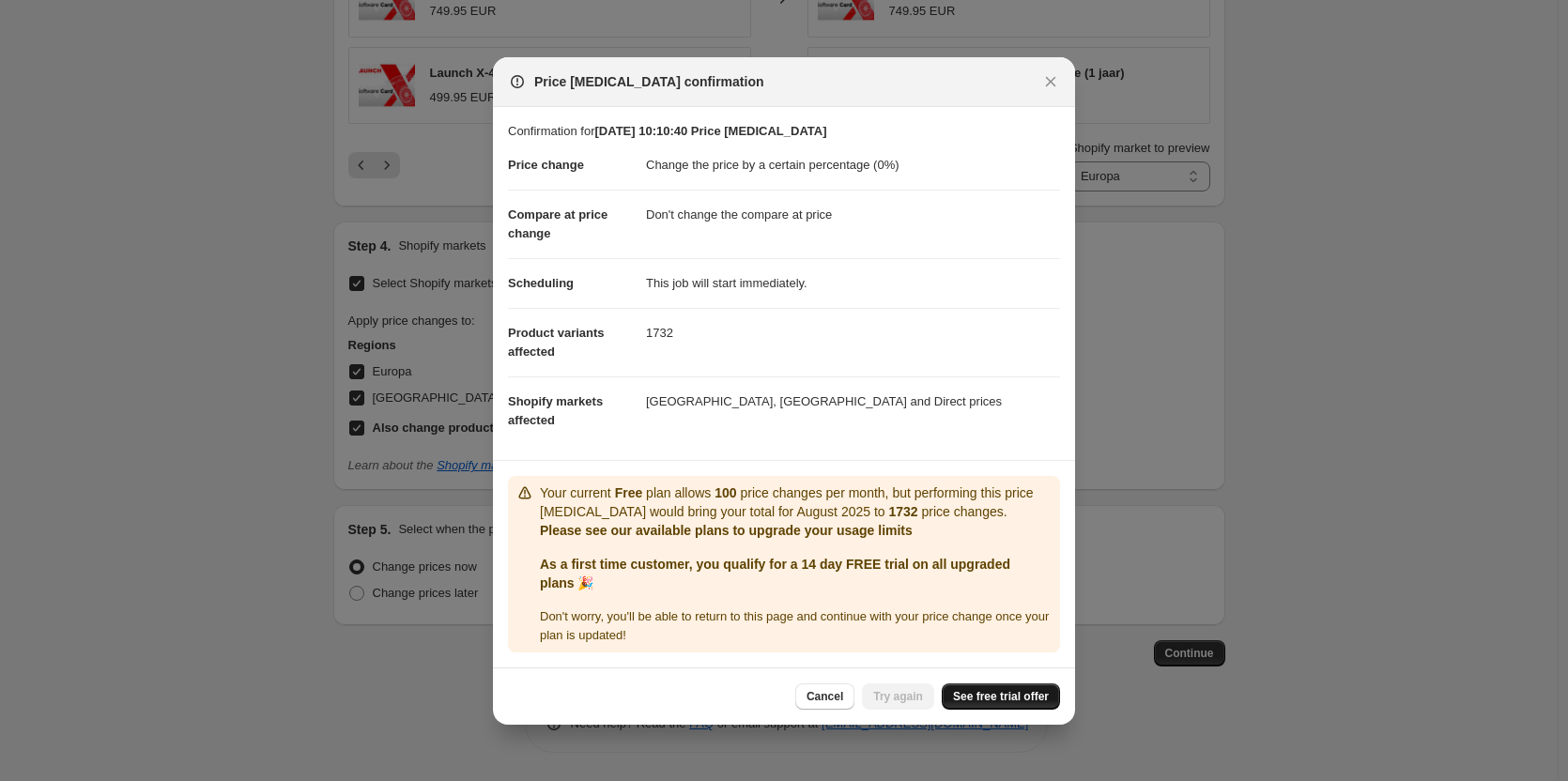
click at [988, 694] on span "See free trial offer" at bounding box center [1001, 697] width 96 height 15
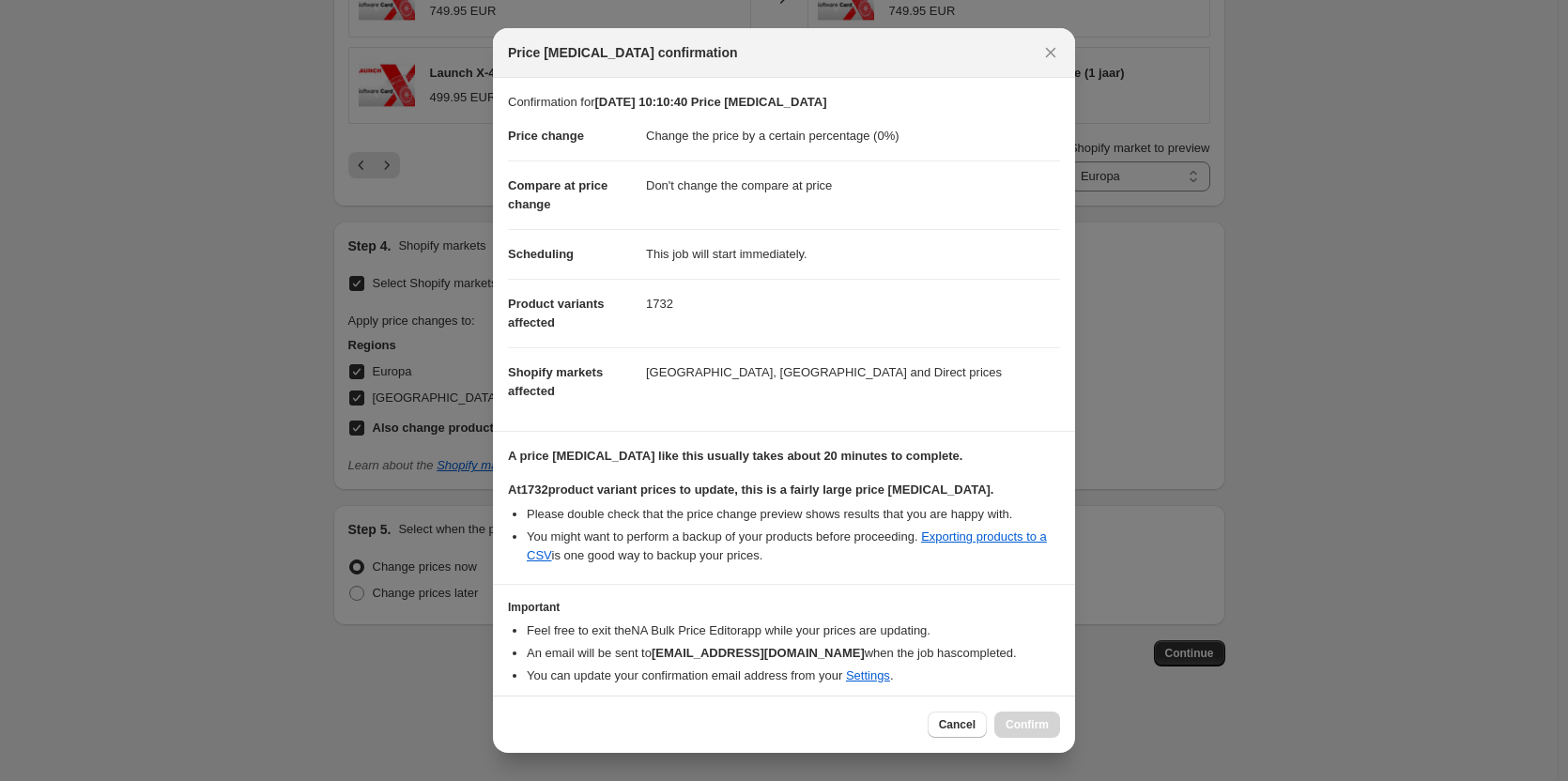
click at [851, 557] on li "You might want to perform a backup of your products before proceeding. Exportin…" at bounding box center [793, 547] width 533 height 37
click at [955, 724] on span "Cancel" at bounding box center [957, 725] width 36 height 15
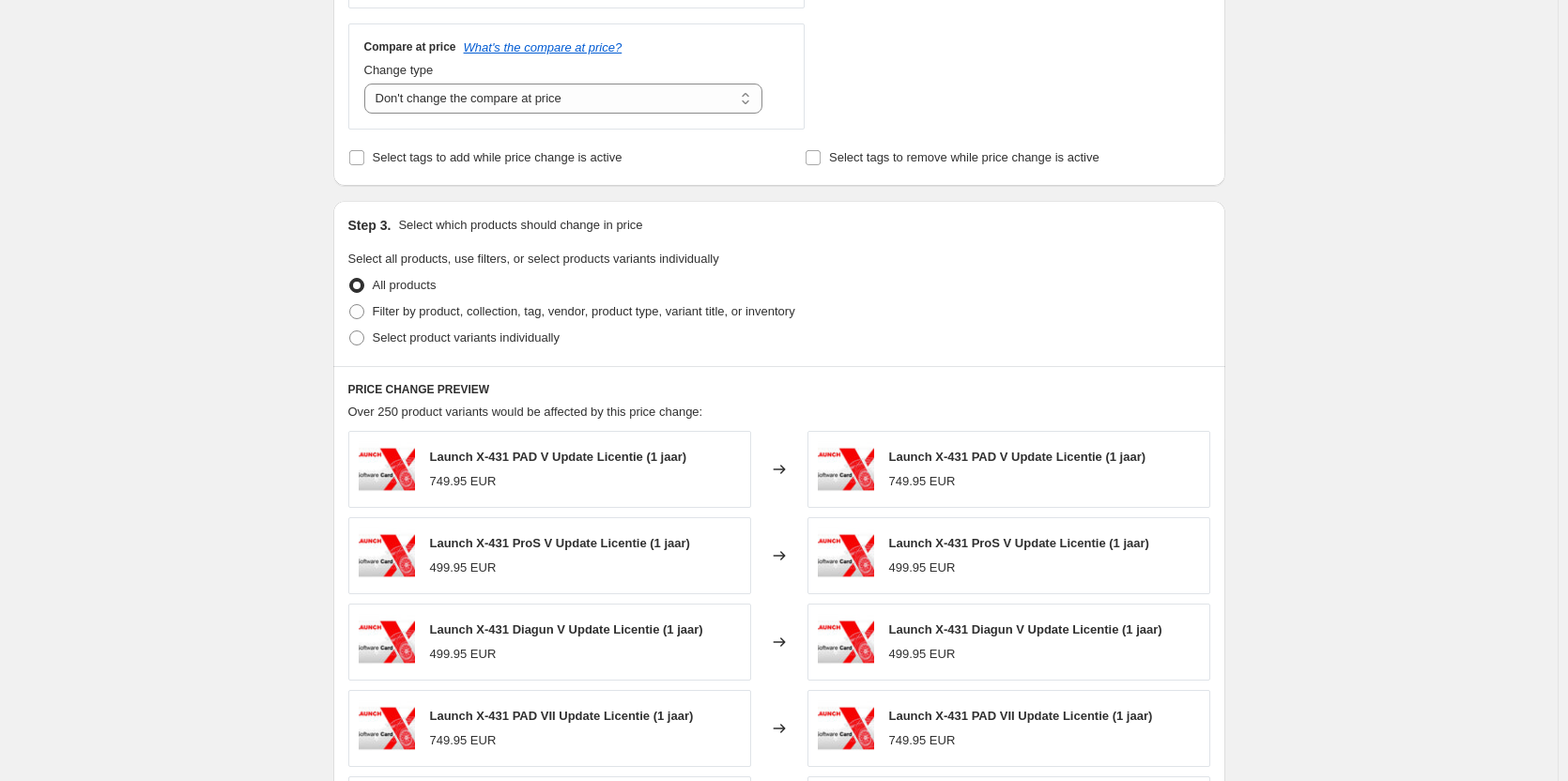
scroll to position [671, 0]
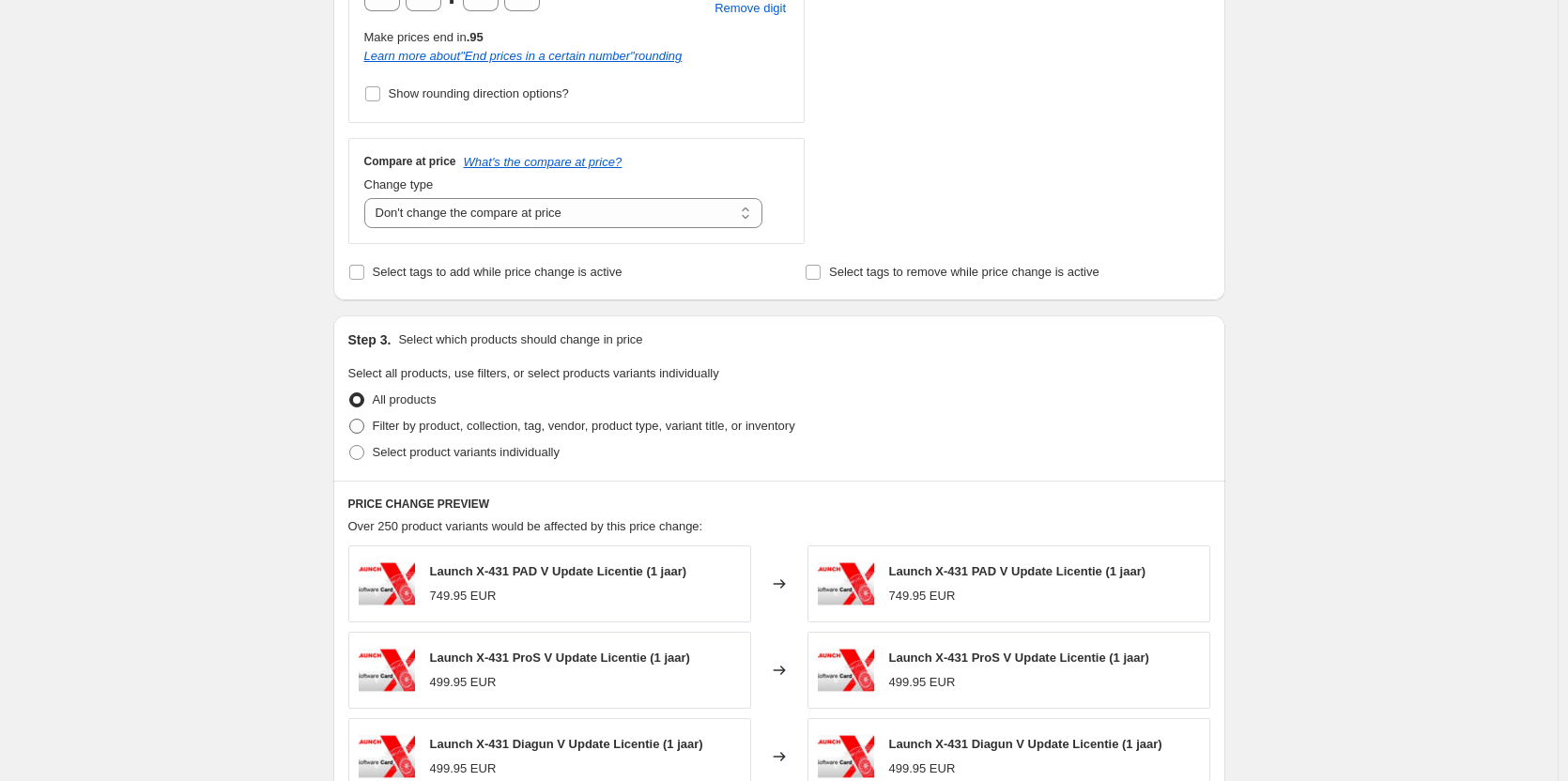
click at [485, 423] on span "Filter by product, collection, tag, vendor, product type, variant title, or inv…" at bounding box center [585, 426] width 423 height 14
click at [350, 420] on input "Filter by product, collection, tag, vendor, product type, variant title, or inv…" at bounding box center [349, 419] width 1 height 1
radio input "true"
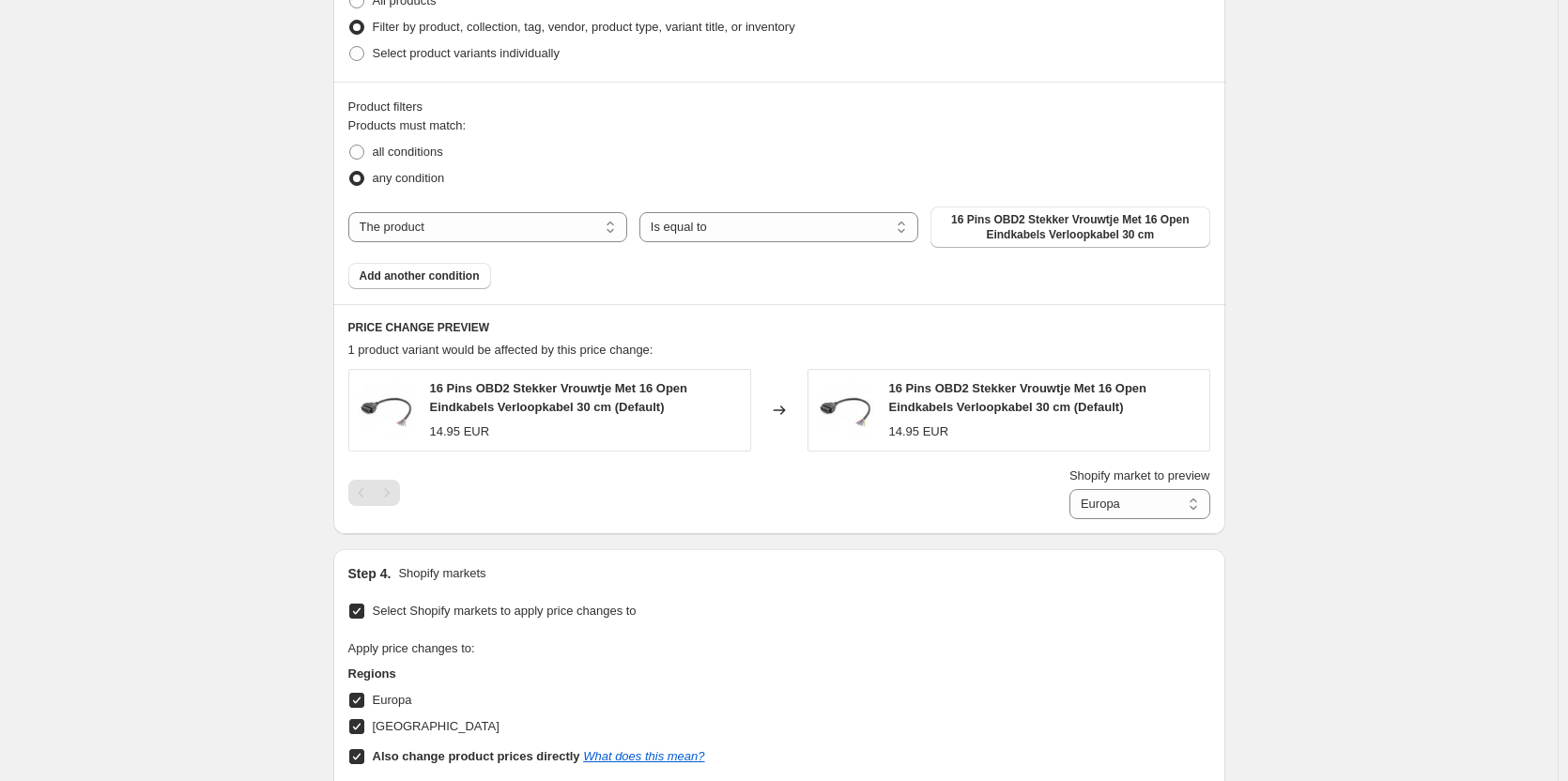
scroll to position [1046, 0]
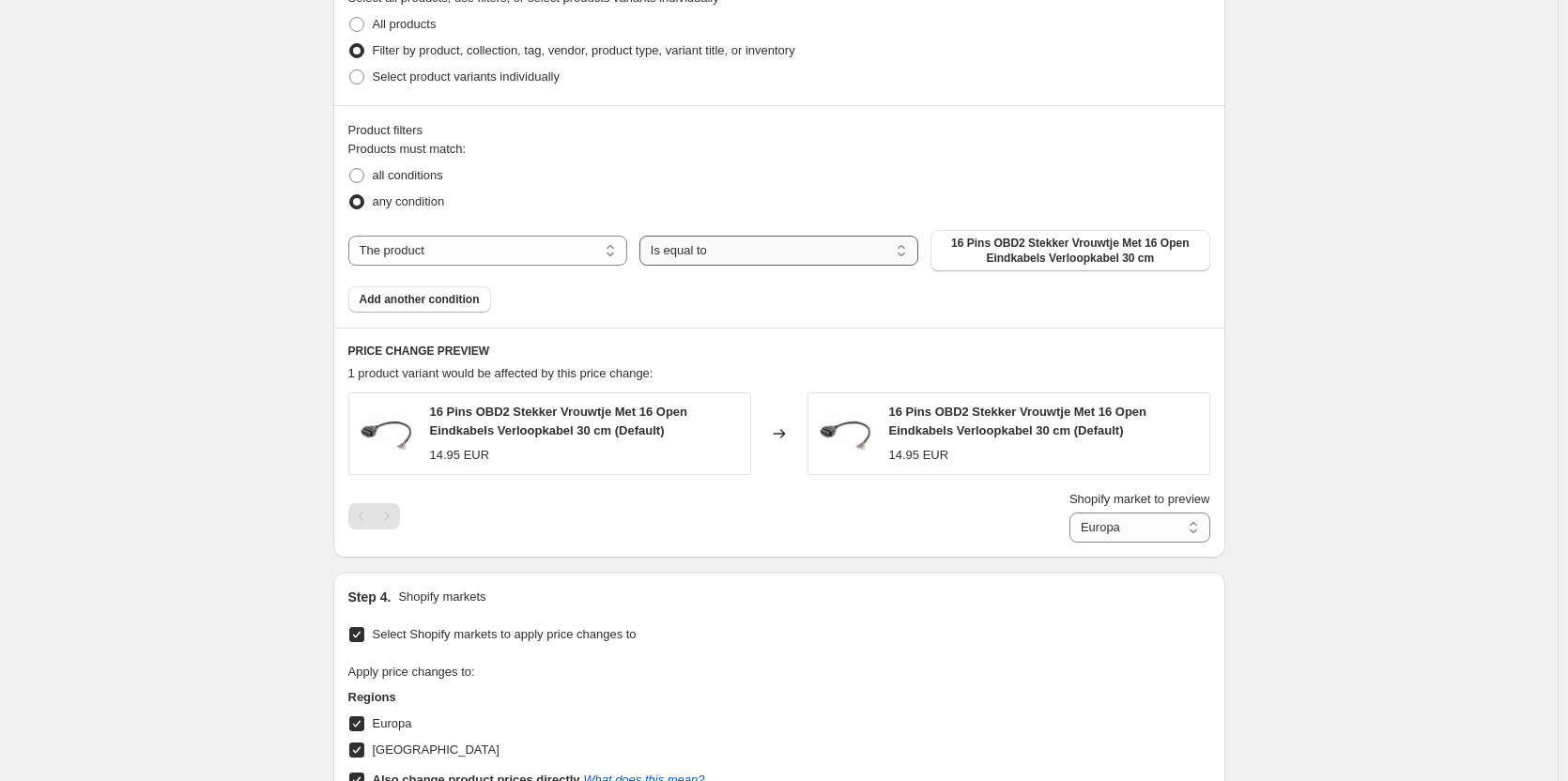
click at [822, 257] on select "Is equal to Is not equal to" at bounding box center [778, 250] width 278 height 30
click at [823, 257] on select "Is equal to Is not equal to" at bounding box center [778, 250] width 278 height 30
click at [510, 246] on select "The product The product's collection The product's tag The product's vendor The…" at bounding box center [487, 250] width 278 height 30
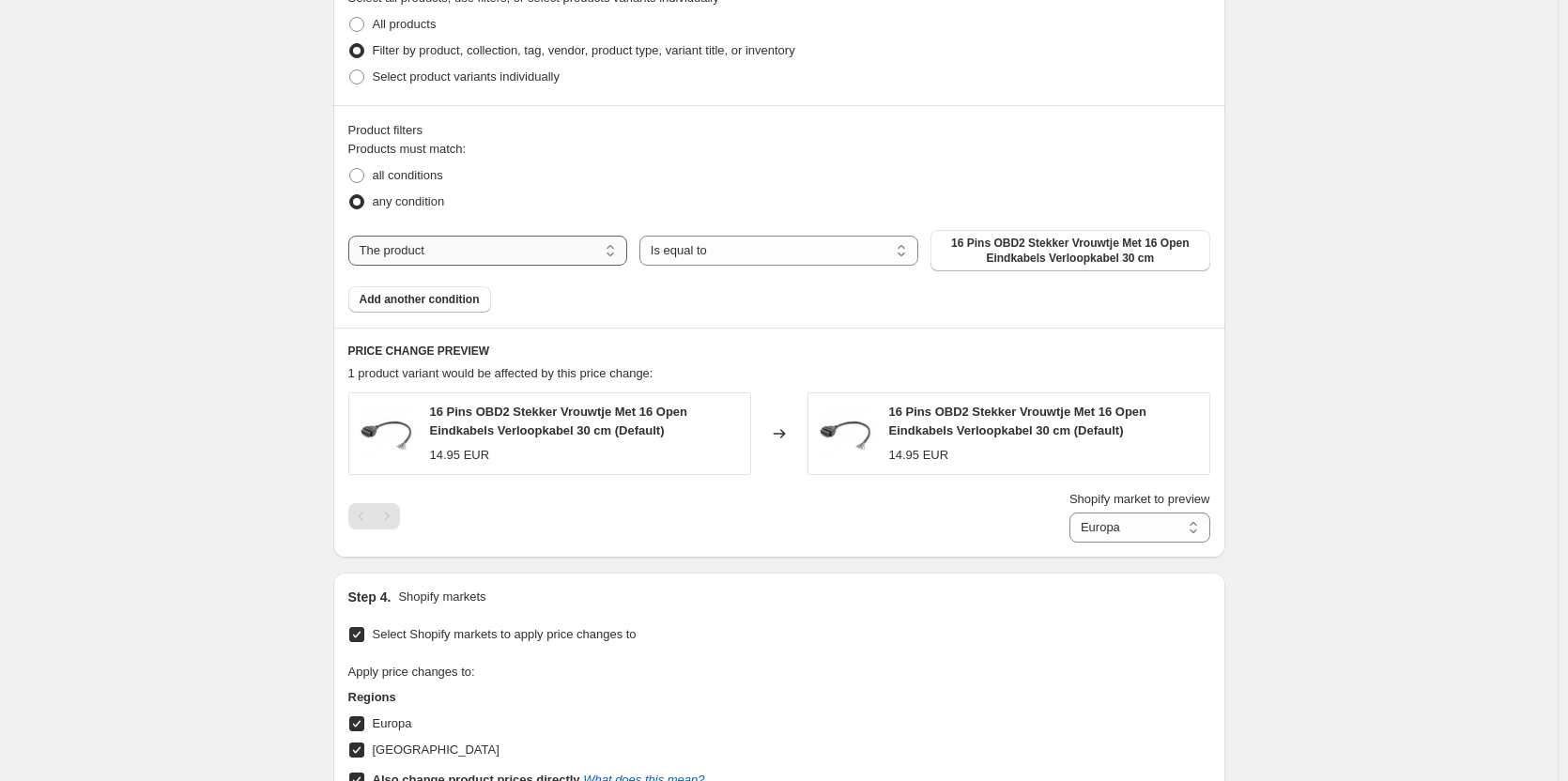
click at [510, 246] on select "The product The product's collection The product's tag The product's vendor The…" at bounding box center [487, 250] width 278 height 30
click at [514, 253] on select "The product The product's collection The product's tag The product's vendor The…" at bounding box center [487, 250] width 278 height 30
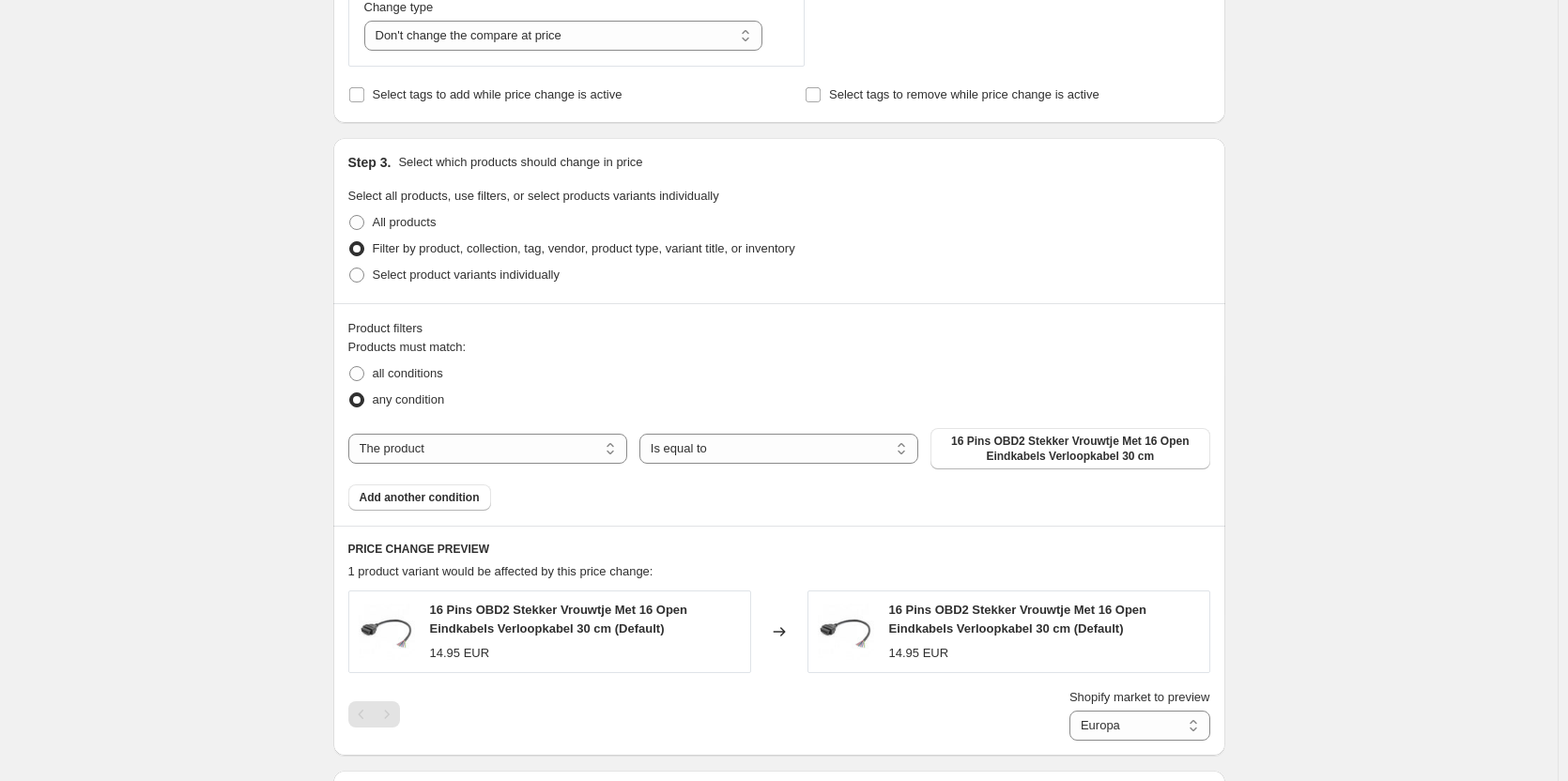
scroll to position [930, 0]
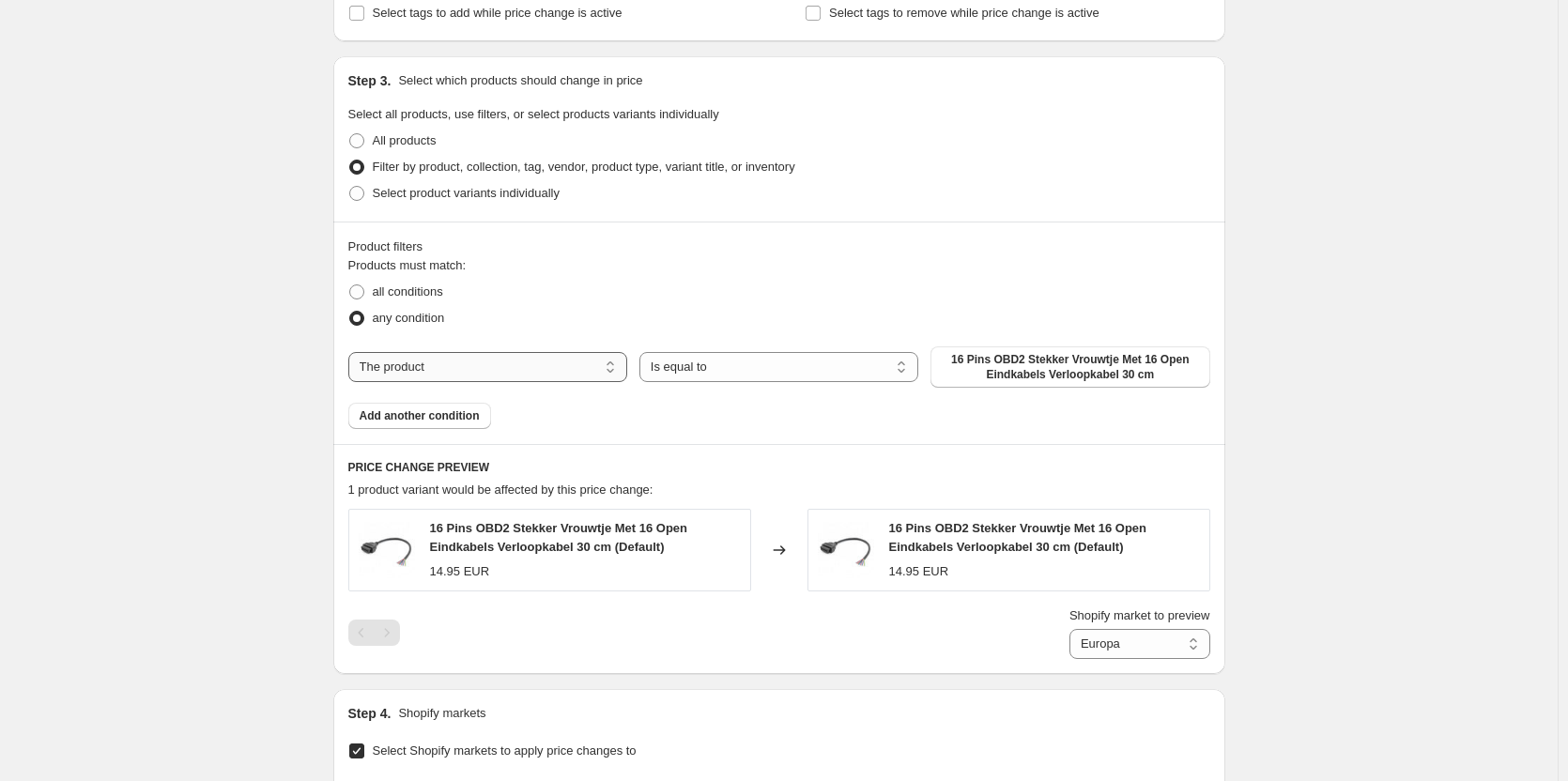
click at [562, 358] on select "The product The product's collection The product's tag The product's vendor The…" at bounding box center [487, 367] width 278 height 30
drag, startPoint x: 801, startPoint y: 338, endPoint x: 806, endPoint y: 346, distance: 9.4
click at [806, 343] on div "Products must match: all conditions any condition The product The product's col…" at bounding box center [779, 343] width 862 height 173
click at [802, 367] on select "Is equal to Is not equal to" at bounding box center [778, 367] width 278 height 30
click at [1126, 375] on span "16 Pins OBD2 Stekker Vrouwtje Met 16 Open Eindkabels Verloopkabel 30 cm" at bounding box center [1070, 367] width 256 height 30
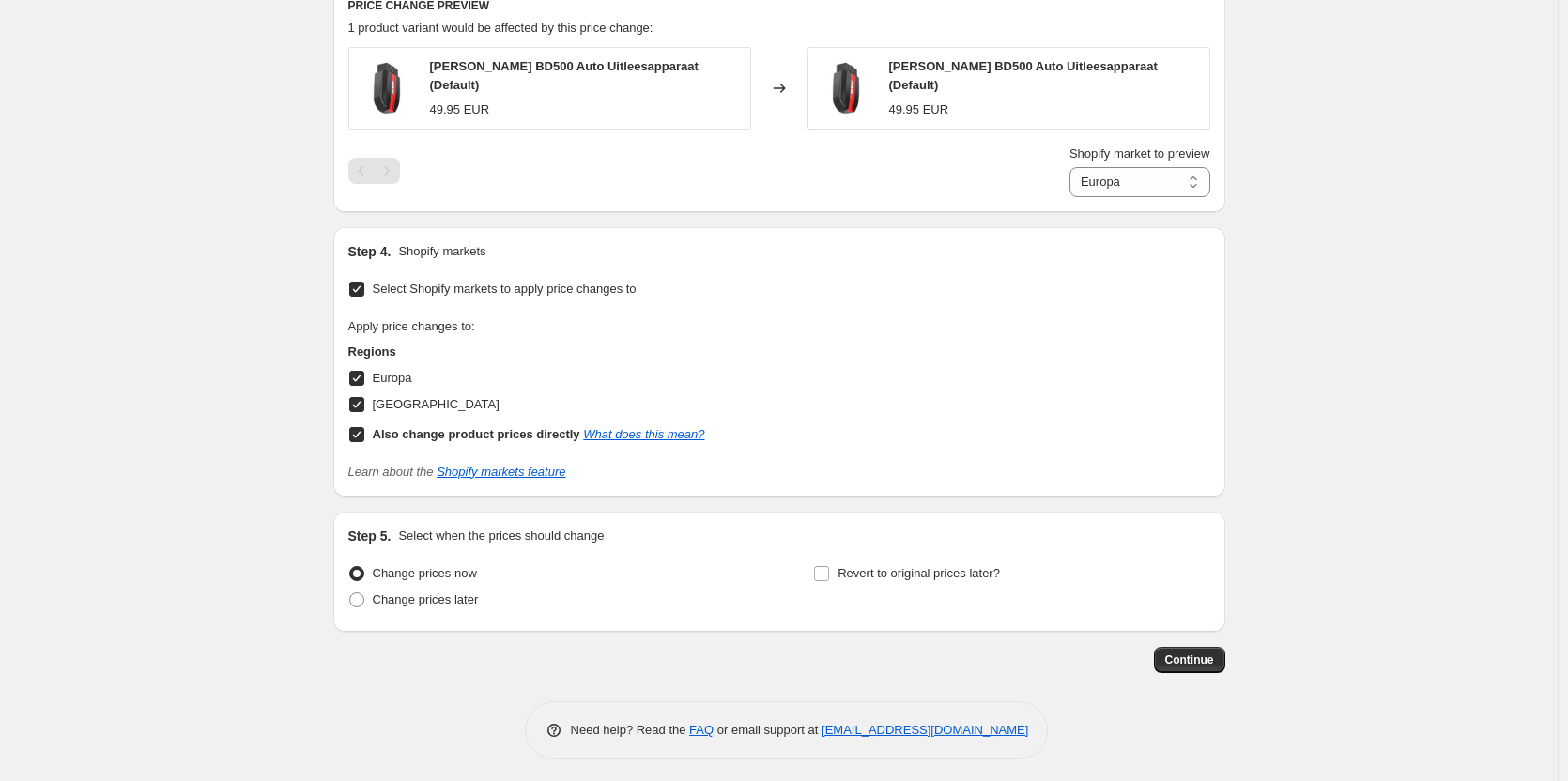
scroll to position [1382, 0]
click at [1177, 660] on span "Continue" at bounding box center [1189, 659] width 49 height 15
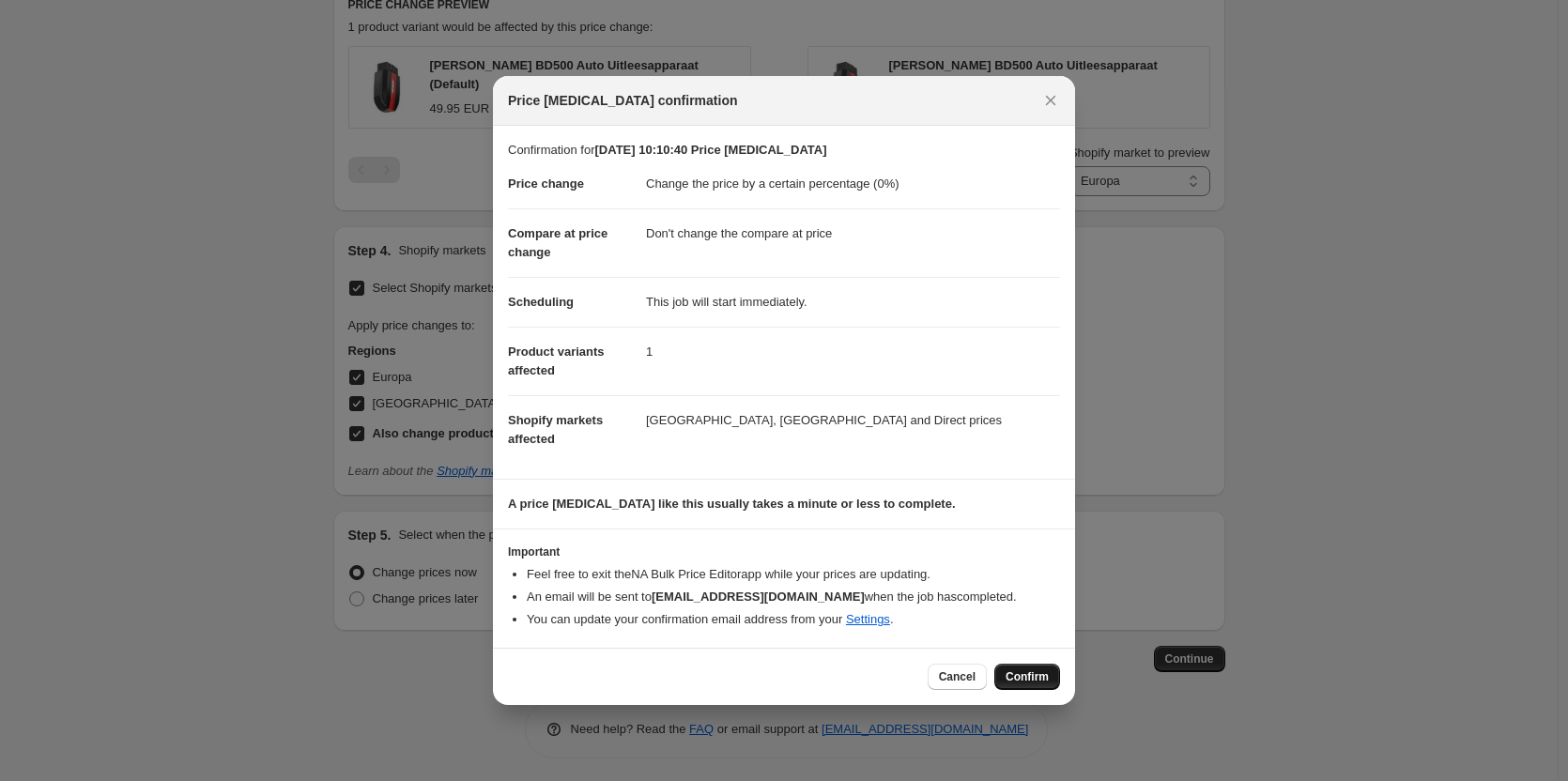
click at [1017, 672] on span "Confirm" at bounding box center [1027, 678] width 43 height 15
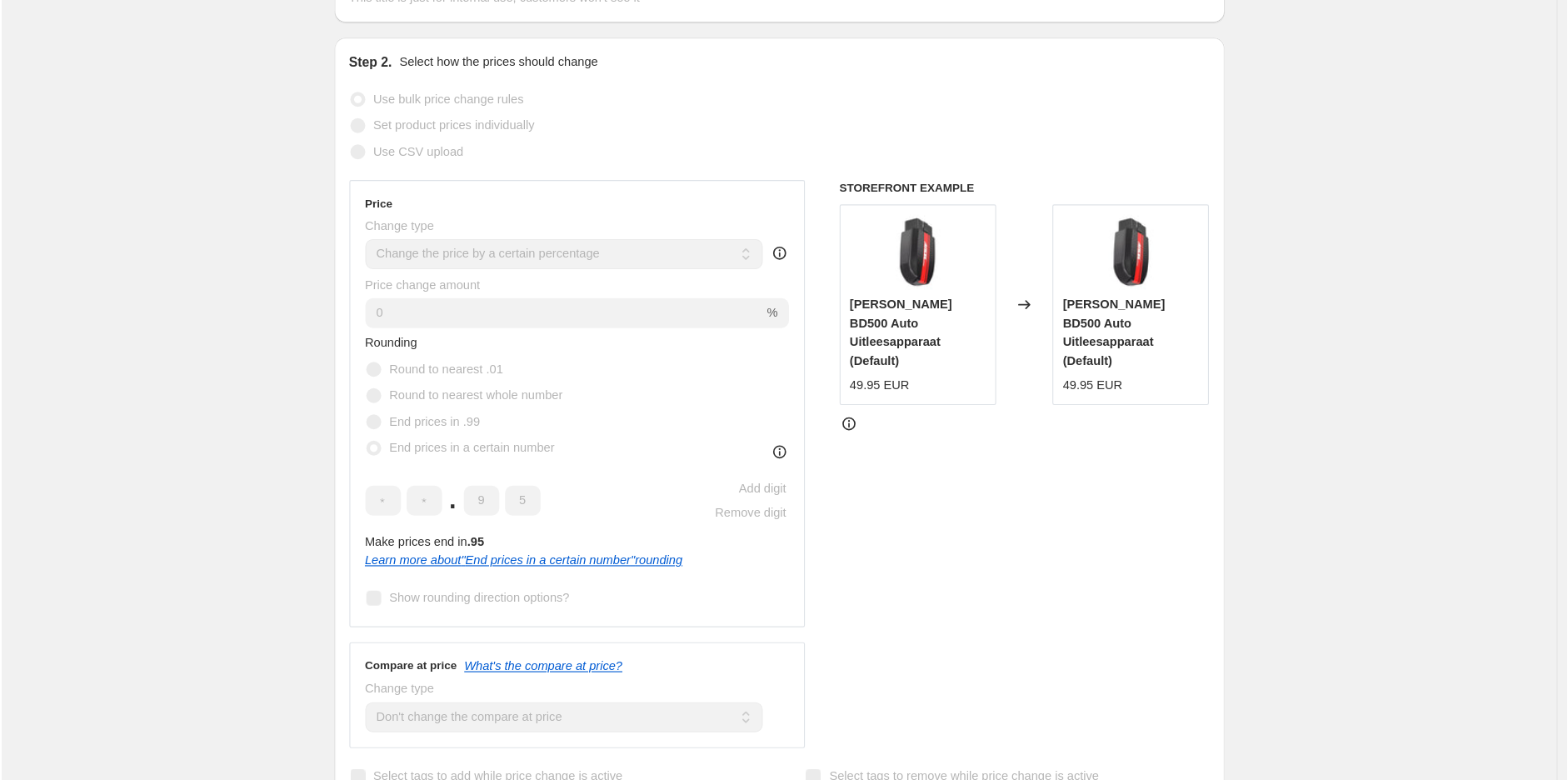
scroll to position [166, 0]
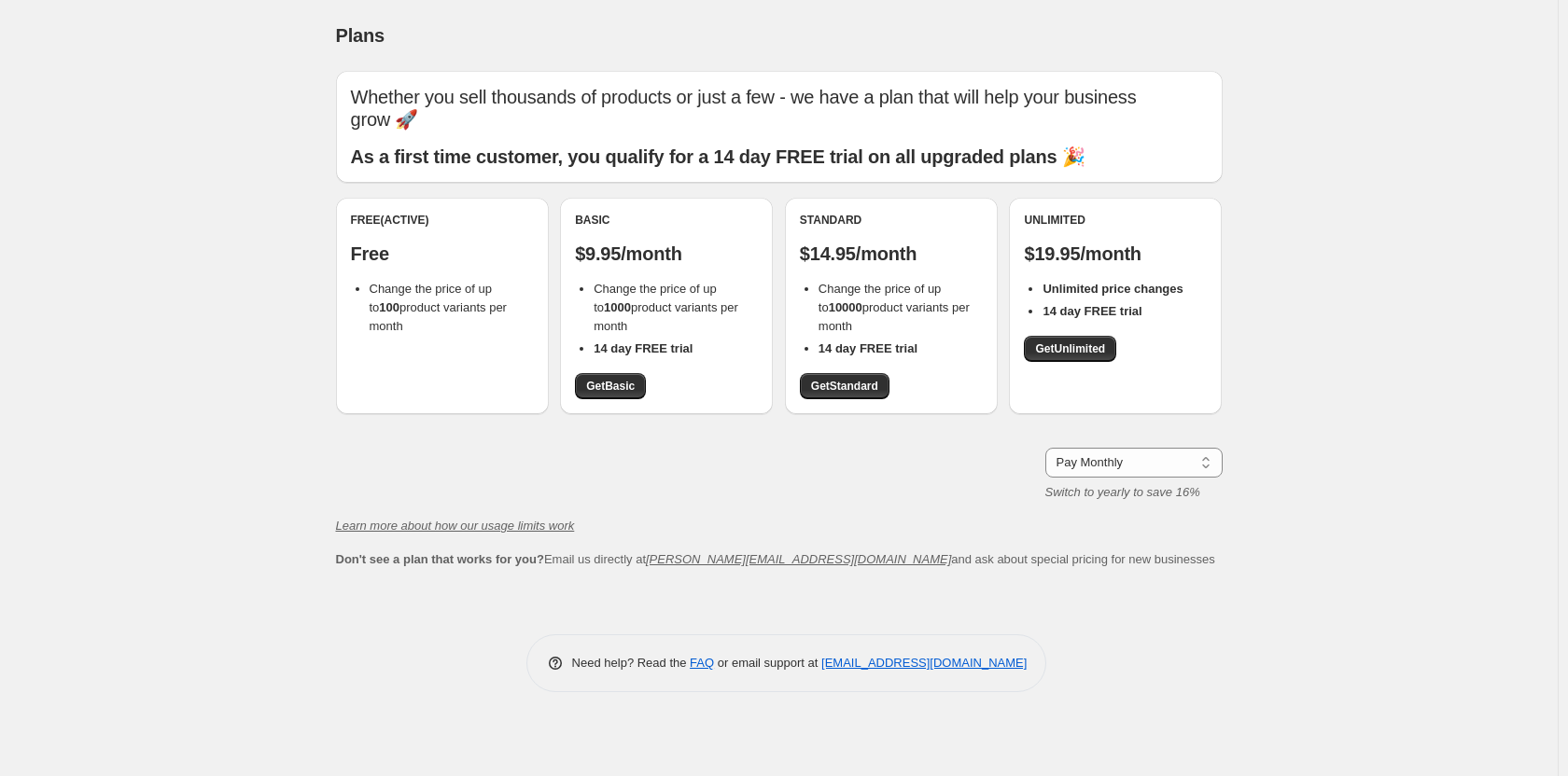
drag, startPoint x: 1073, startPoint y: 343, endPoint x: 1025, endPoint y: 394, distance: 70.0
drag, startPoint x: 1025, startPoint y: 394, endPoint x: 972, endPoint y: 380, distance: 54.8
click at [972, 380] on div "Standard $14.95/month Change the price of up to 10000 product variants per mont…" at bounding box center [891, 306] width 183 height 186
click at [1042, 349] on span "Get Unlimited" at bounding box center [1070, 349] width 70 height 15
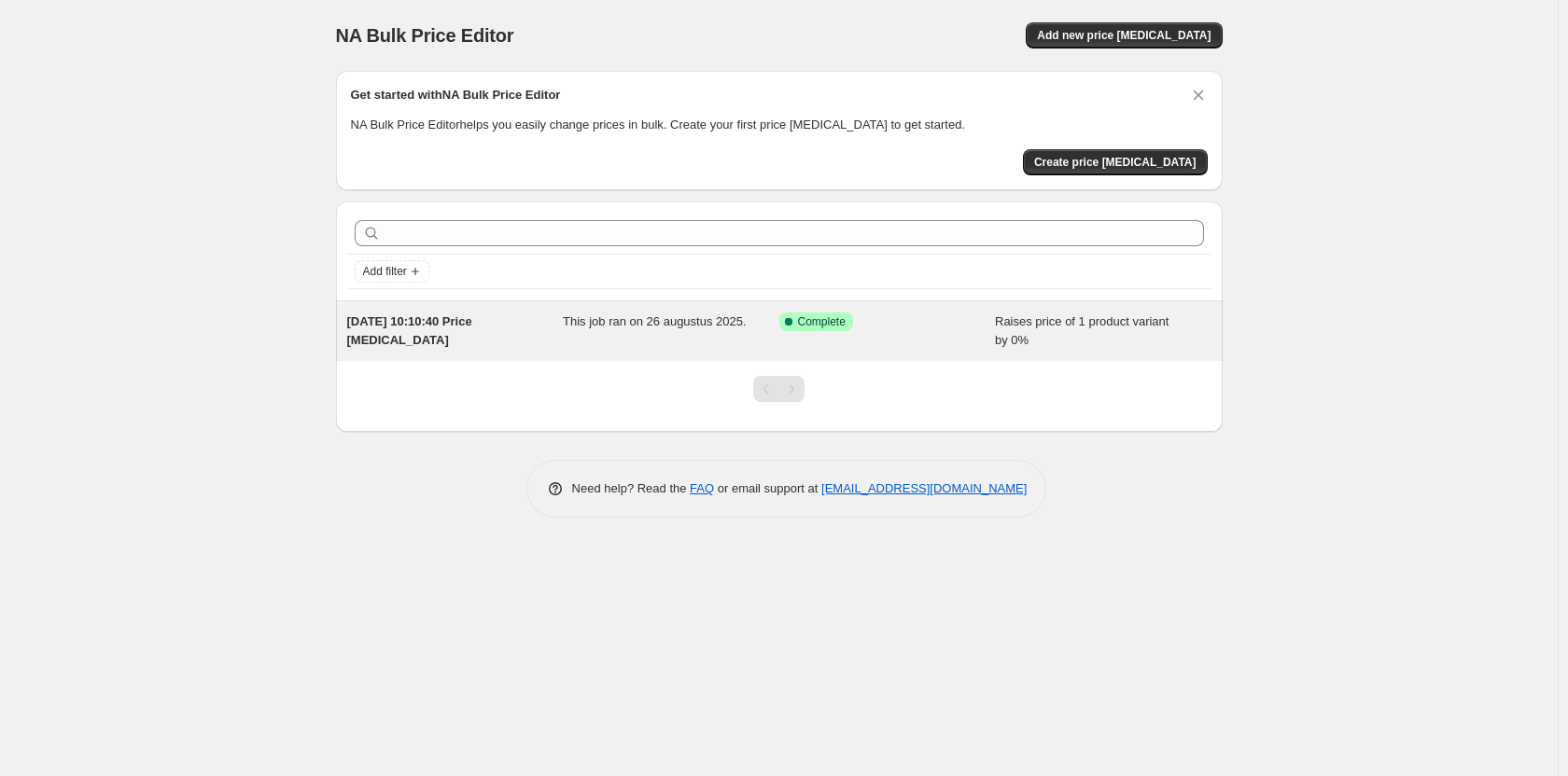
click at [609, 336] on div "This job ran on 26 augustus 2025." at bounding box center [671, 331] width 217 height 37
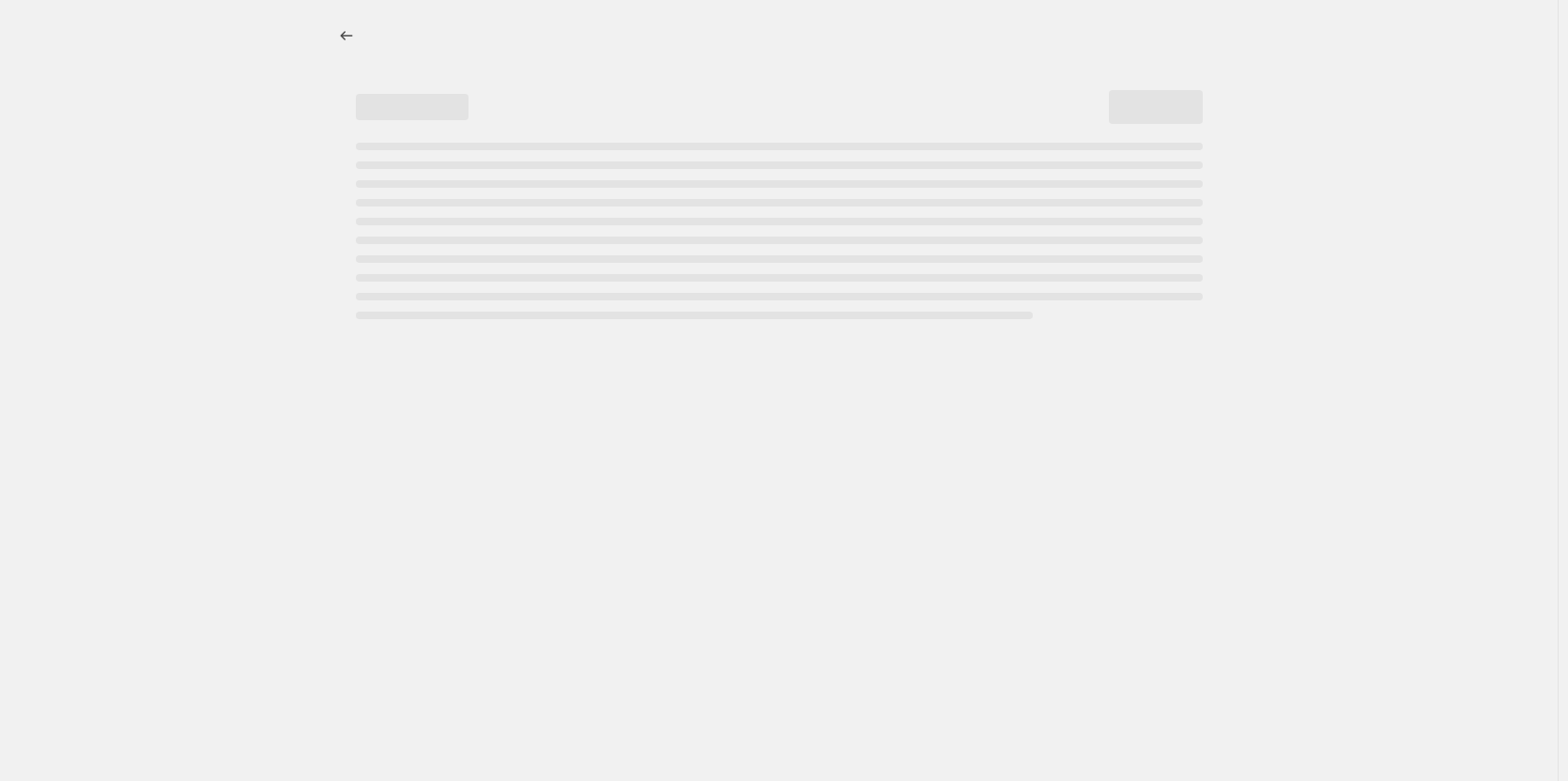
select select "percentage"
select select "no_change"
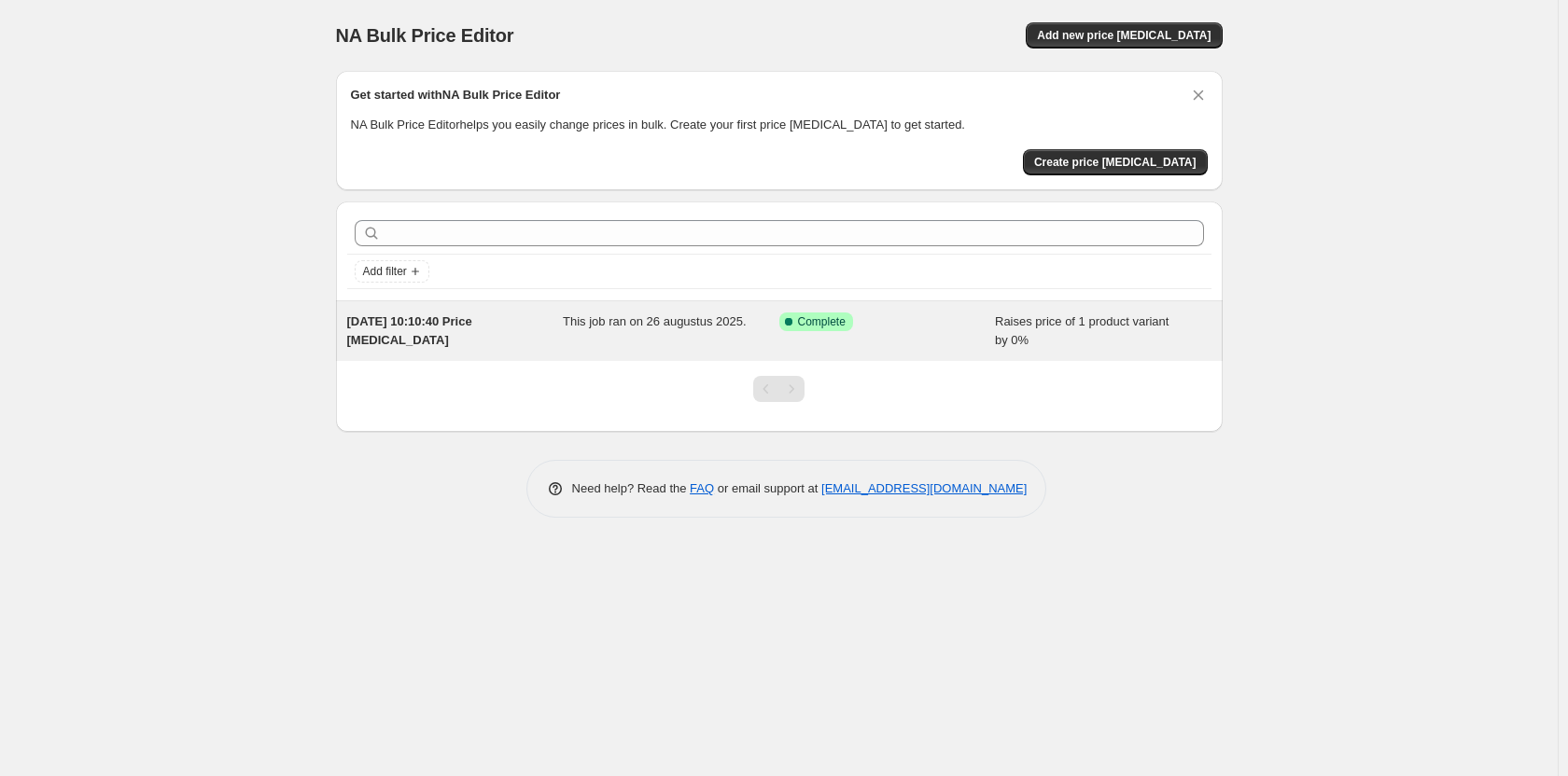
click at [473, 325] on span "[DATE] 10:10:40 Price [MEDICAL_DATA]" at bounding box center [409, 331] width 125 height 32
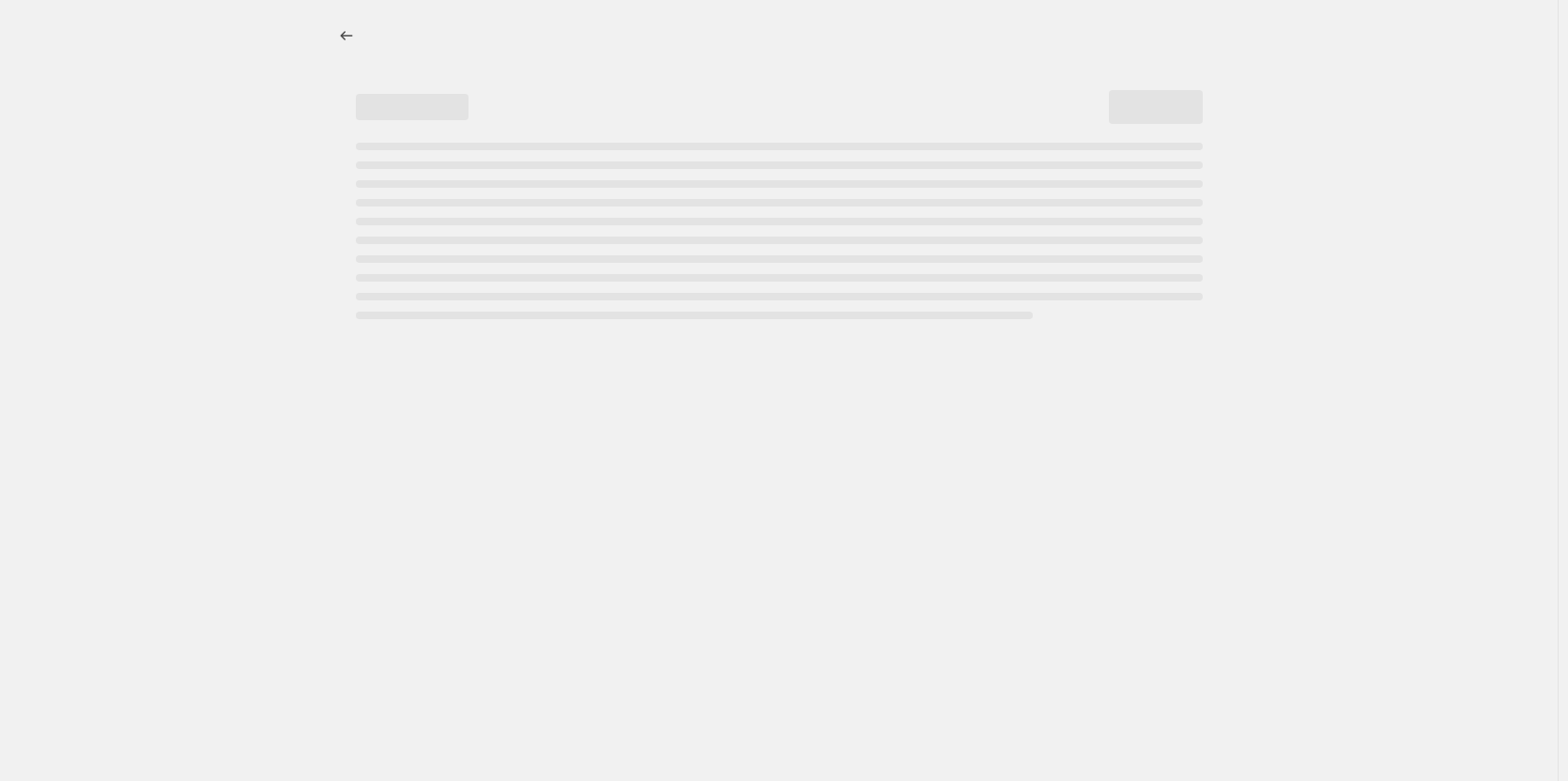
select select "percentage"
select select "no_change"
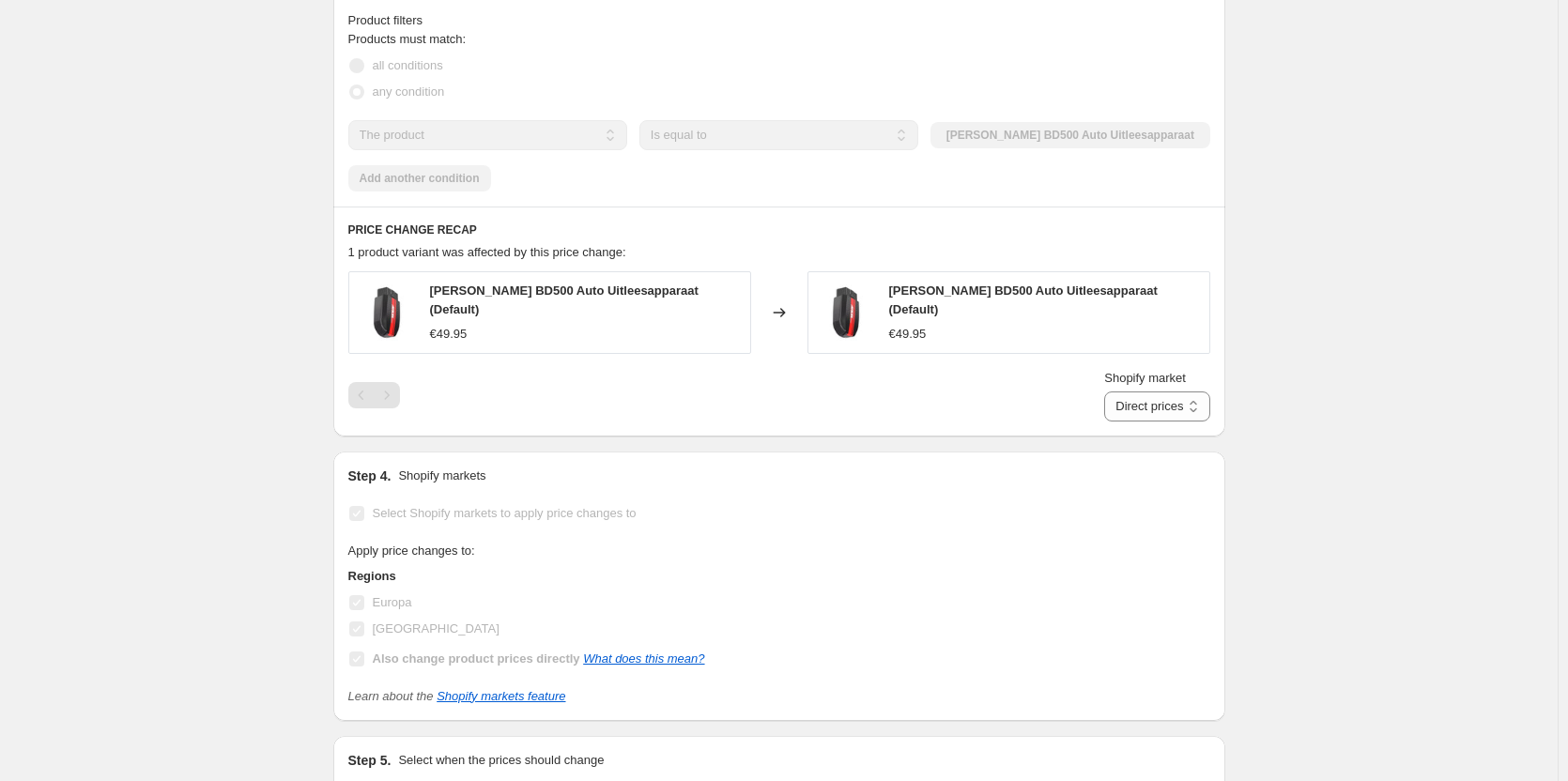
scroll to position [1519, 0]
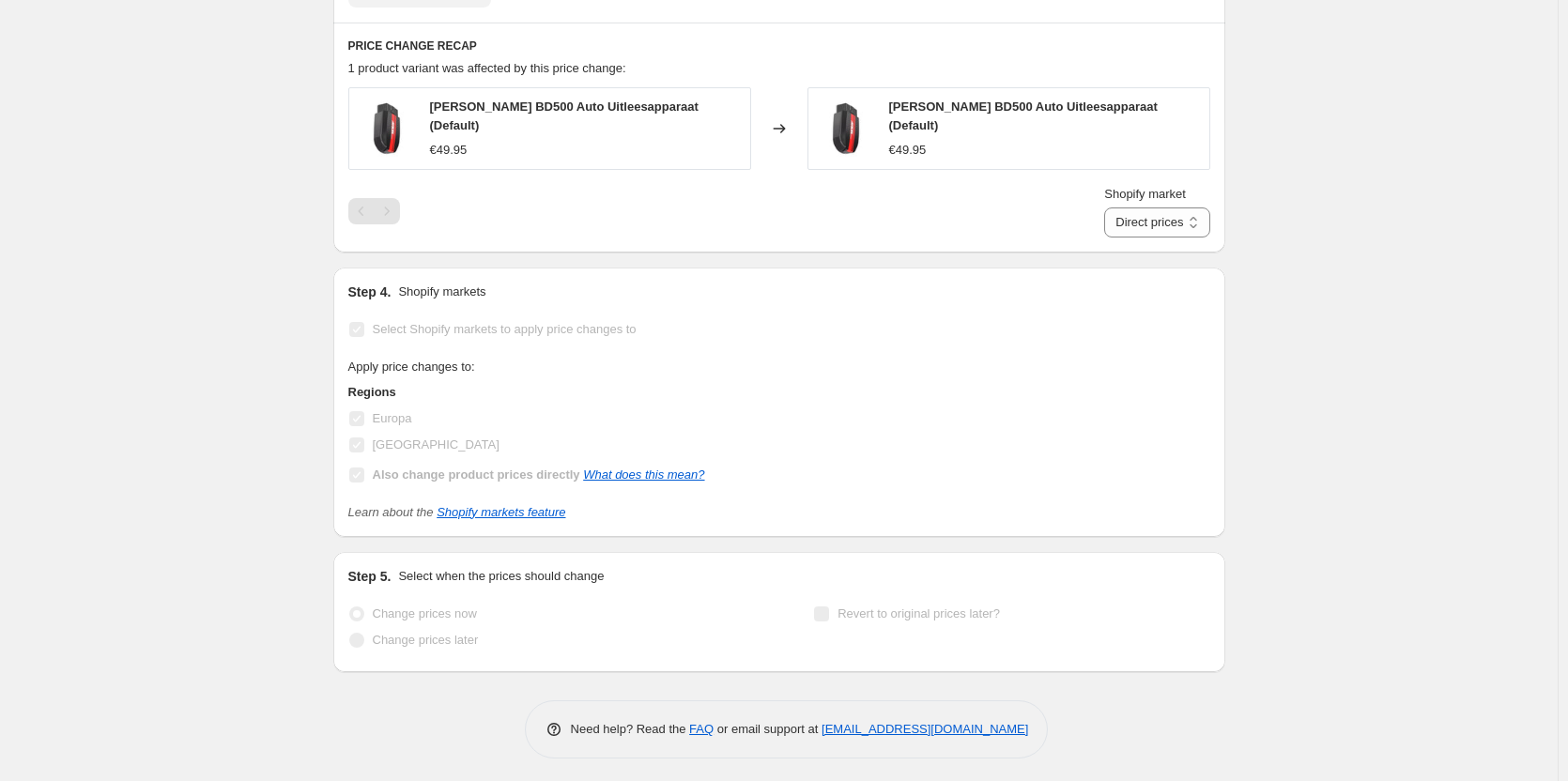
click at [469, 362] on span "Apply price changes to:" at bounding box center [411, 367] width 126 height 14
click at [460, 445] on div "[GEOGRAPHIC_DATA]" at bounding box center [526, 444] width 357 height 26
click at [413, 421] on div "Europa" at bounding box center [526, 418] width 357 height 26
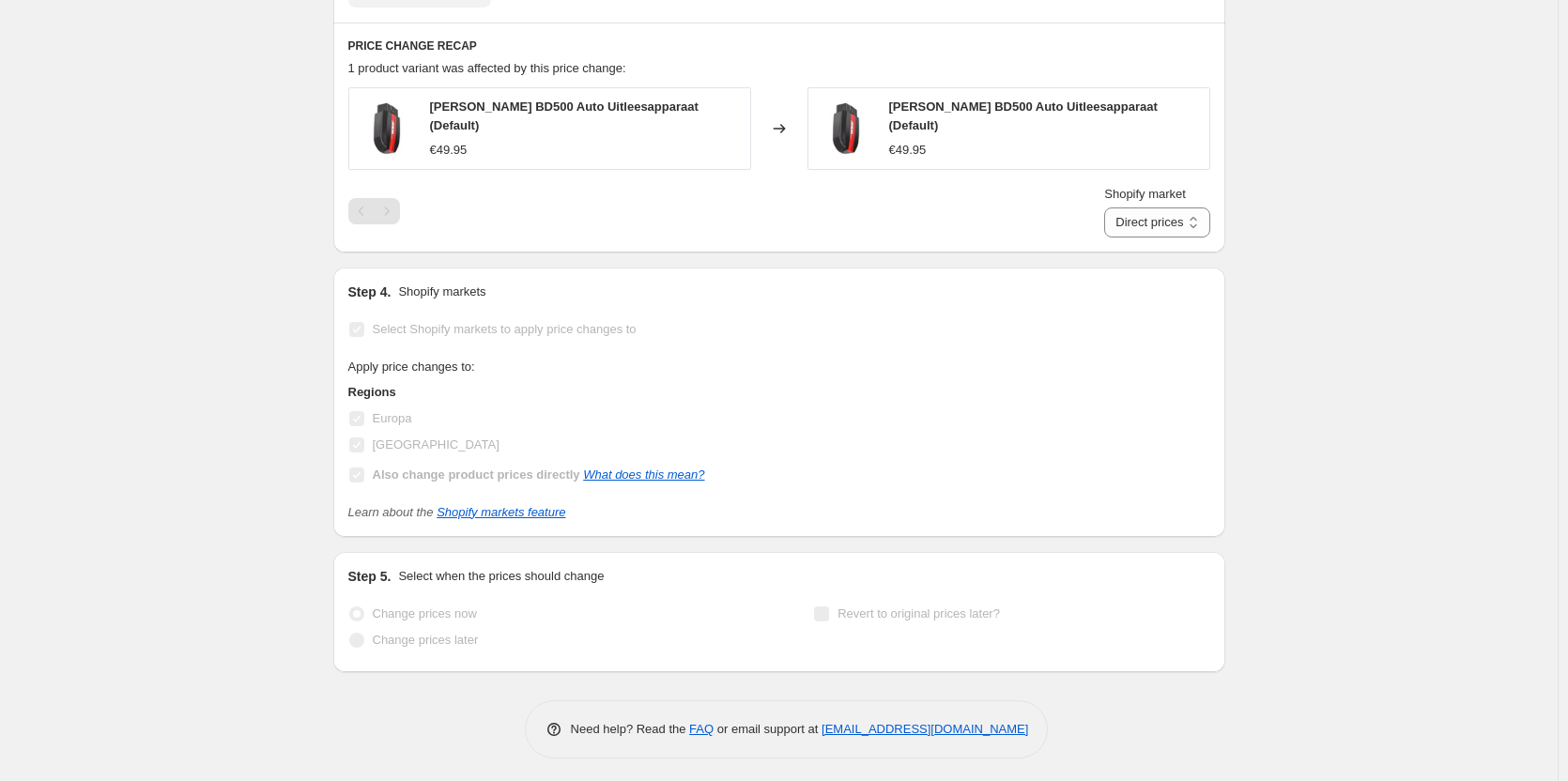
click at [401, 417] on span "Europa" at bounding box center [392, 418] width 39 height 14
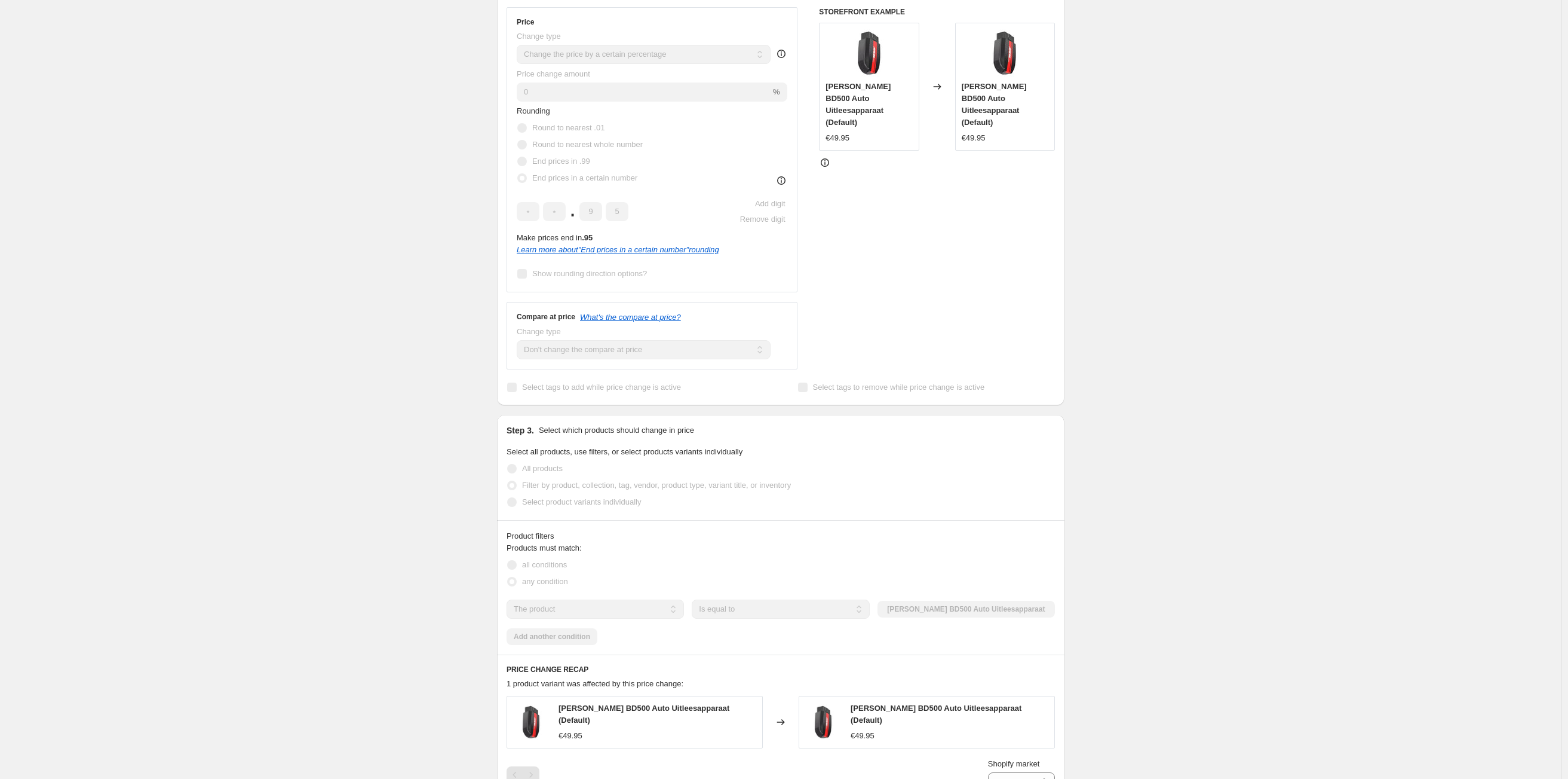
scroll to position [359, 0]
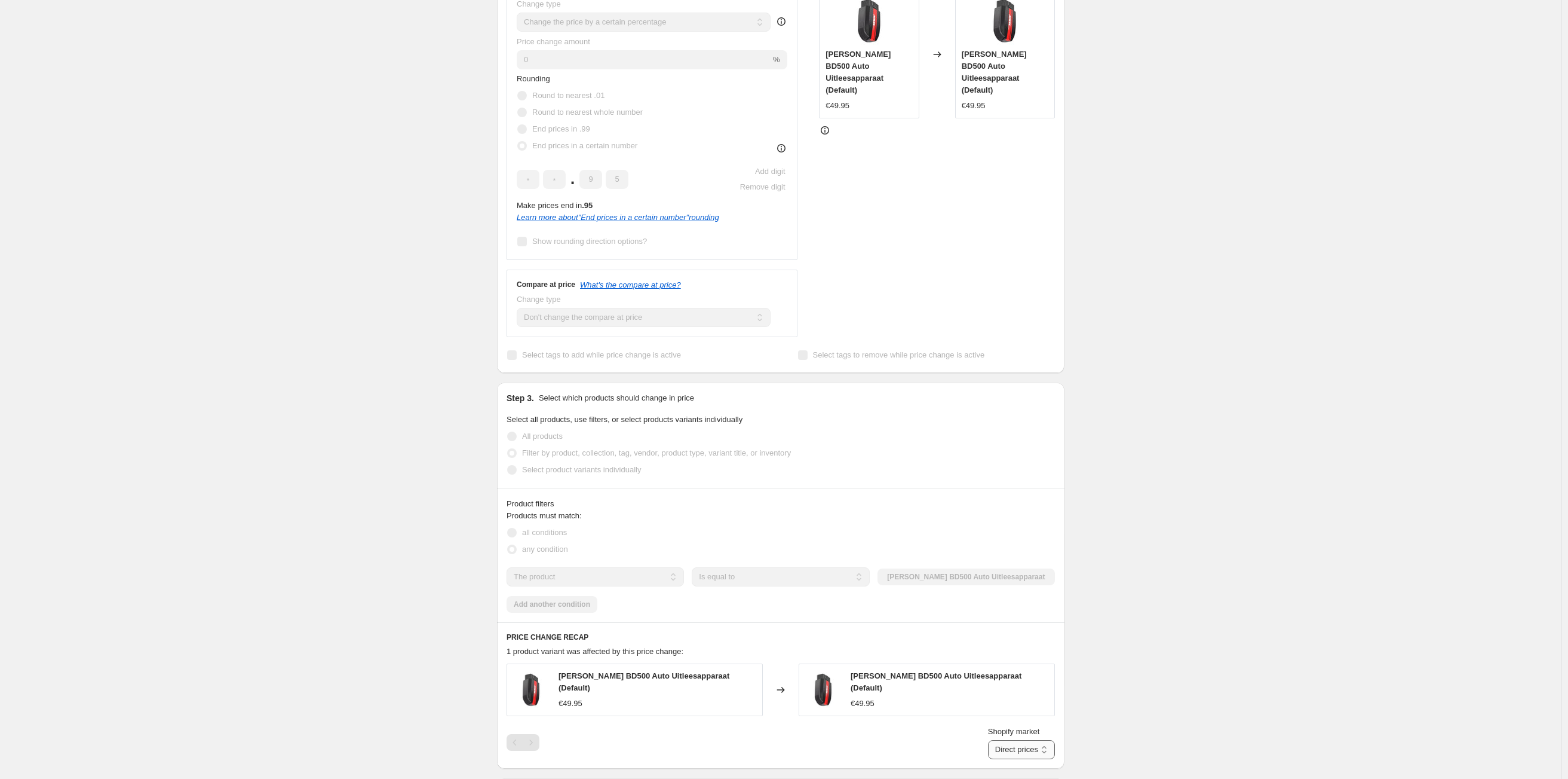
click at [1003, 496] on select "Direct prices [GEOGRAPHIC_DATA] [GEOGRAPHIC_DATA]" at bounding box center [1021, 749] width 67 height 19
select select "98886025523"
click at [1003, 496] on select "Direct prices [GEOGRAPHIC_DATA] [GEOGRAPHIC_DATA]" at bounding box center [1021, 749] width 67 height 19
click at [1003, 496] on select "Direct prices [GEOGRAPHIC_DATA] [GEOGRAPHIC_DATA]" at bounding box center [1029, 749] width 52 height 19
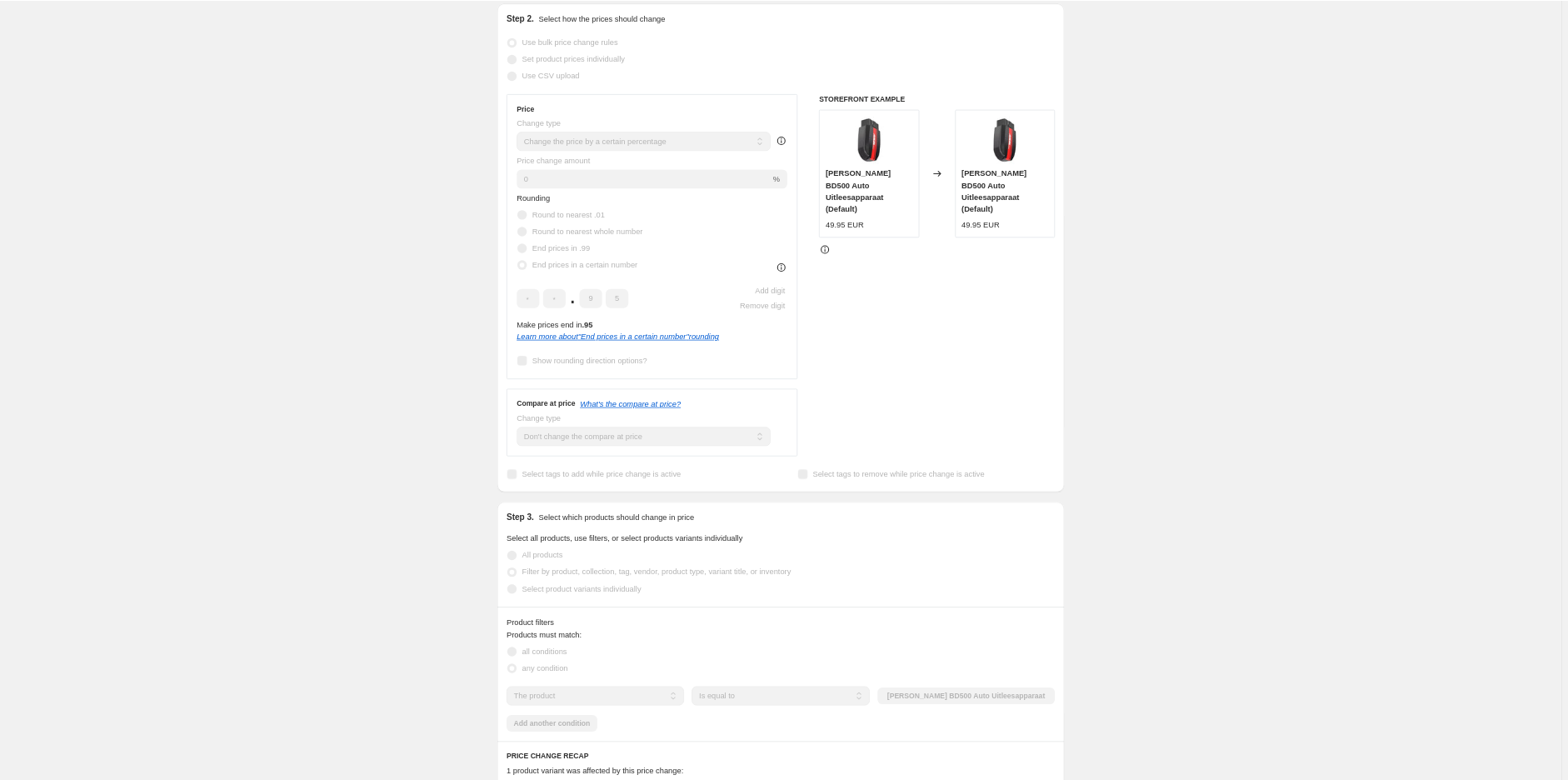
scroll to position [375, 0]
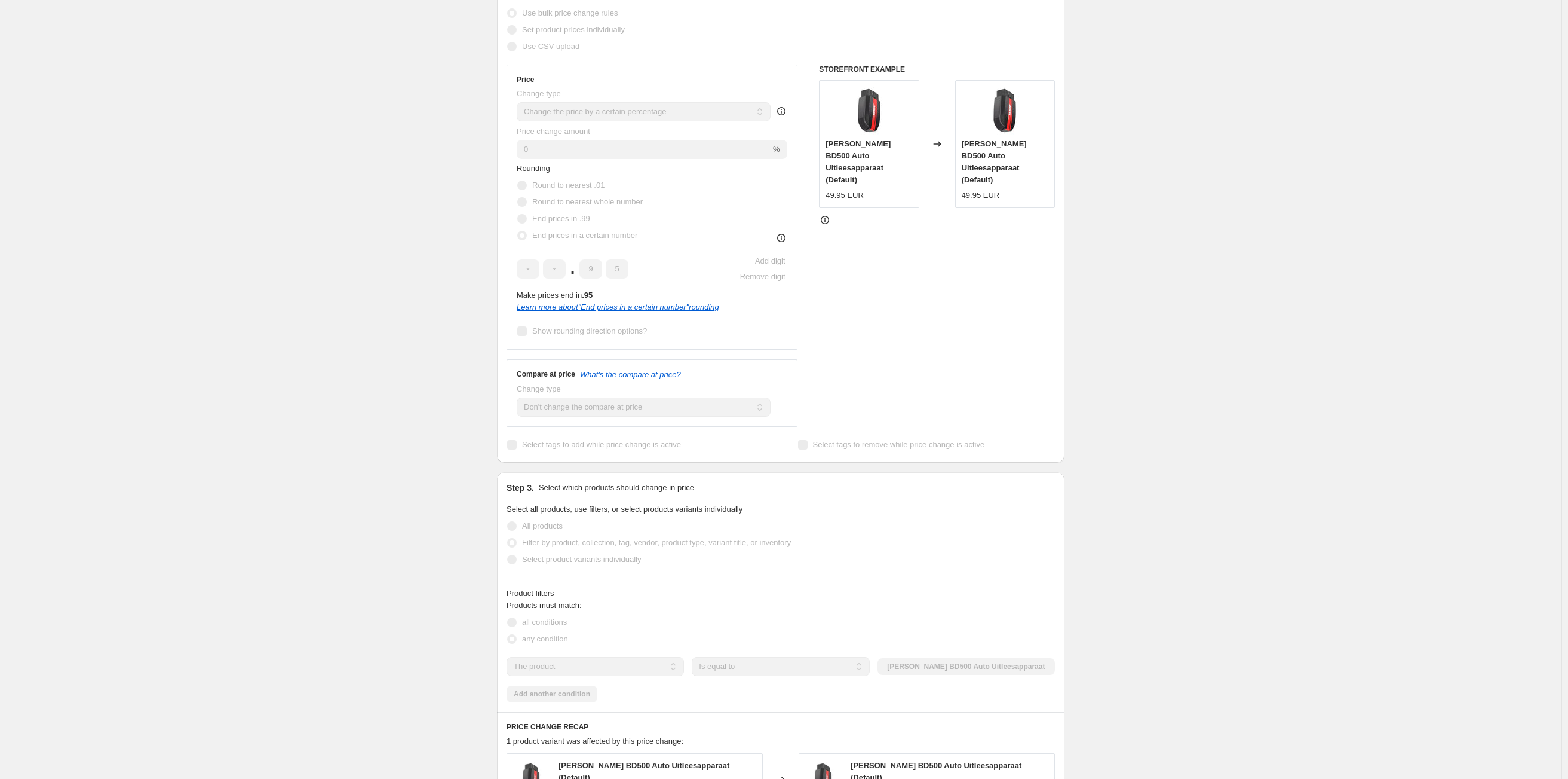
drag, startPoint x: 1129, startPoint y: 560, endPoint x: 1128, endPoint y: 683, distance: 123.0
click at [1003, 496] on div "[DATE] 10:10:40 Price [MEDICAL_DATA]. This page is ready [DATE] 10:10:40 Price …" at bounding box center [780, 464] width 1561 height 1467
